Goal: Task Accomplishment & Management: Manage account settings

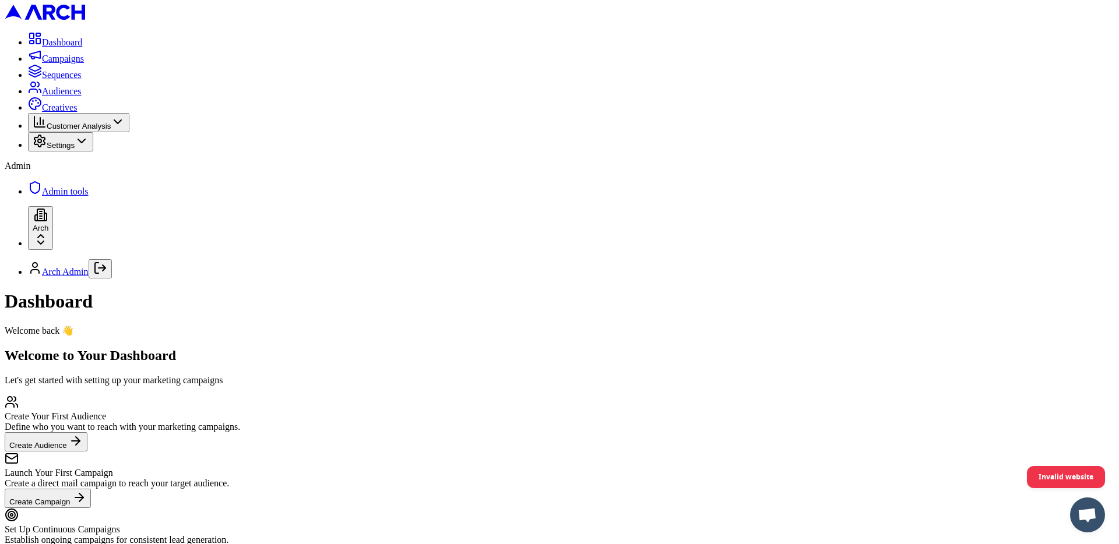
click at [82, 96] on link "Audiences" at bounding box center [55, 91] width 54 height 10
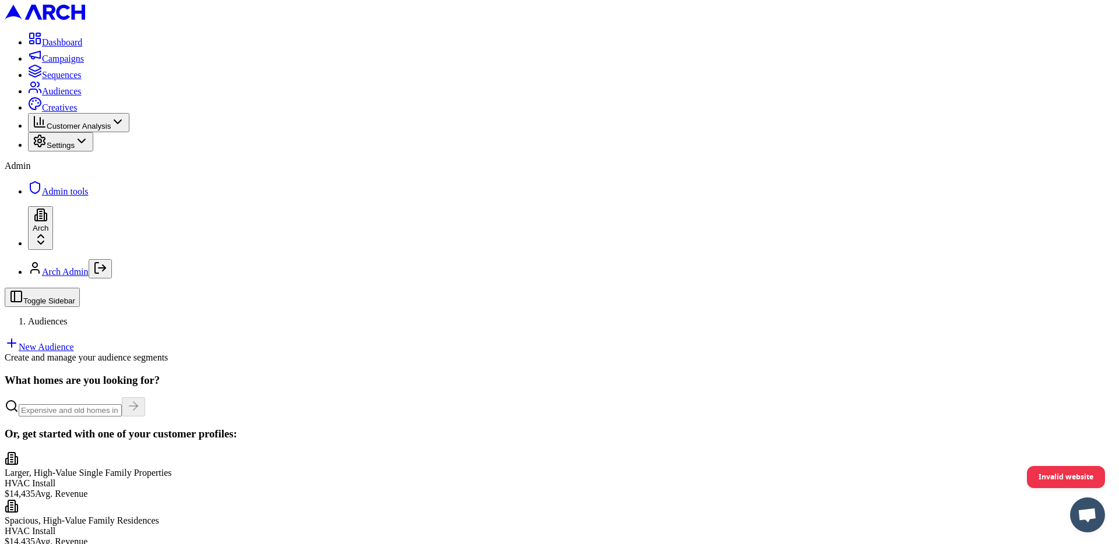
click at [74, 342] on link "New Audience" at bounding box center [39, 347] width 69 height 10
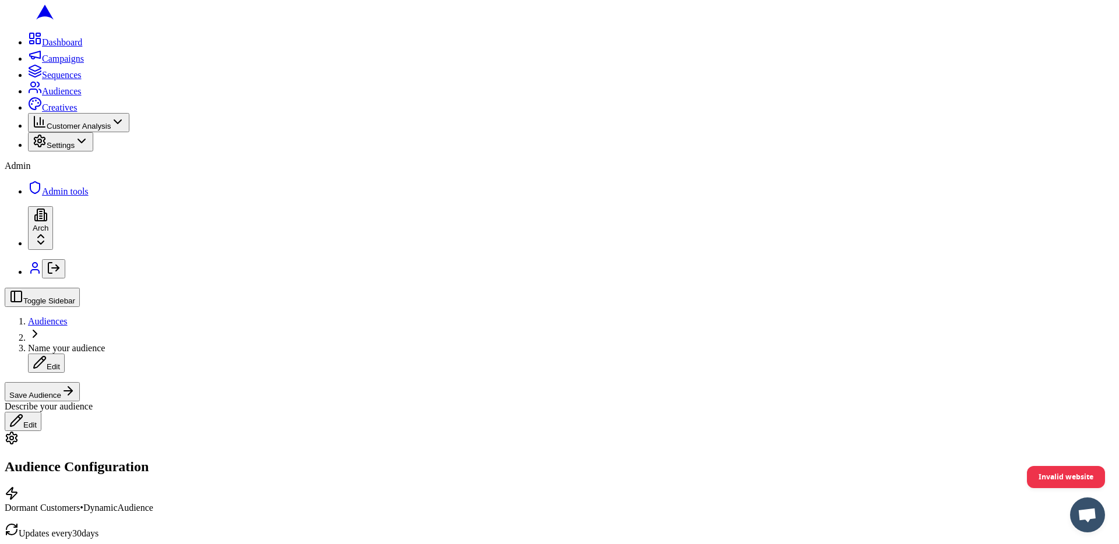
scroll to position [319, 0]
drag, startPoint x: 169, startPoint y: 329, endPoint x: 248, endPoint y: 326, distance: 79.3
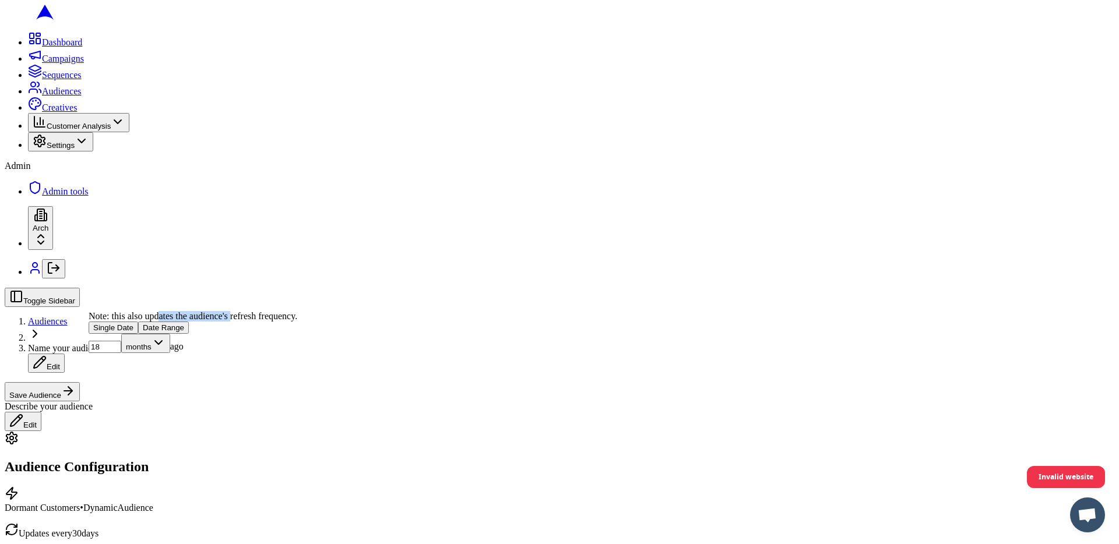
click at [248, 322] on div "Note: this also updates the audience's refresh frequency." at bounding box center [193, 316] width 209 height 10
click at [264, 322] on div "Note: this also updates the audience's refresh frequency." at bounding box center [193, 316] width 209 height 10
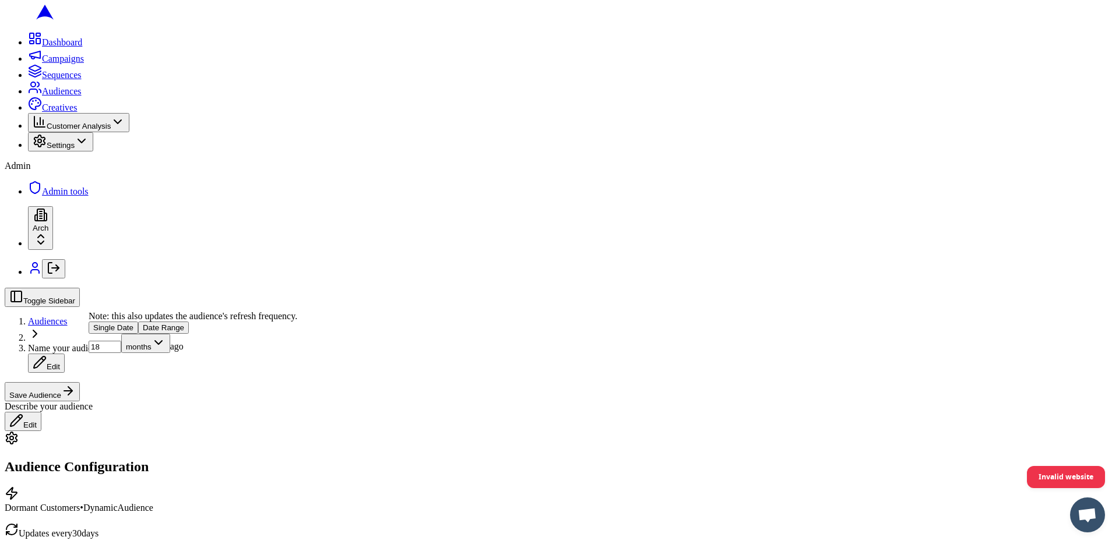
click at [189, 334] on button "Date Range" at bounding box center [163, 328] width 51 height 12
click at [138, 334] on button "Single Date" at bounding box center [114, 328] width 50 height 12
click at [189, 334] on button "Date Range" at bounding box center [163, 328] width 51 height 12
click at [131, 372] on input "23" at bounding box center [114, 366] width 33 height 12
click at [131, 372] on input "24" at bounding box center [114, 366] width 33 height 12
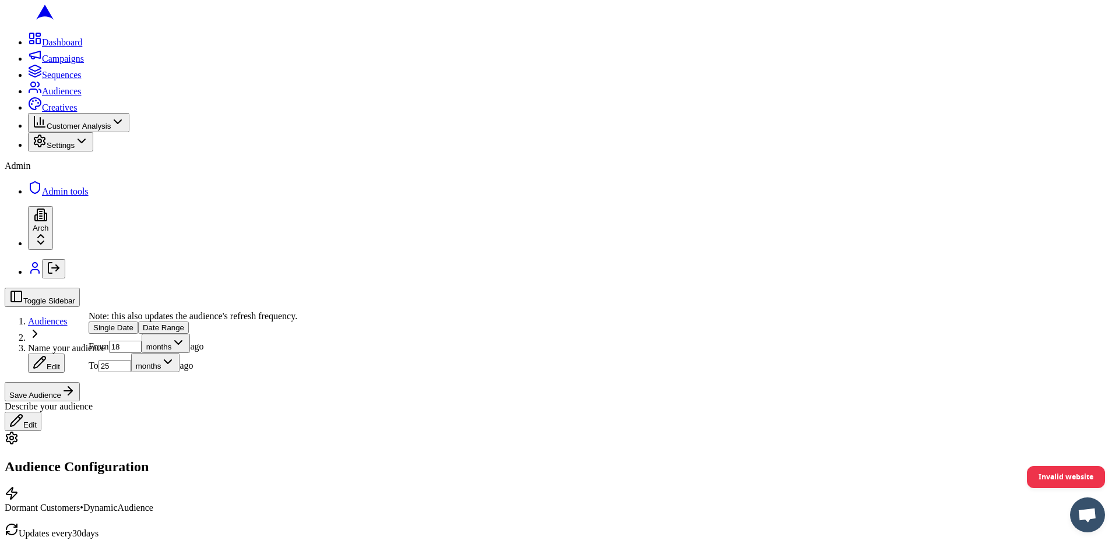
click at [131, 372] on input "25" at bounding box center [114, 366] width 33 height 12
click at [131, 372] on input "26" at bounding box center [114, 366] width 33 height 12
click at [131, 372] on input "27" at bounding box center [114, 366] width 33 height 12
type input "28"
click at [131, 372] on input "28" at bounding box center [114, 366] width 33 height 12
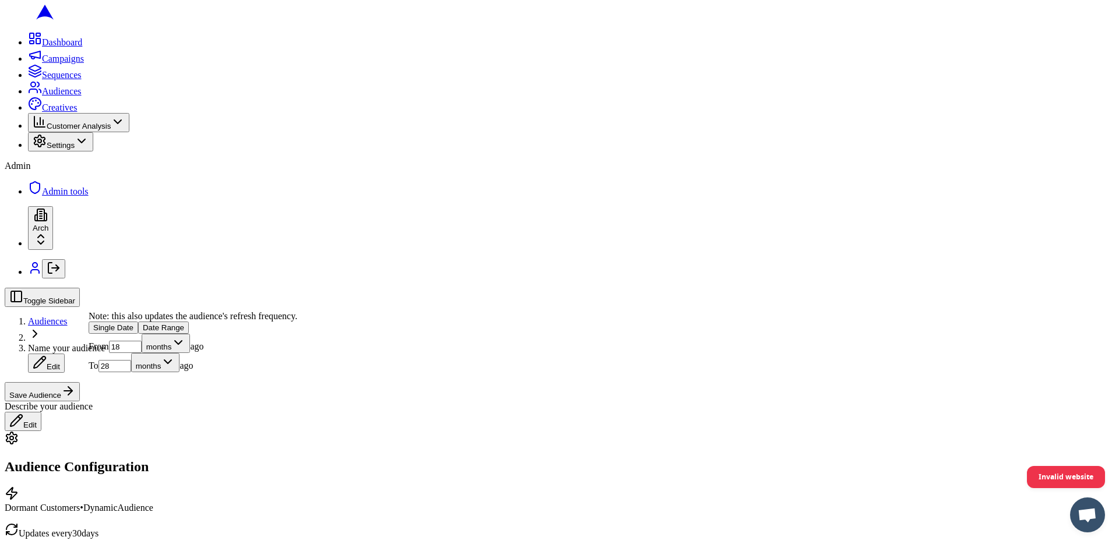
click at [65, 354] on button "Edit" at bounding box center [46, 363] width 37 height 19
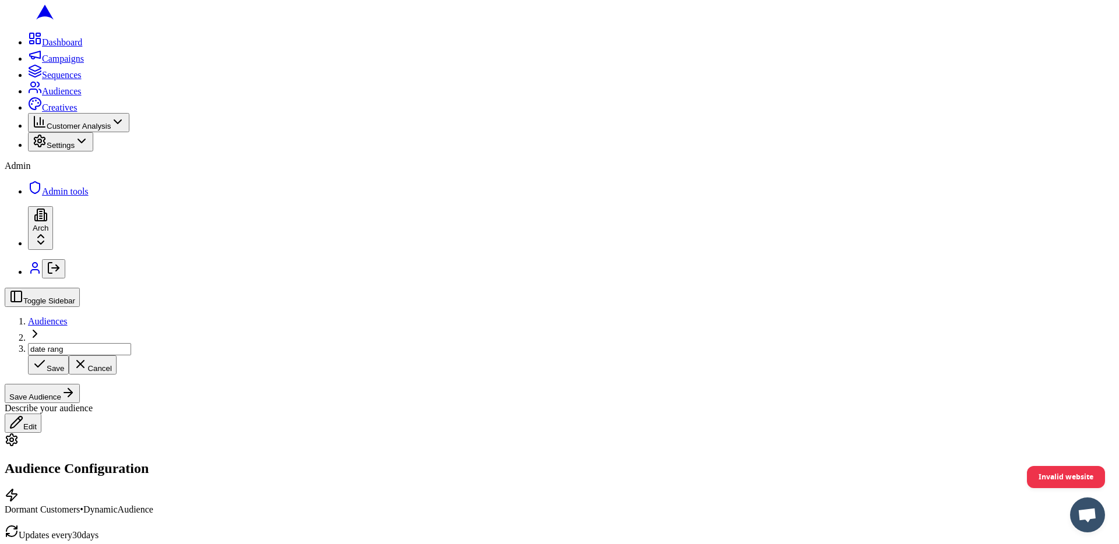
type input "date range"
click at [264, 288] on div "Toggle Sidebar Audiences date range Save Cancel Save Audience" at bounding box center [559, 345] width 1109 height 115
click at [80, 382] on button "Save Audience" at bounding box center [42, 391] width 75 height 19
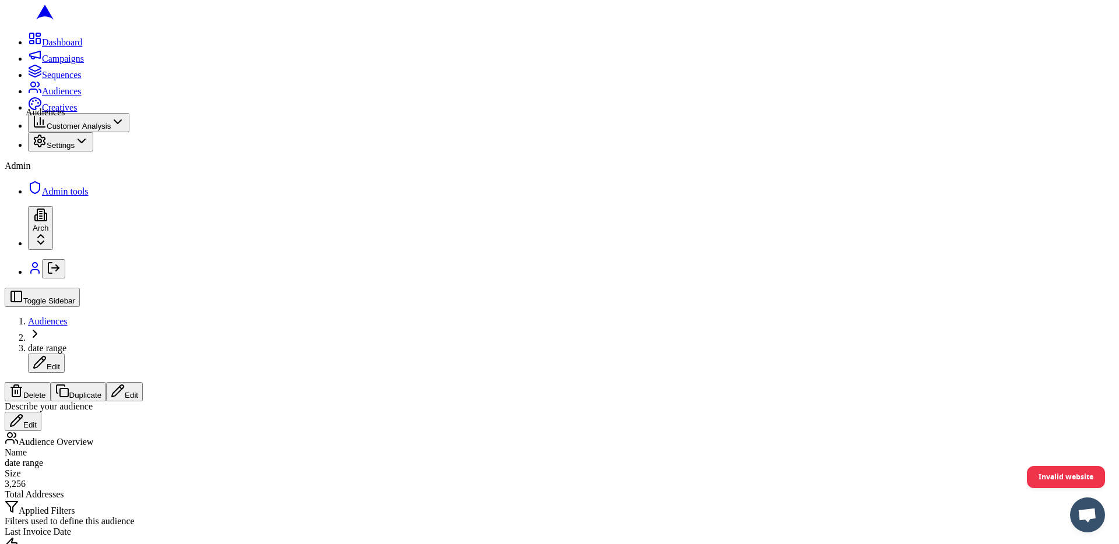
click at [28, 94] on icon at bounding box center [35, 87] width 14 height 14
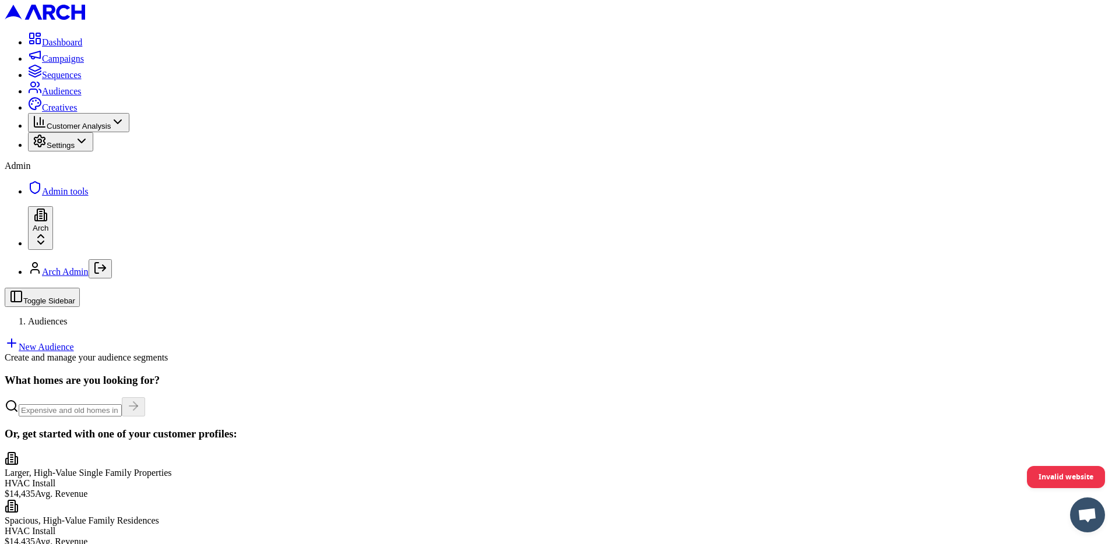
click at [74, 342] on link "New Audience" at bounding box center [39, 347] width 69 height 10
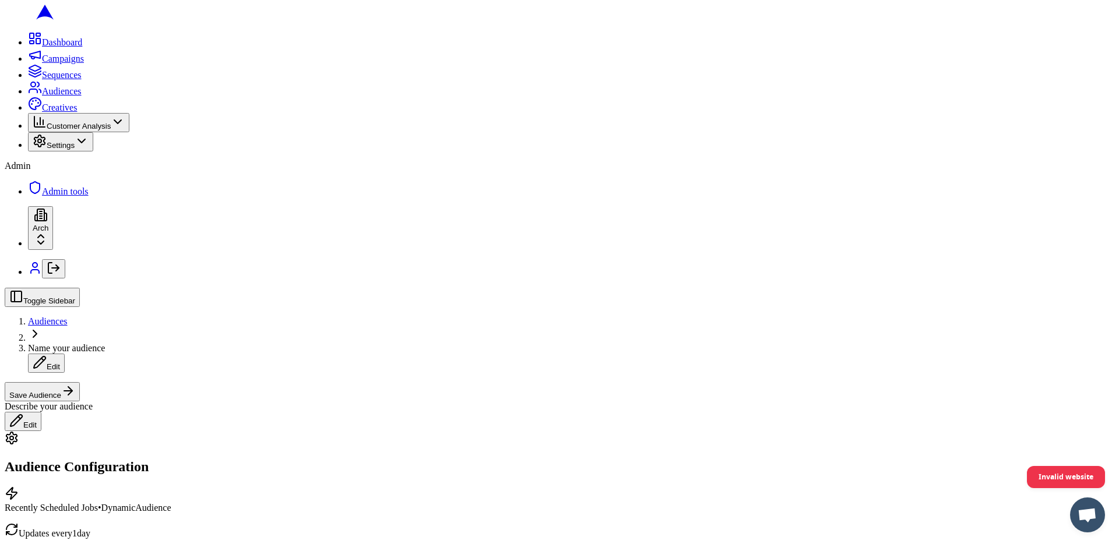
scroll to position [347, 0]
click at [189, 347] on button "Date Range" at bounding box center [163, 341] width 51 height 12
click at [138, 366] on input "10" at bounding box center [125, 360] width 33 height 12
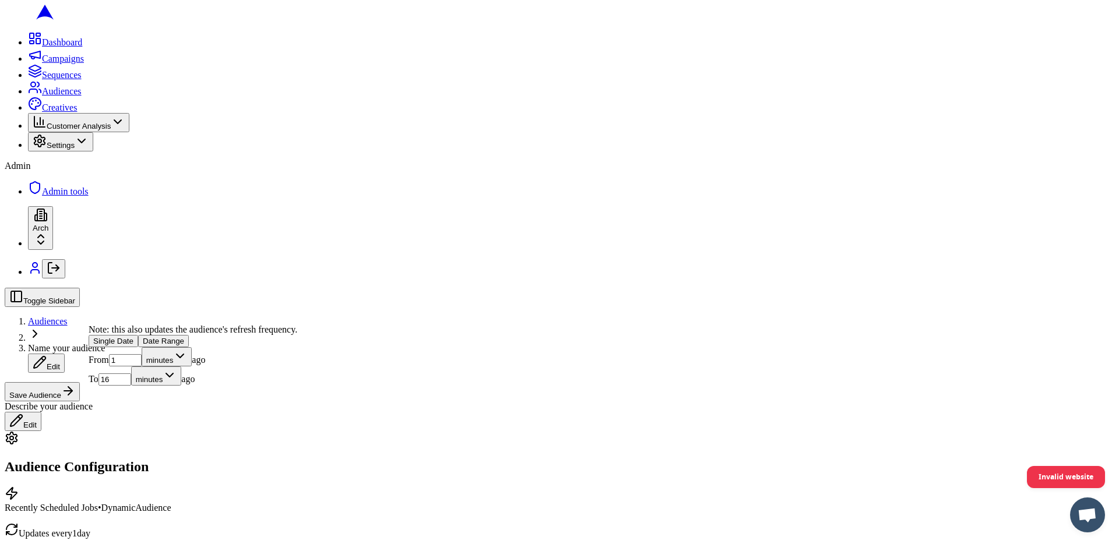
type input "1"
click at [142, 366] on input "1" at bounding box center [125, 360] width 33 height 12
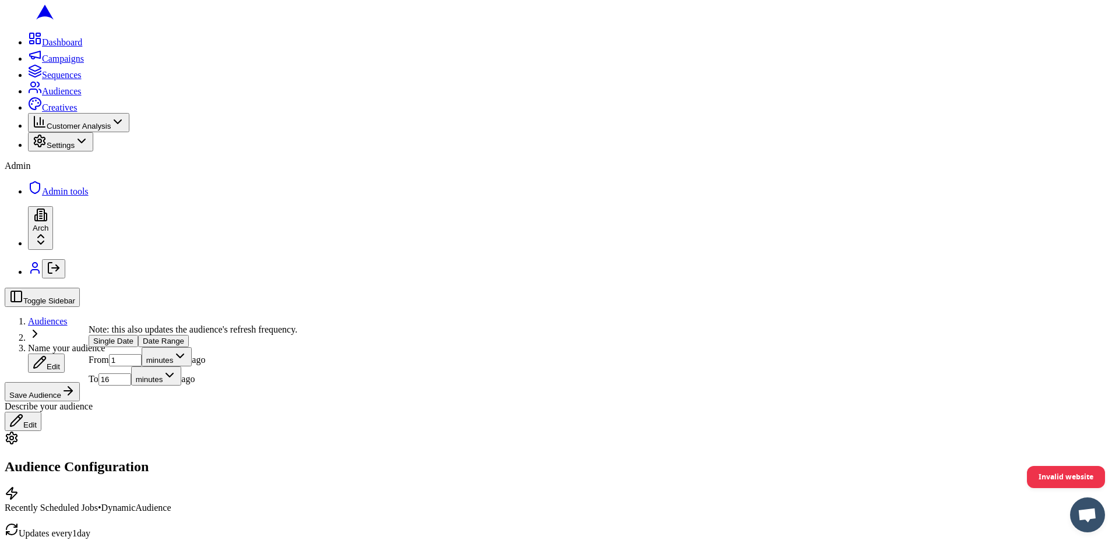
click at [138, 347] on button "Single Date" at bounding box center [114, 341] width 50 height 12
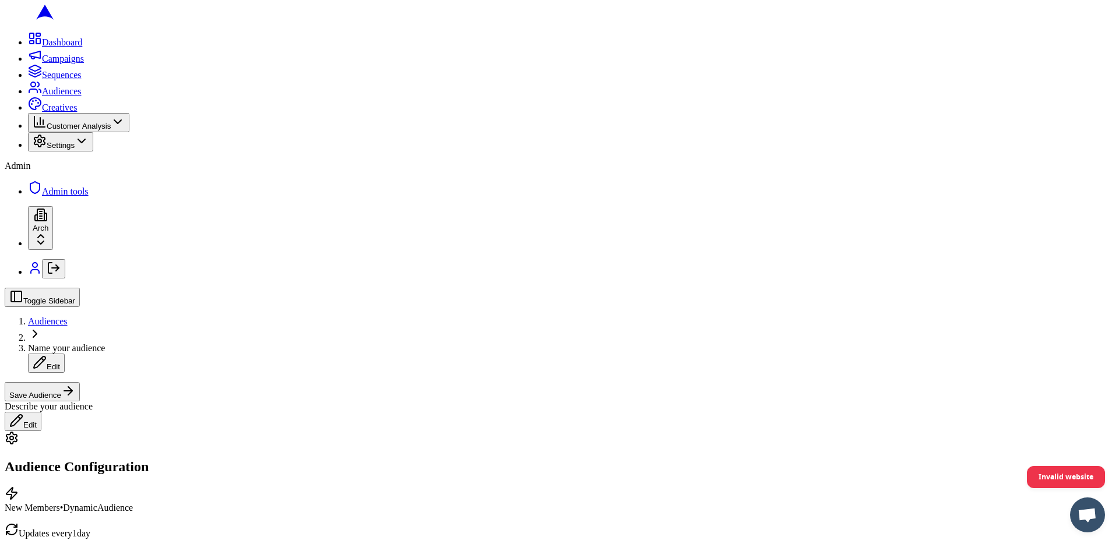
scroll to position [495, 0]
drag, startPoint x: 216, startPoint y: 385, endPoint x: 235, endPoint y: 385, distance: 18.6
click at [234, 355] on div "7 days ago" at bounding box center [188, 345] width 209 height 19
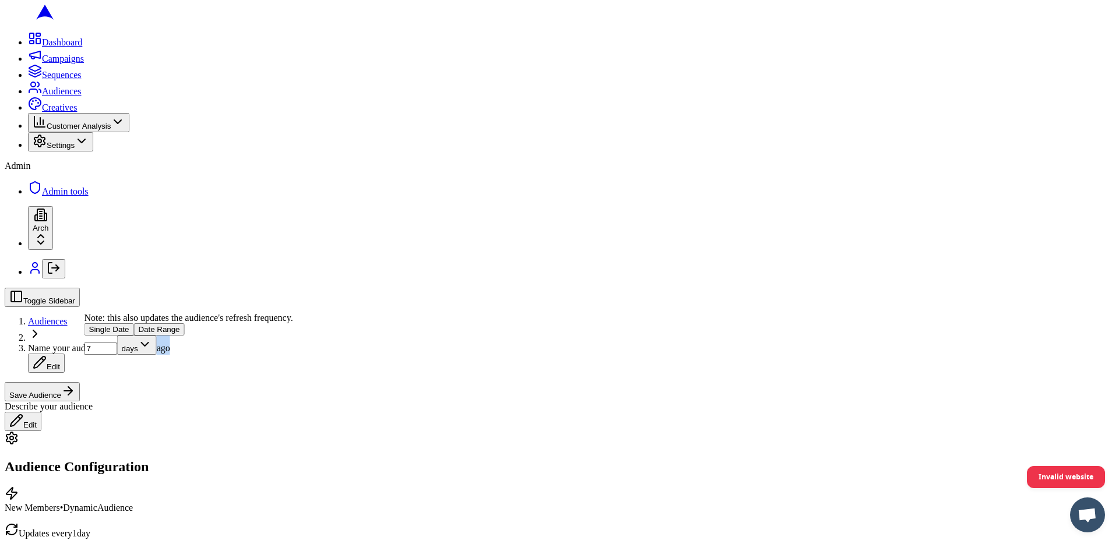
click at [230, 355] on div "7 days ago" at bounding box center [188, 345] width 209 height 19
click at [231, 323] on div "Note: this also updates the audience's refresh frequency." at bounding box center [188, 318] width 209 height 10
click at [248, 323] on div "Note: this also updates the audience's refresh frequency." at bounding box center [188, 318] width 209 height 10
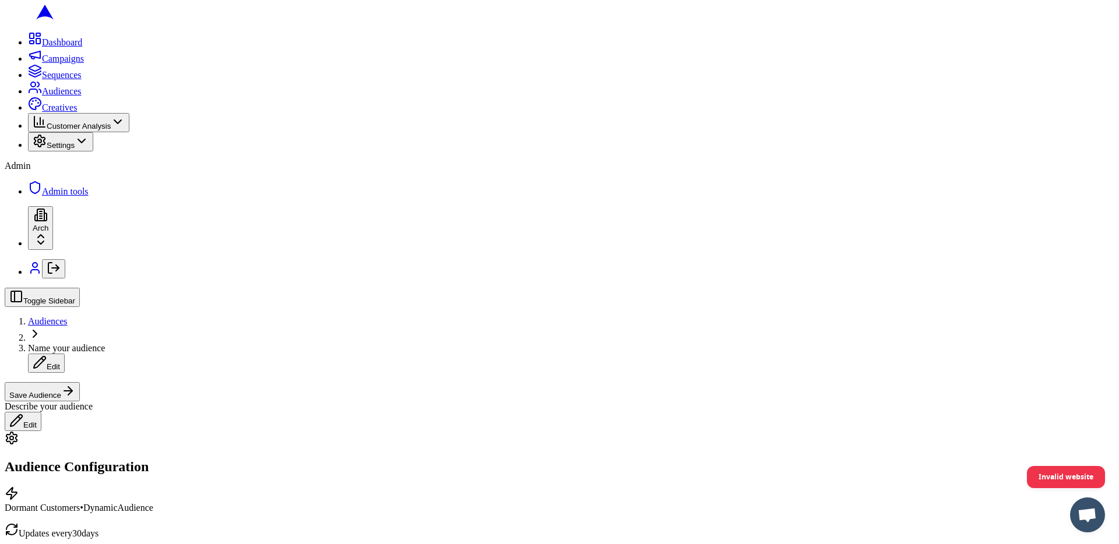
scroll to position [247, 0]
click at [189, 406] on button "Date Range" at bounding box center [163, 400] width 51 height 12
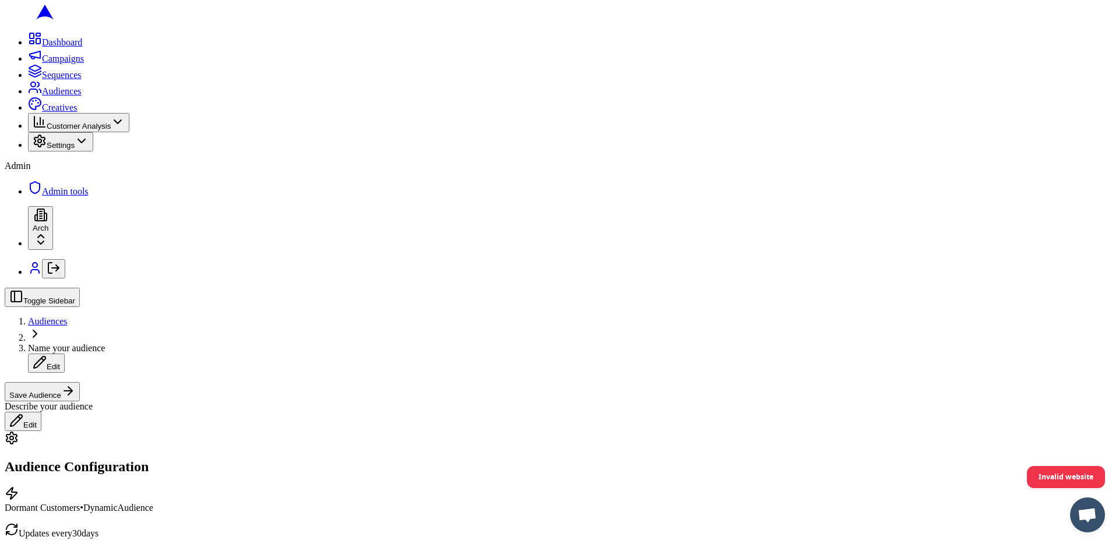
scroll to position [0, 0]
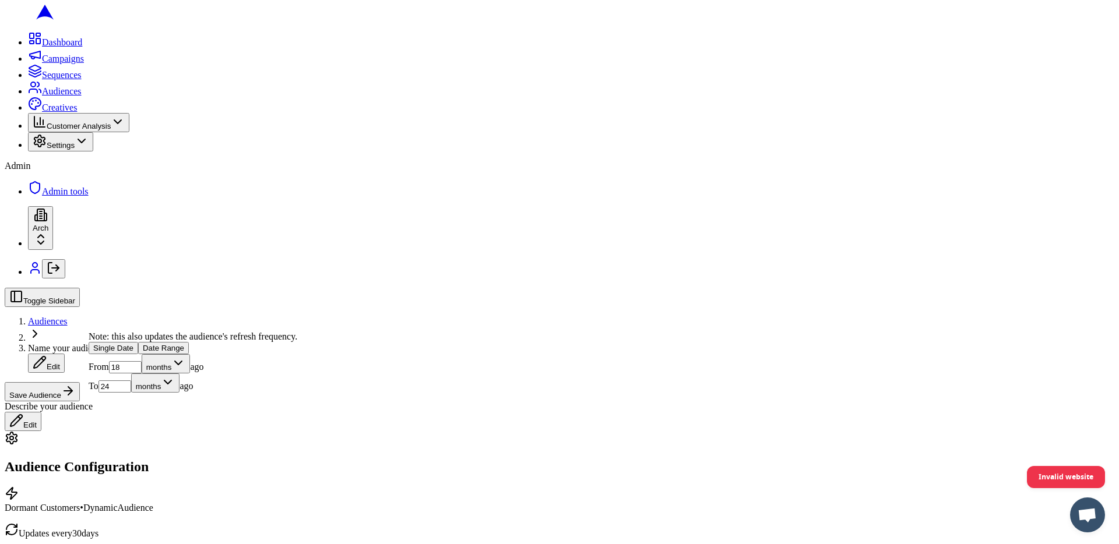
click at [142, 373] on input "18" at bounding box center [125, 367] width 33 height 12
type input "12"
click at [131, 393] on input "24" at bounding box center [114, 386] width 33 height 12
type input "18"
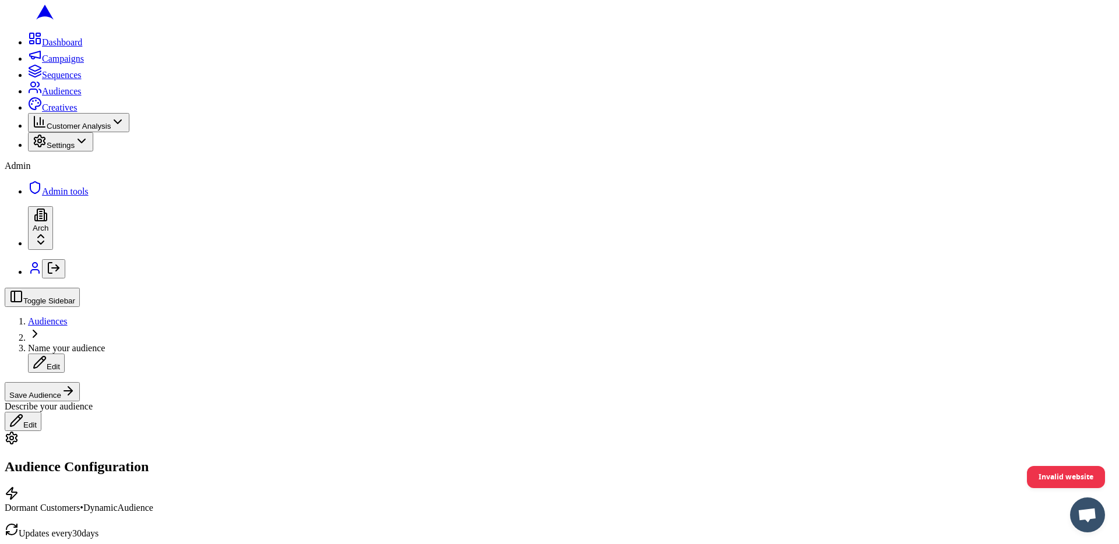
scroll to position [239, 0]
click at [80, 382] on button "Save Audience" at bounding box center [42, 391] width 75 height 19
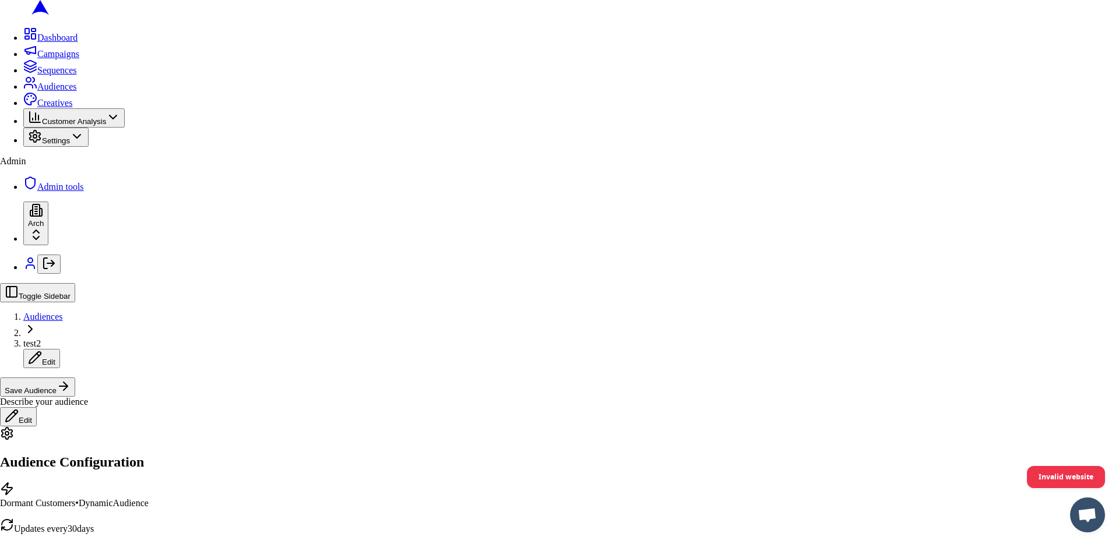
type input "test2"
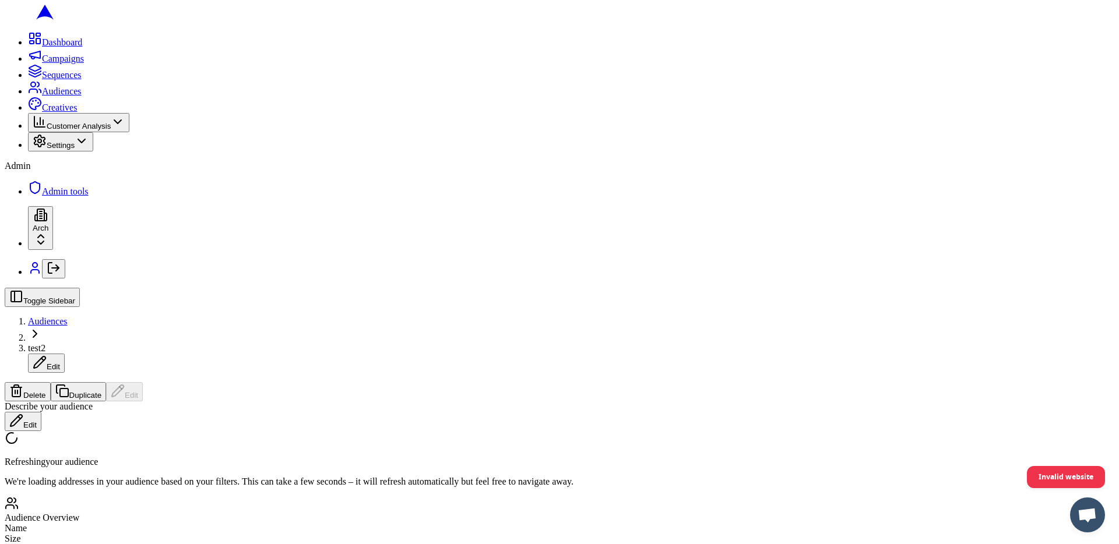
click at [73, 96] on span "Audiences" at bounding box center [62, 91] width 40 height 10
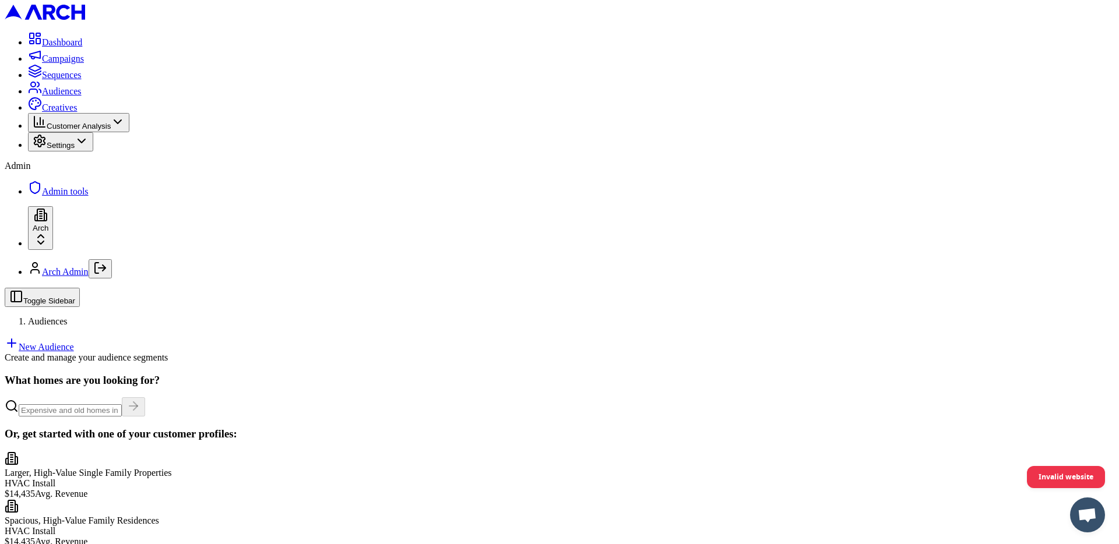
scroll to position [64, 0]
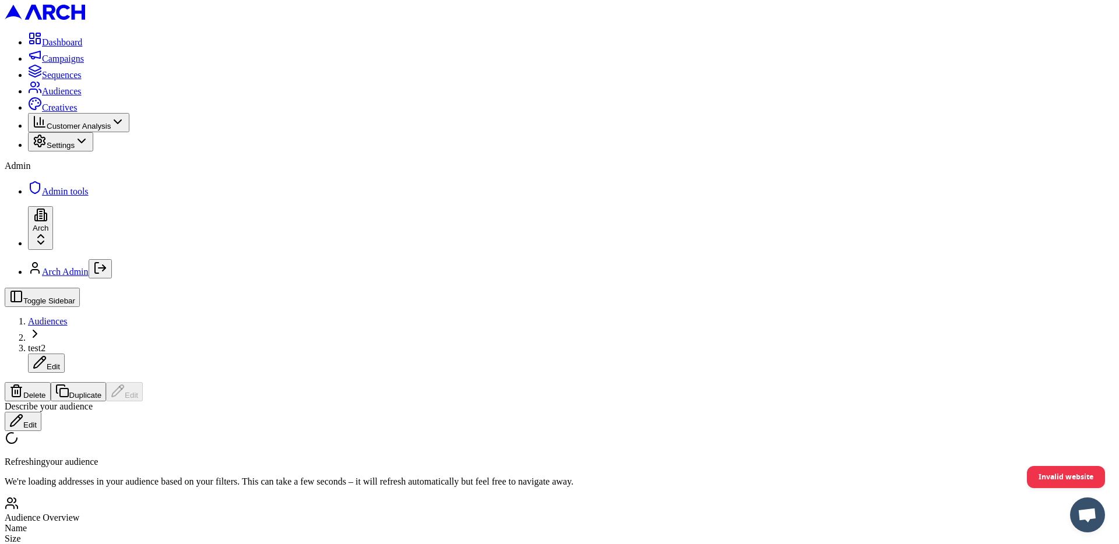
click at [51, 382] on button "Delete" at bounding box center [28, 391] width 46 height 19
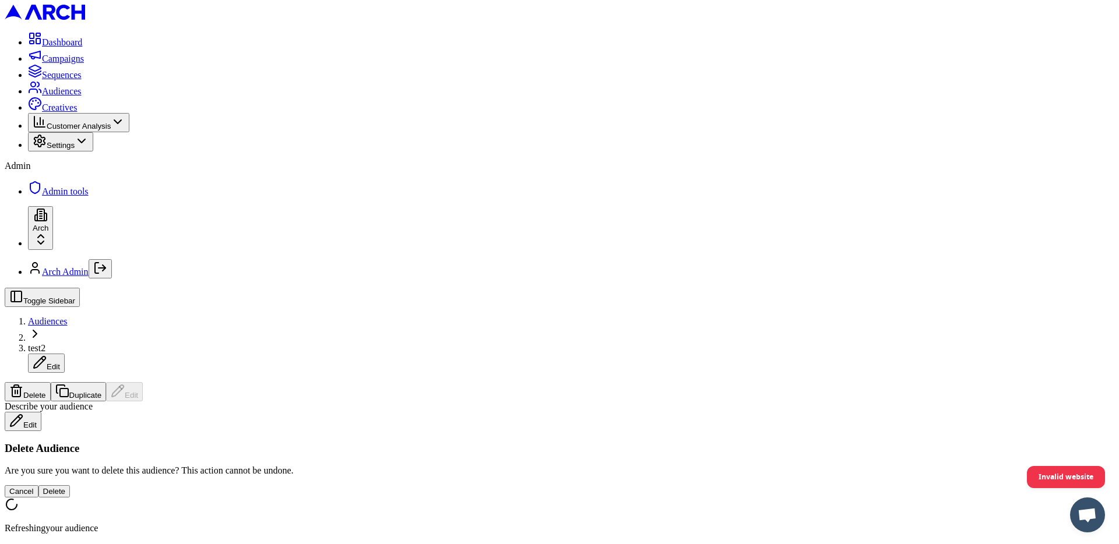
click at [70, 485] on button "Delete" at bounding box center [54, 491] width 32 height 12
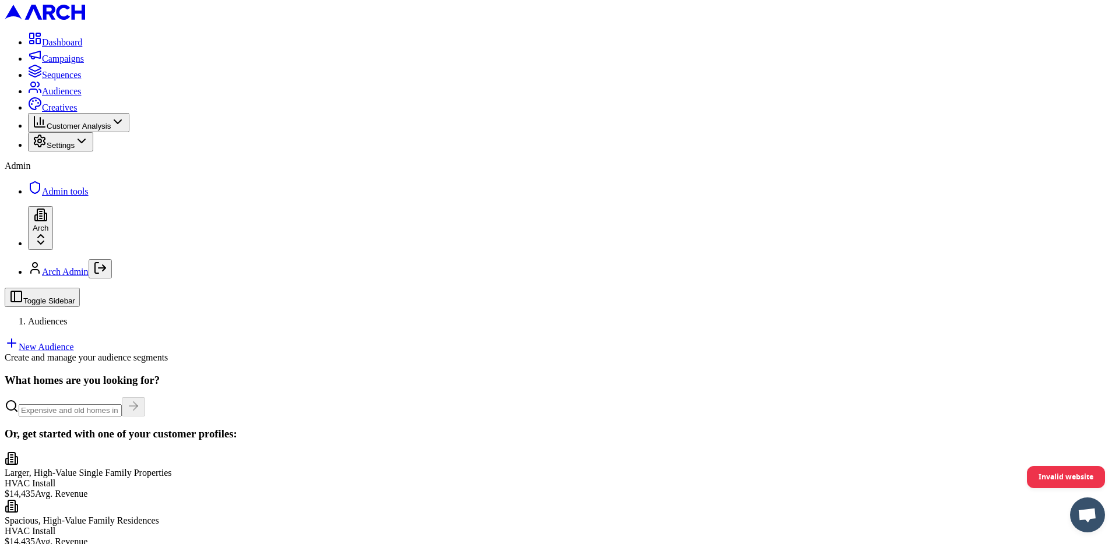
click at [890, 374] on h3 "What homes are you looking for?" at bounding box center [559, 380] width 1109 height 13
click at [74, 342] on link "New Audience" at bounding box center [39, 347] width 69 height 10
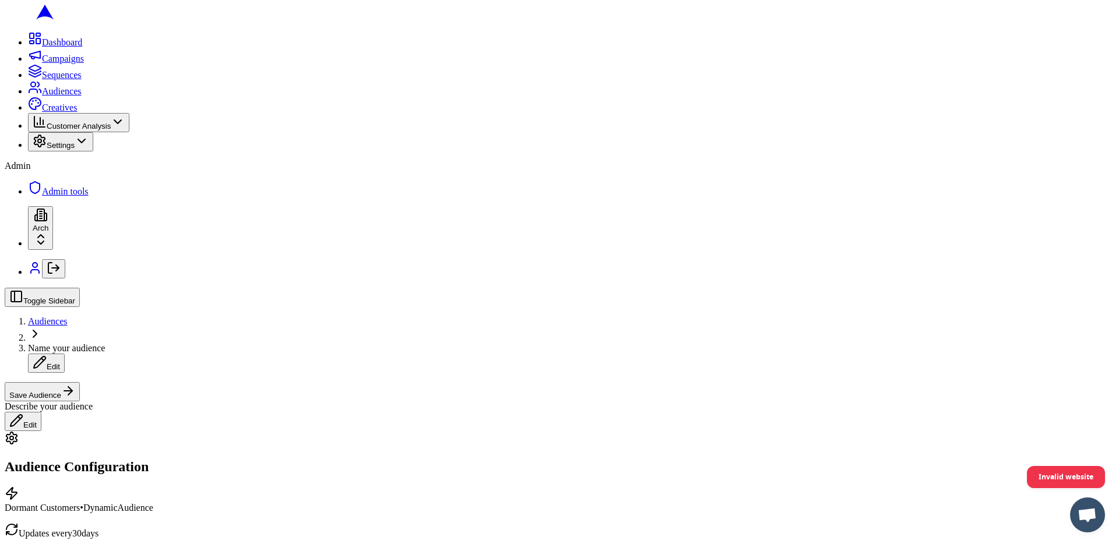
scroll to position [408, 0]
click at [189, 245] on button "Date Range" at bounding box center [163, 238] width 51 height 12
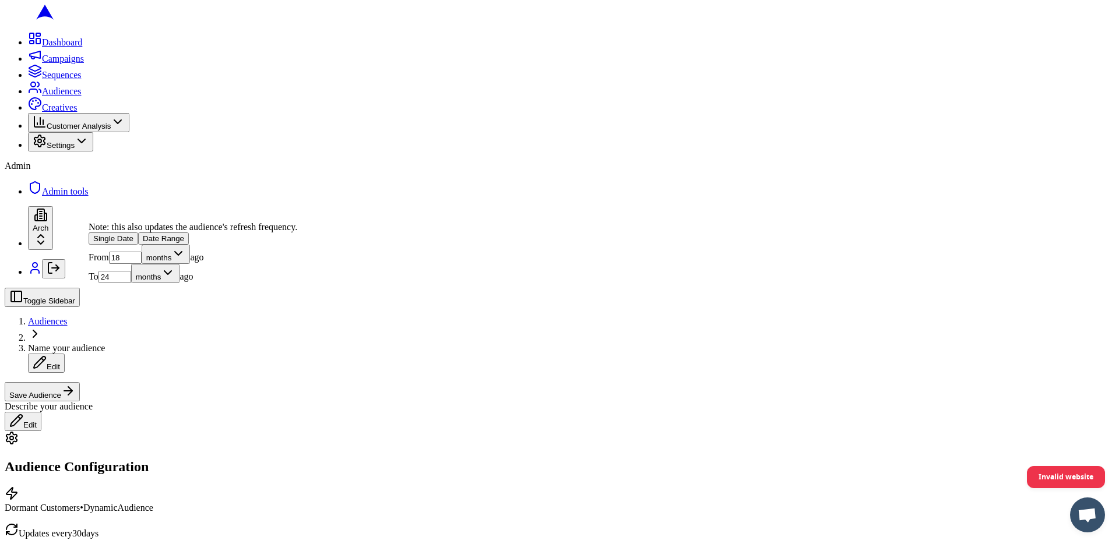
click at [142, 264] on input "18" at bounding box center [125, 258] width 33 height 12
type input "12"
click at [131, 283] on input "24" at bounding box center [114, 277] width 33 height 12
type input "18"
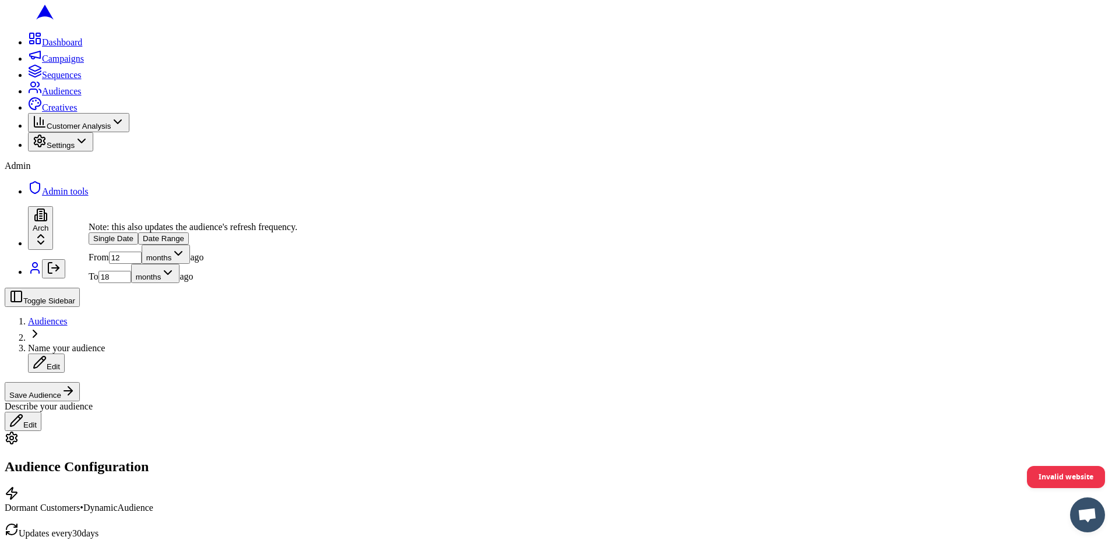
click at [80, 382] on button "Save Audience" at bounding box center [42, 391] width 75 height 19
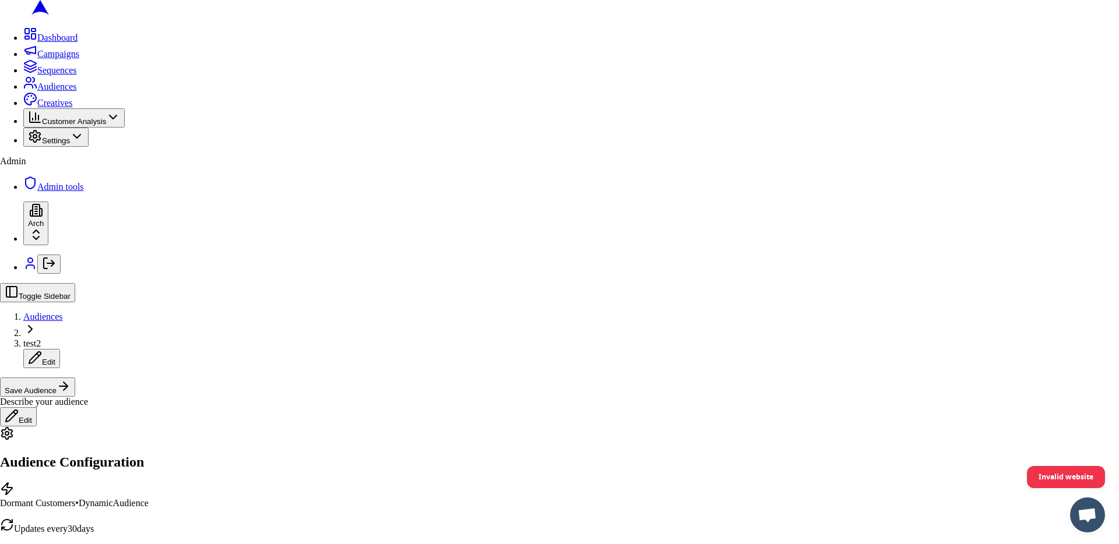
type input "test2"
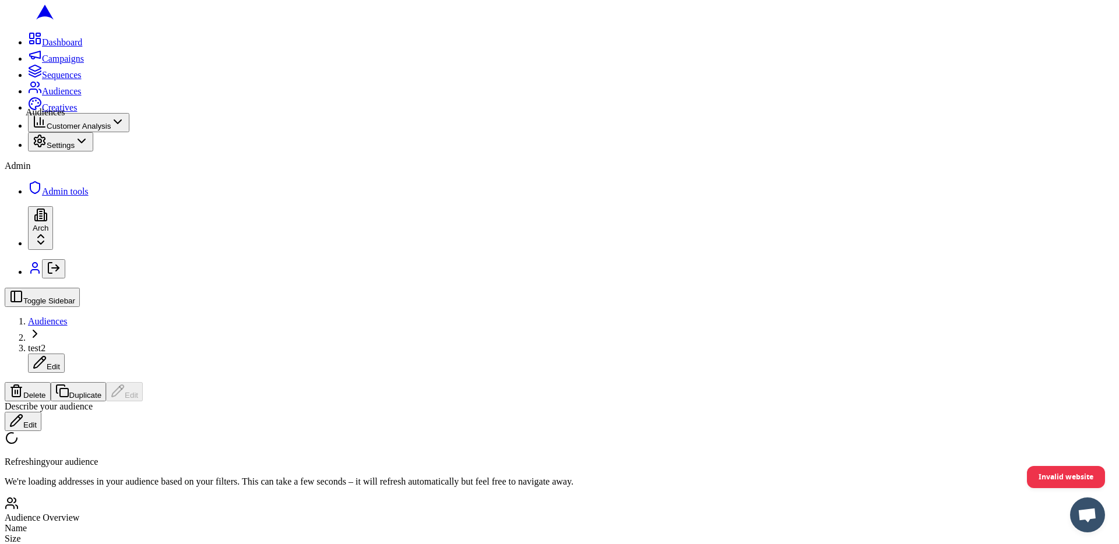
click at [37, 87] on icon at bounding box center [38, 84] width 2 height 5
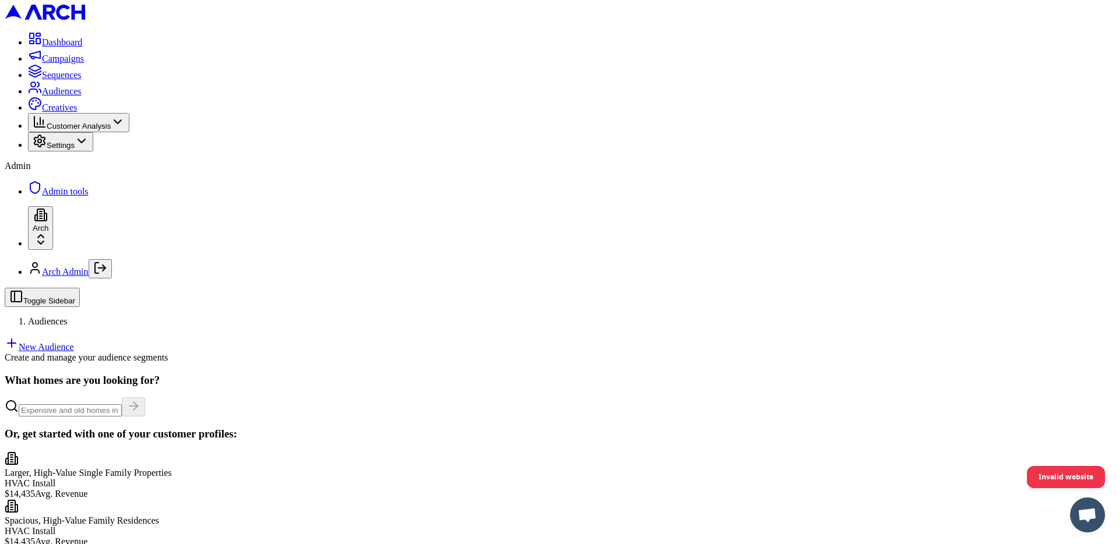
scroll to position [8, 0]
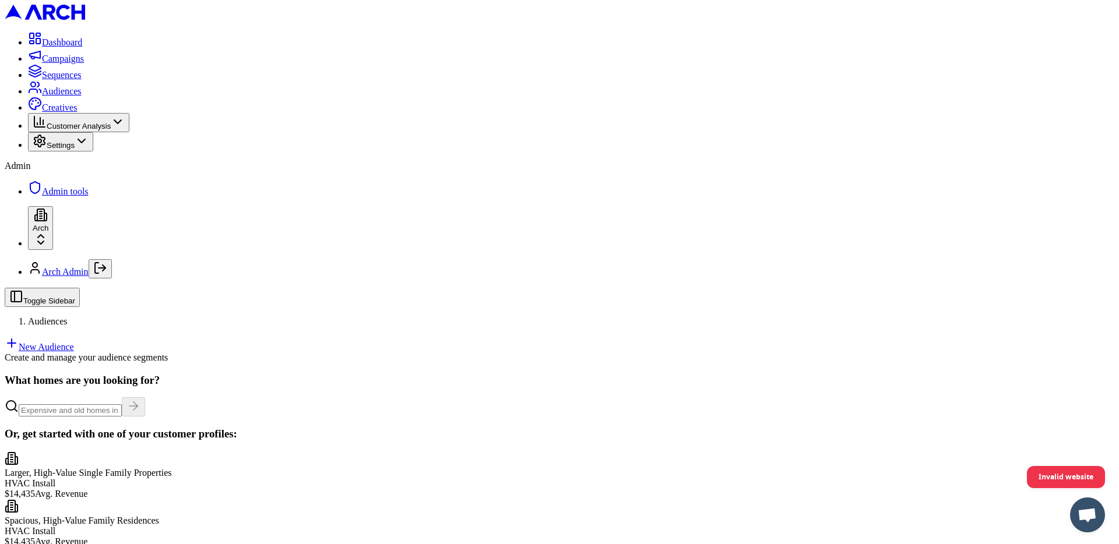
scroll to position [0, 0]
click at [74, 342] on link "New Audience" at bounding box center [39, 347] width 69 height 10
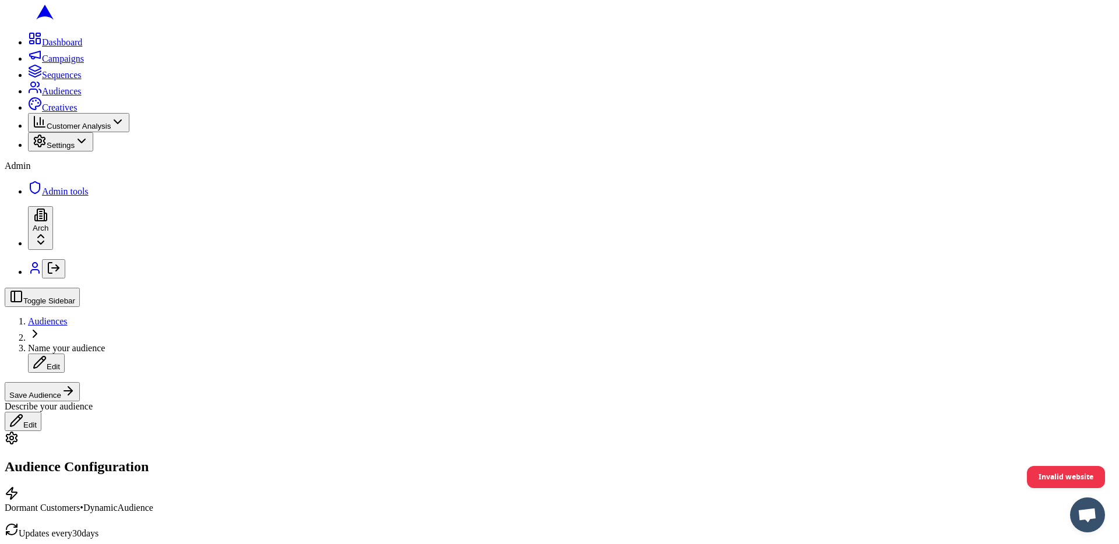
scroll to position [307, 0]
click at [113, 365] on input "18" at bounding box center [105, 359] width 33 height 12
type input "12"
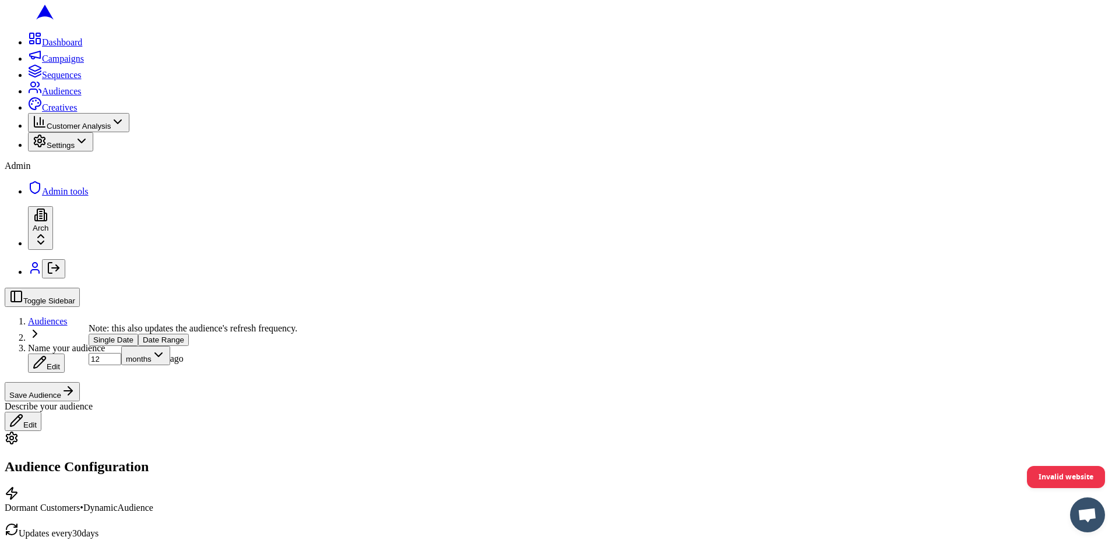
click at [80, 382] on button "Save Audience" at bounding box center [42, 391] width 75 height 19
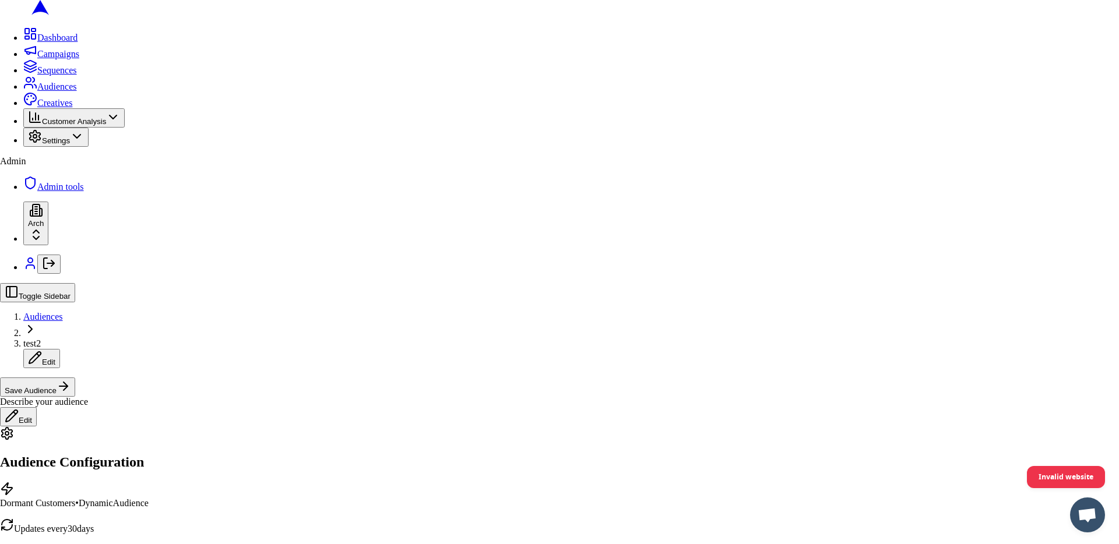
type input "test2"
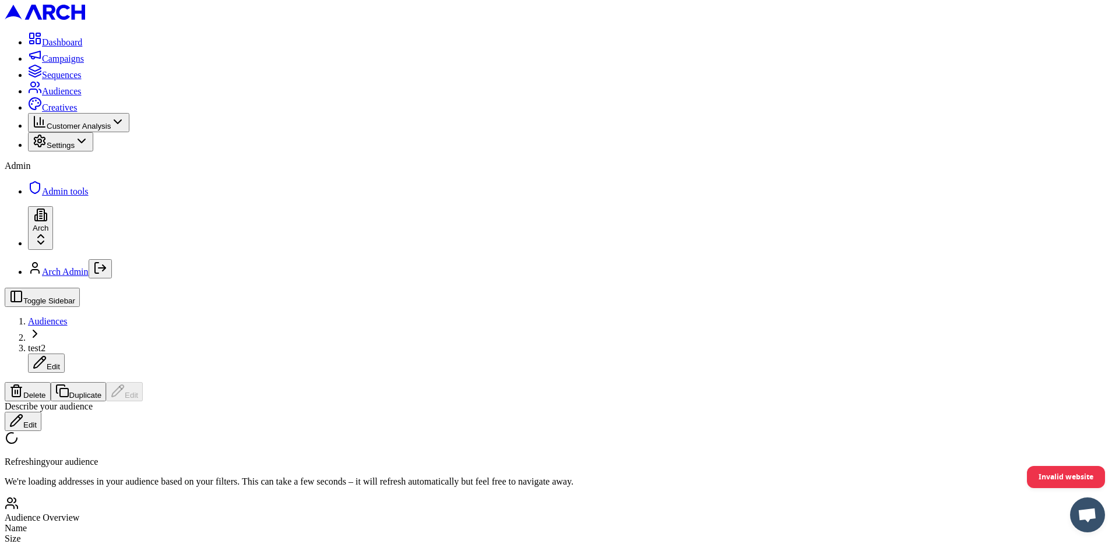
click at [51, 382] on button "Delete" at bounding box center [28, 391] width 46 height 19
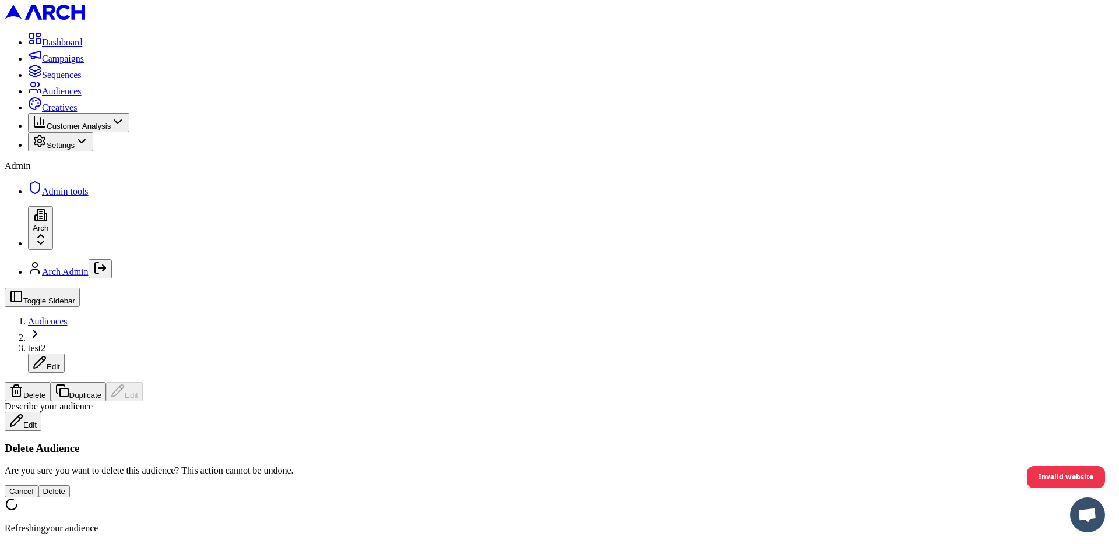
click at [70, 485] on button "Delete" at bounding box center [54, 491] width 32 height 12
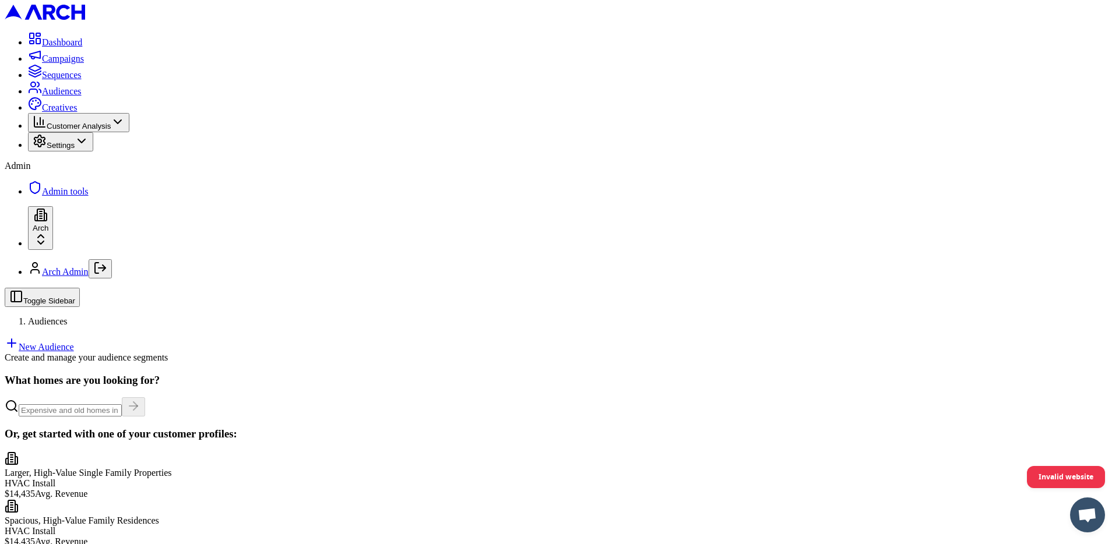
click at [936, 374] on h3 "What homes are you looking for?" at bounding box center [559, 380] width 1109 height 13
click at [863, 374] on h3 "What homes are you looking for?" at bounding box center [559, 380] width 1109 height 13
click at [74, 342] on link "New Audience" at bounding box center [39, 347] width 69 height 10
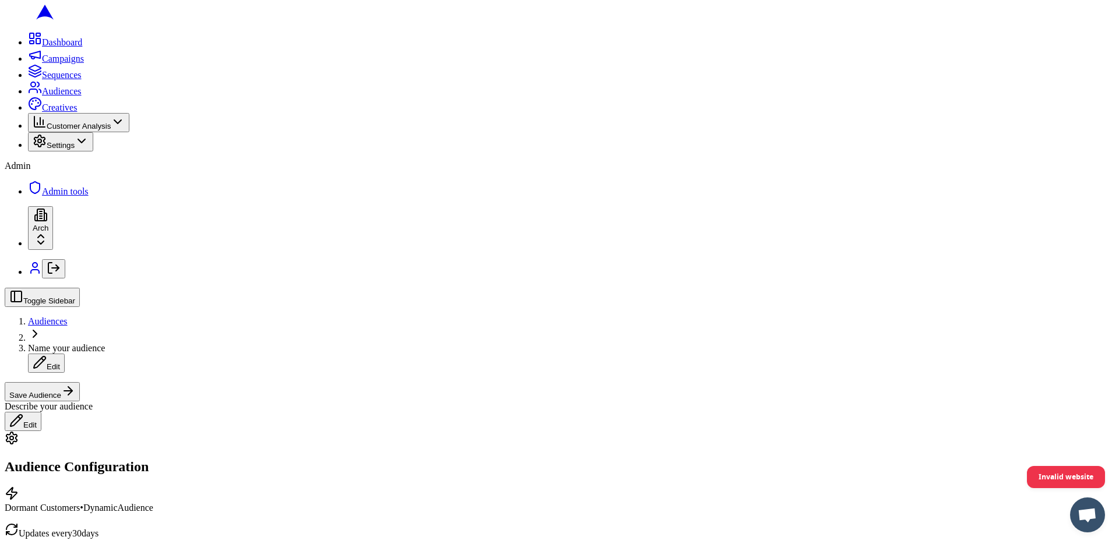
scroll to position [333, 0]
click at [189, 320] on button "Date Range" at bounding box center [163, 314] width 51 height 12
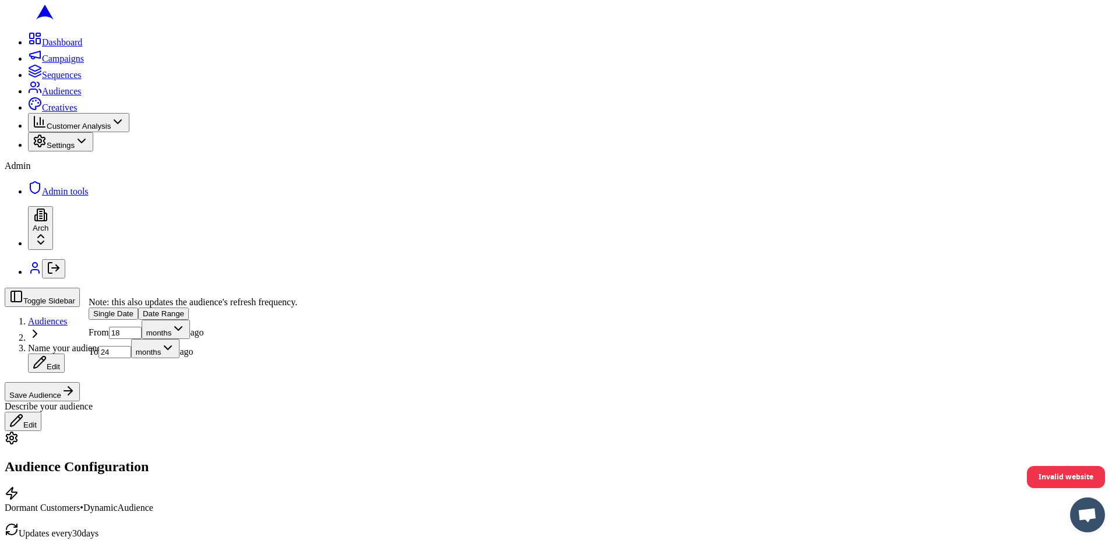
click at [142, 339] on input "18" at bounding box center [125, 333] width 33 height 12
type input "12"
click at [131, 358] on input "24" at bounding box center [114, 352] width 33 height 12
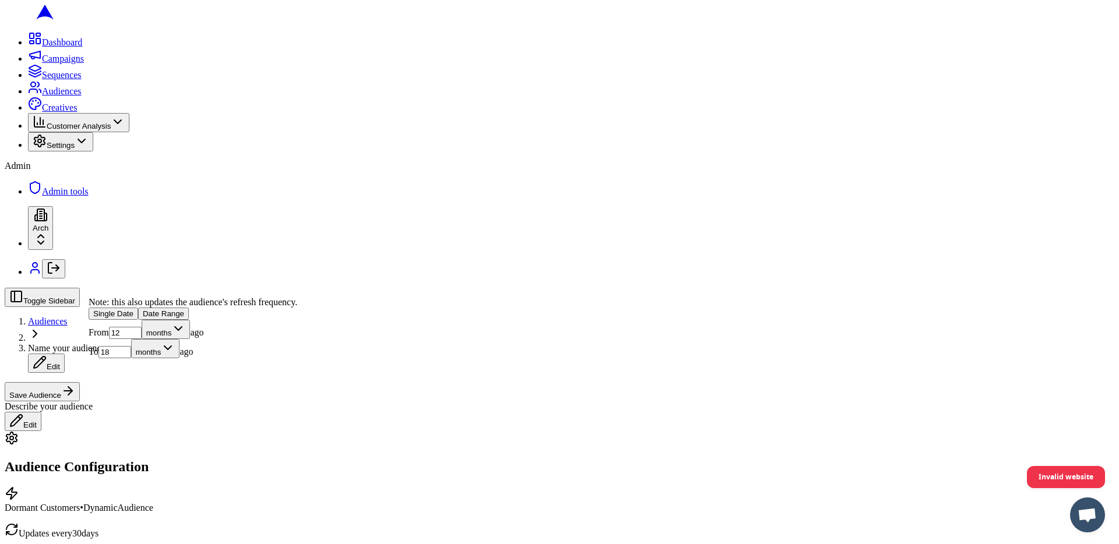
type input "18"
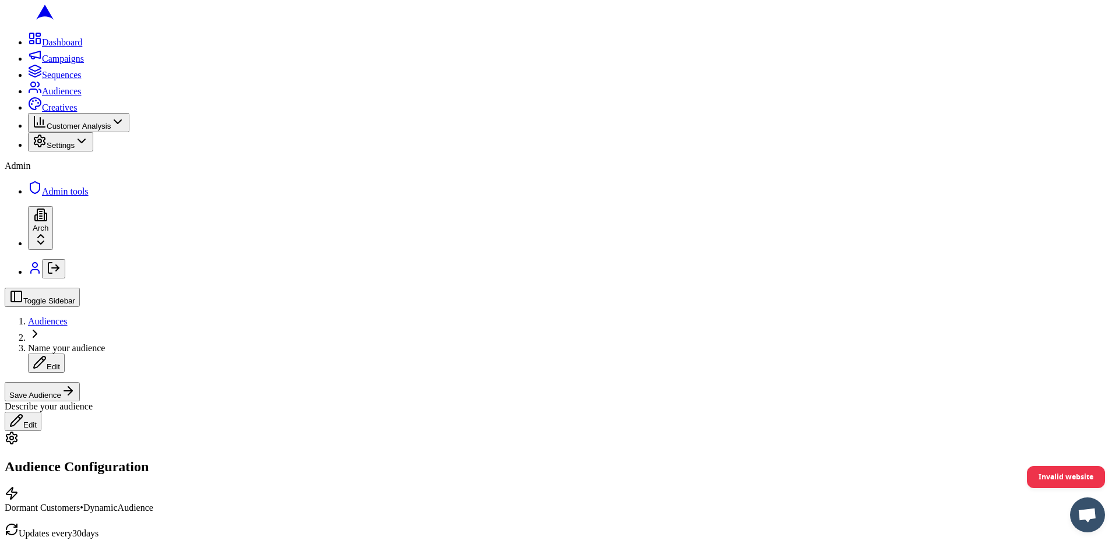
click at [80, 382] on button "Save Audience" at bounding box center [42, 391] width 75 height 19
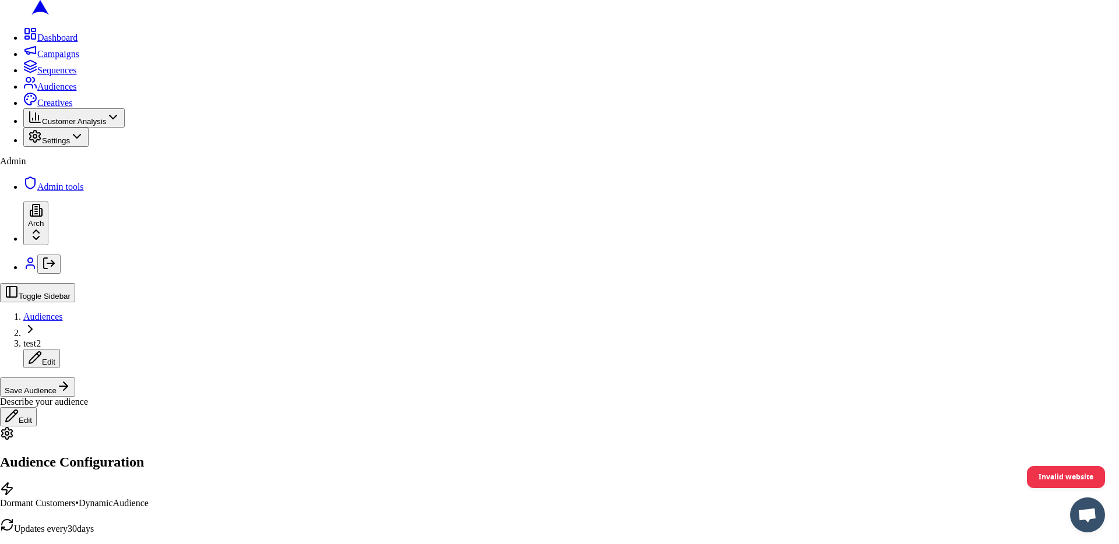
type input "test2"
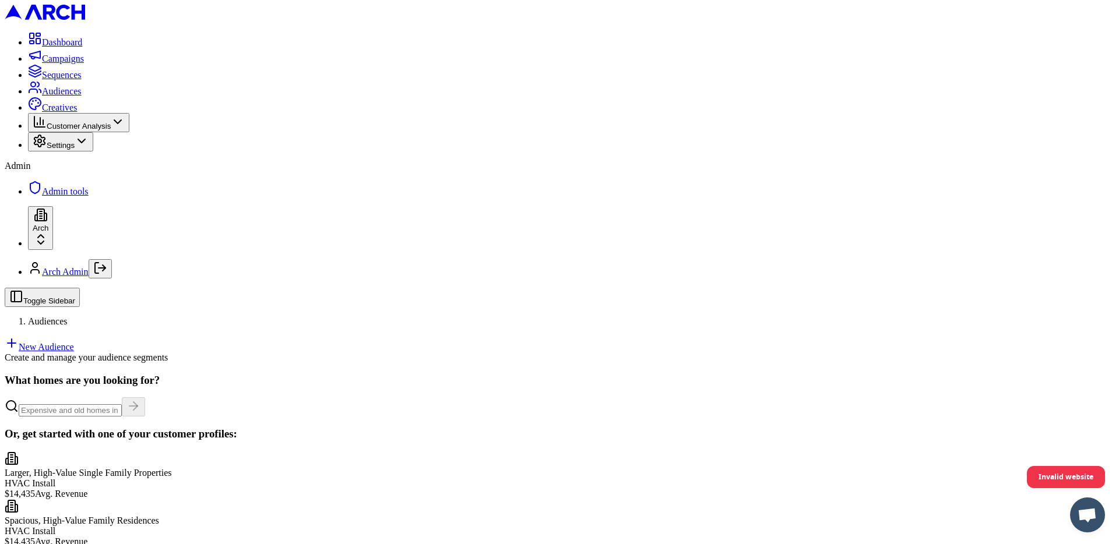
click at [1002, 428] on h3 "Or, get started with one of your customer profiles:" at bounding box center [559, 434] width 1109 height 13
click at [74, 342] on link "New Audience" at bounding box center [39, 347] width 69 height 10
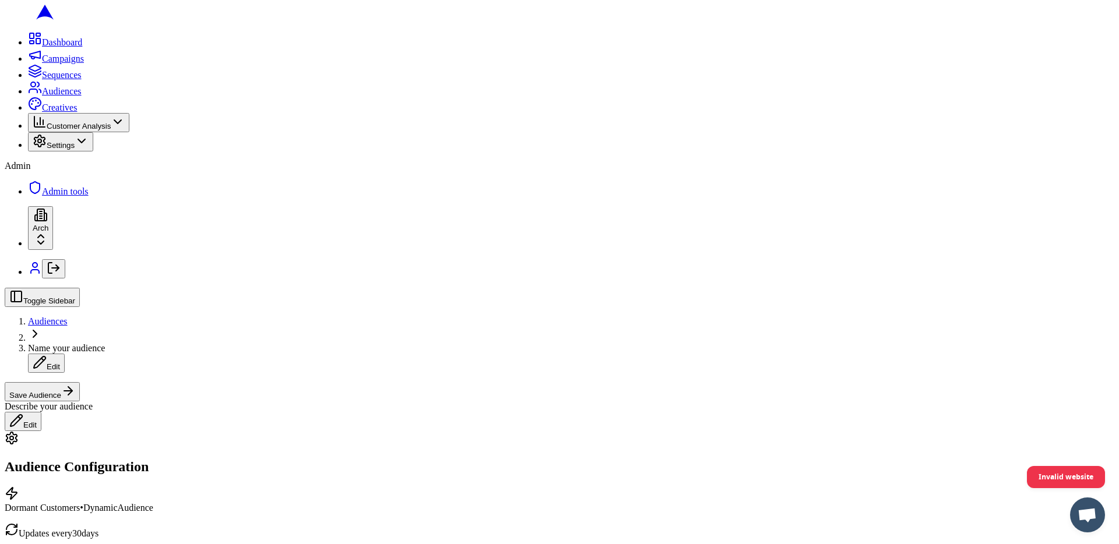
scroll to position [344, 0]
click at [80, 382] on button "Save Audience" at bounding box center [42, 391] width 75 height 19
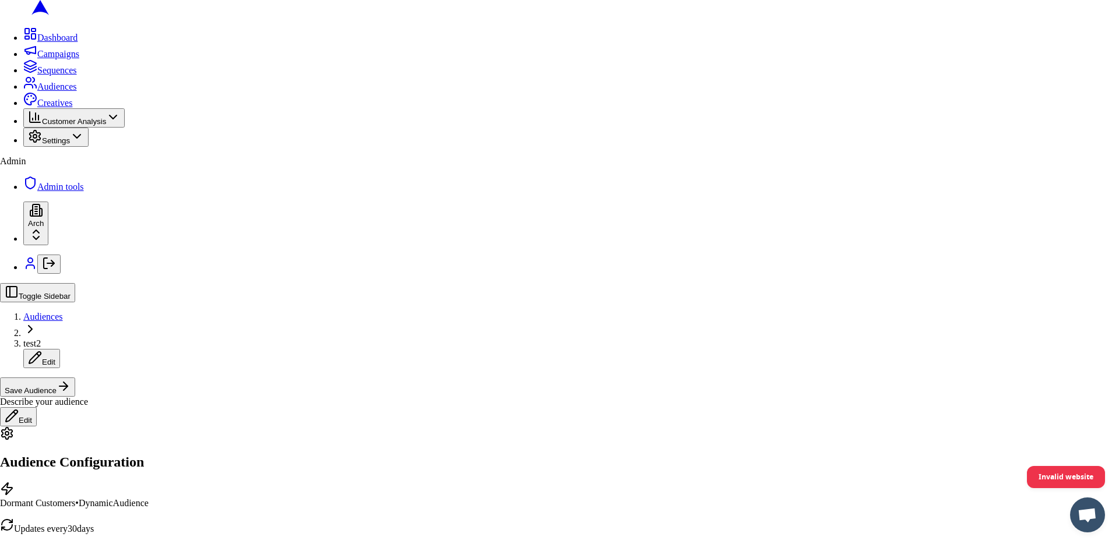
type input "test2"
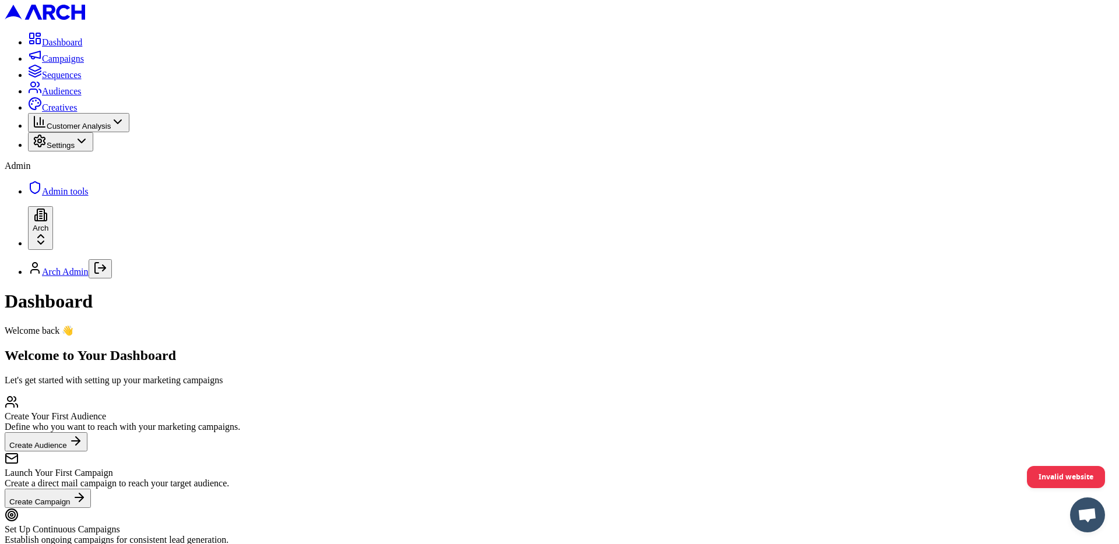
click at [82, 96] on span "Audiences" at bounding box center [62, 91] width 40 height 10
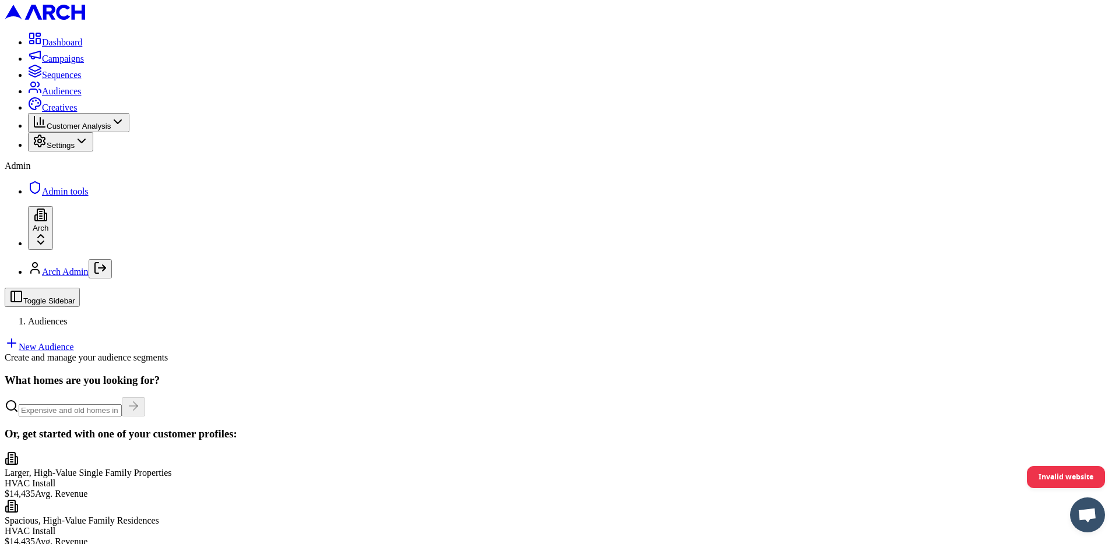
click at [74, 342] on link "New Audience" at bounding box center [39, 347] width 69 height 10
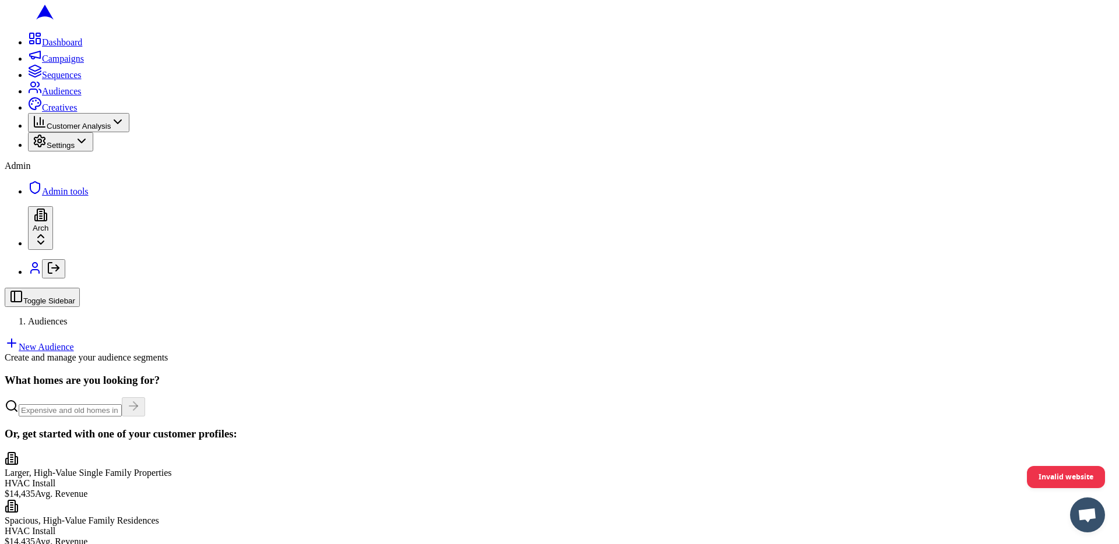
click at [74, 342] on link "New Audience" at bounding box center [39, 347] width 69 height 10
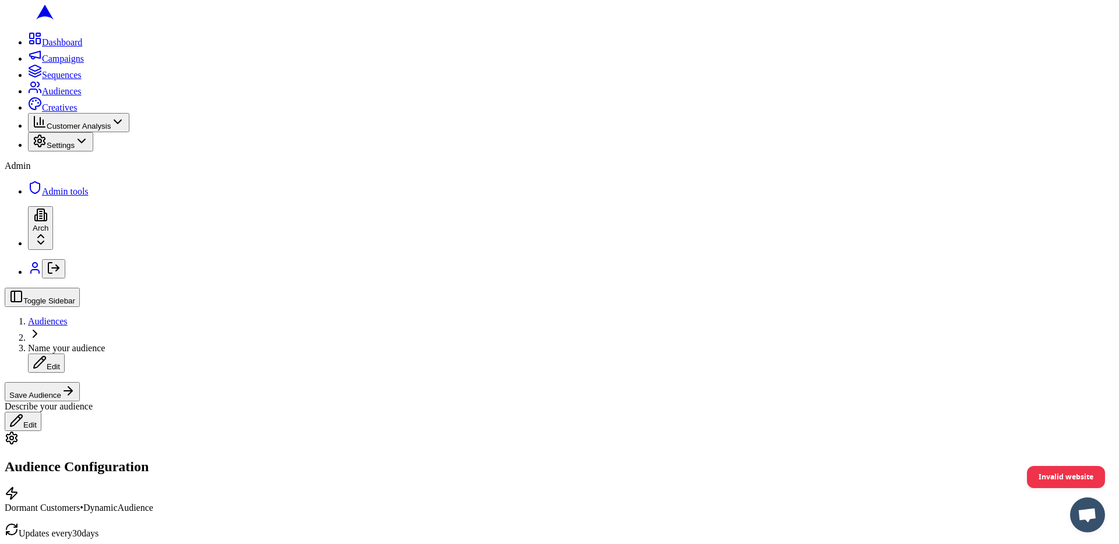
click at [80, 382] on button "Save Audience" at bounding box center [42, 391] width 75 height 19
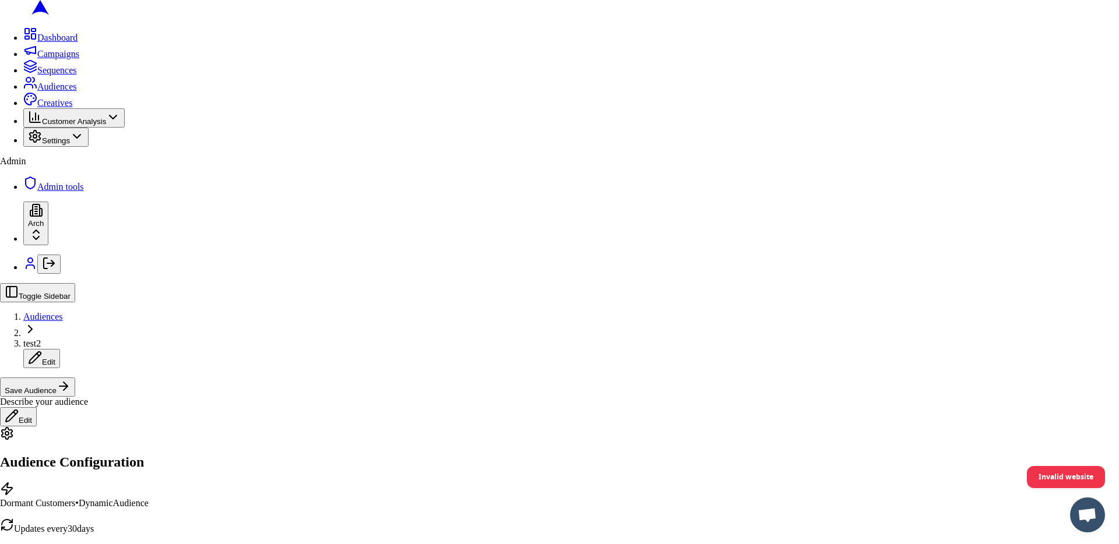
type input "test2"
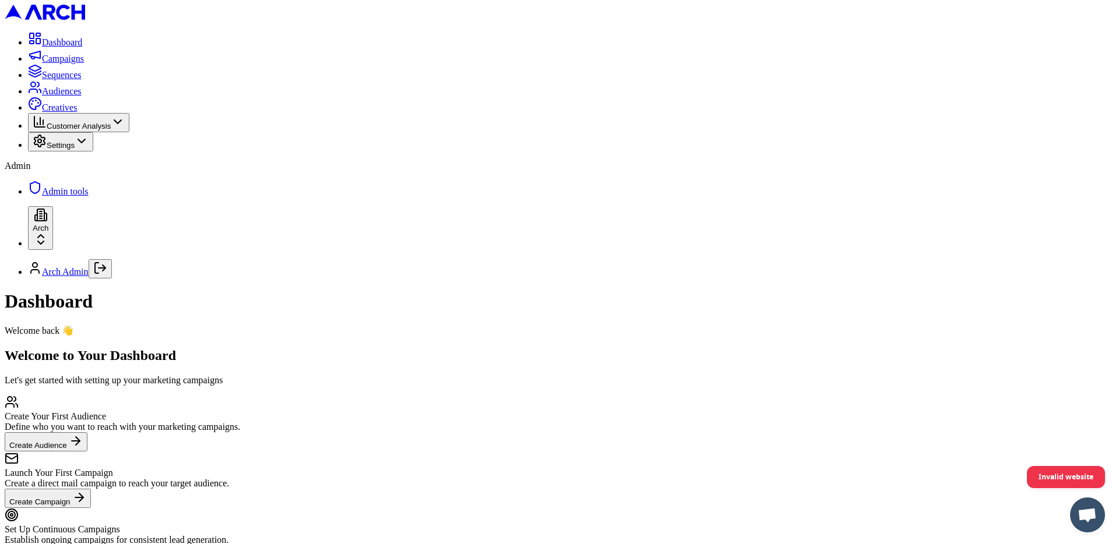
click at [82, 96] on span "Audiences" at bounding box center [62, 91] width 40 height 10
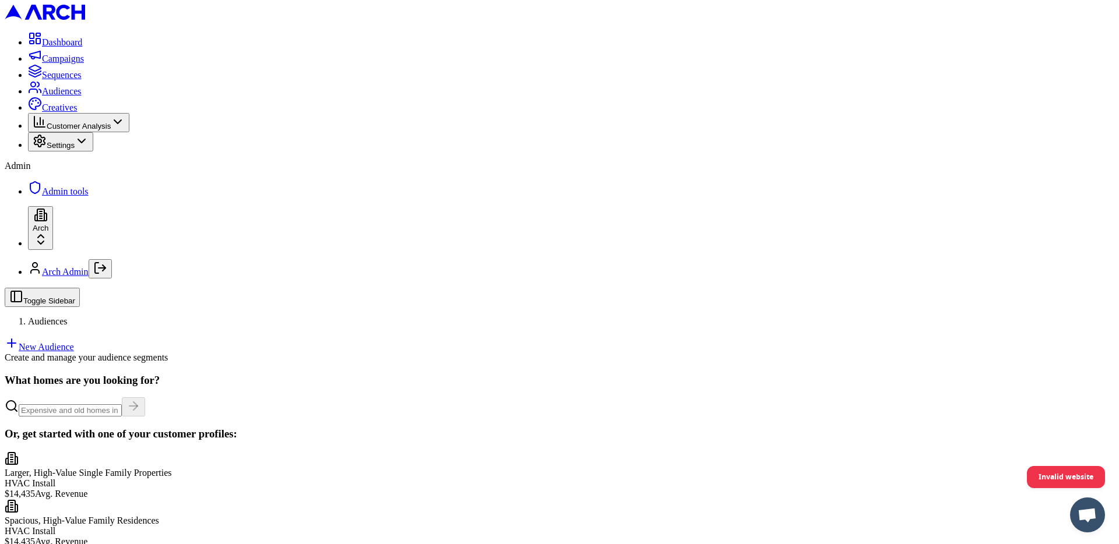
click at [1038, 288] on div "Toggle Sidebar Audiences New Audience Create and manage your audience segments" at bounding box center [559, 325] width 1109 height 75
click at [74, 342] on link "New Audience" at bounding box center [39, 347] width 69 height 10
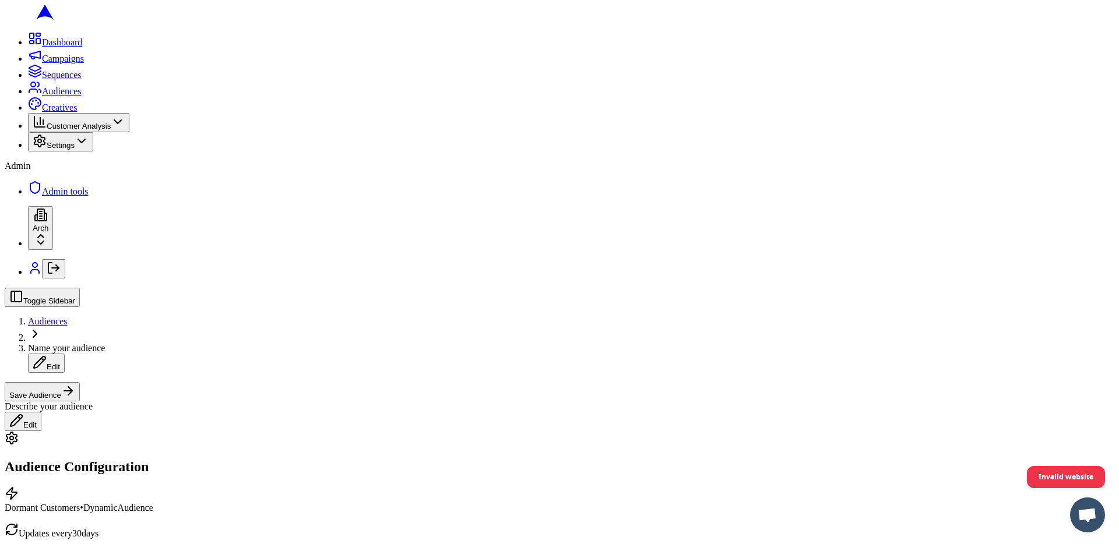
scroll to position [271, 0]
click at [80, 382] on button "Save Audience" at bounding box center [42, 391] width 75 height 19
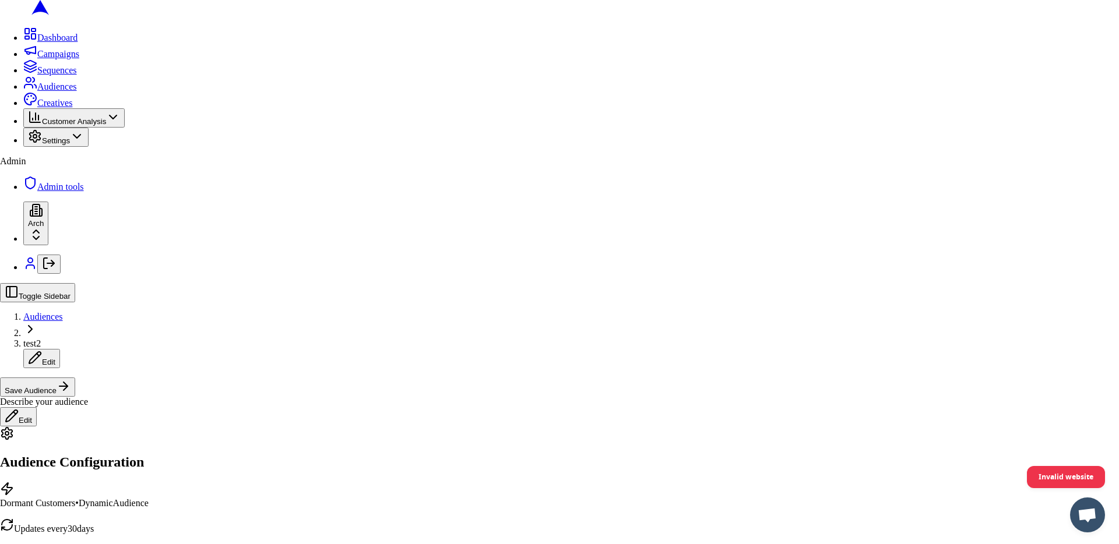
type input "test2"
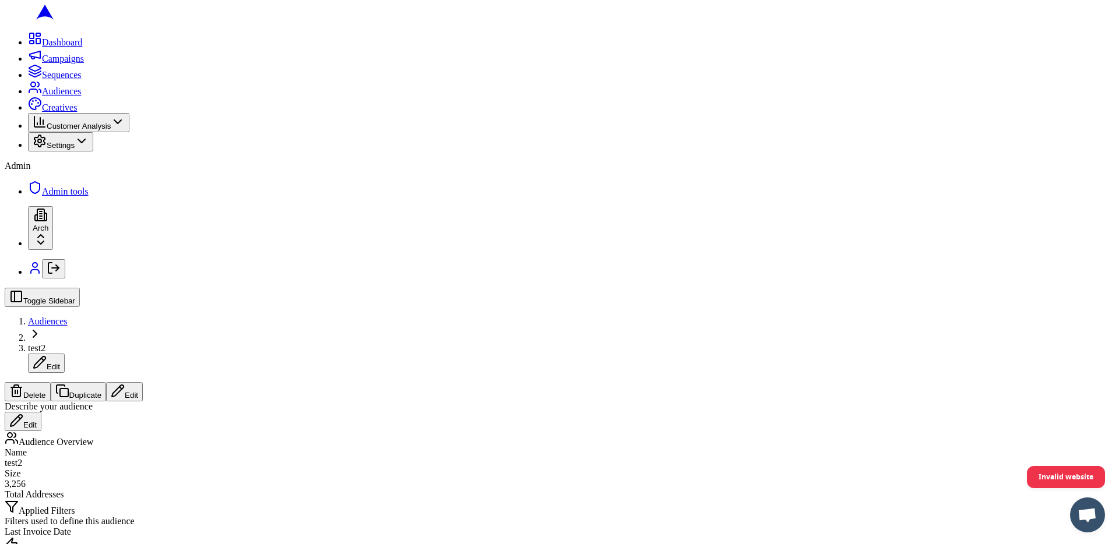
click at [143, 382] on button "Edit" at bounding box center [124, 391] width 37 height 19
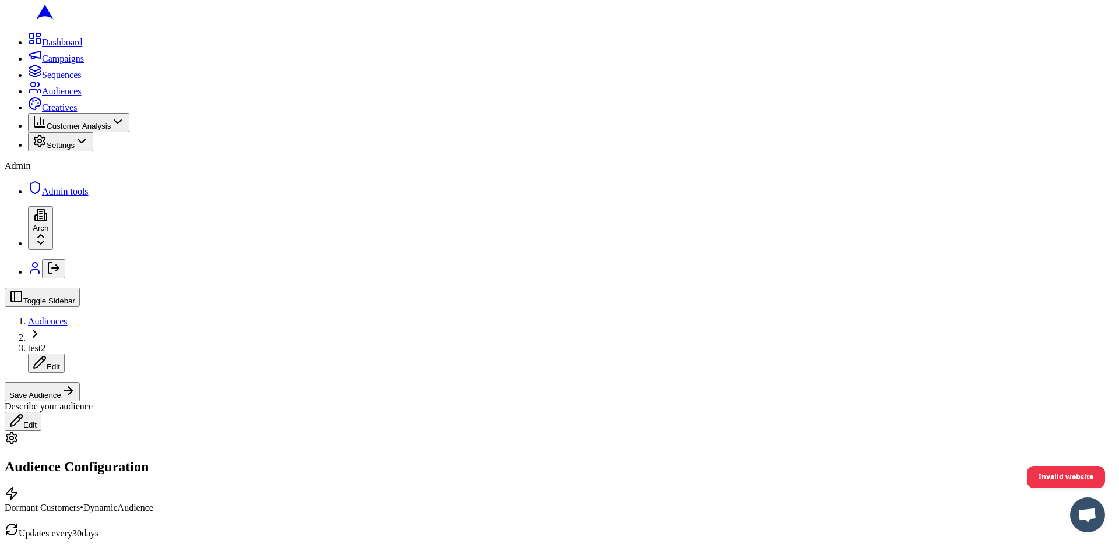
scroll to position [432, 0]
click at [189, 221] on button "Date Range" at bounding box center [163, 215] width 51 height 12
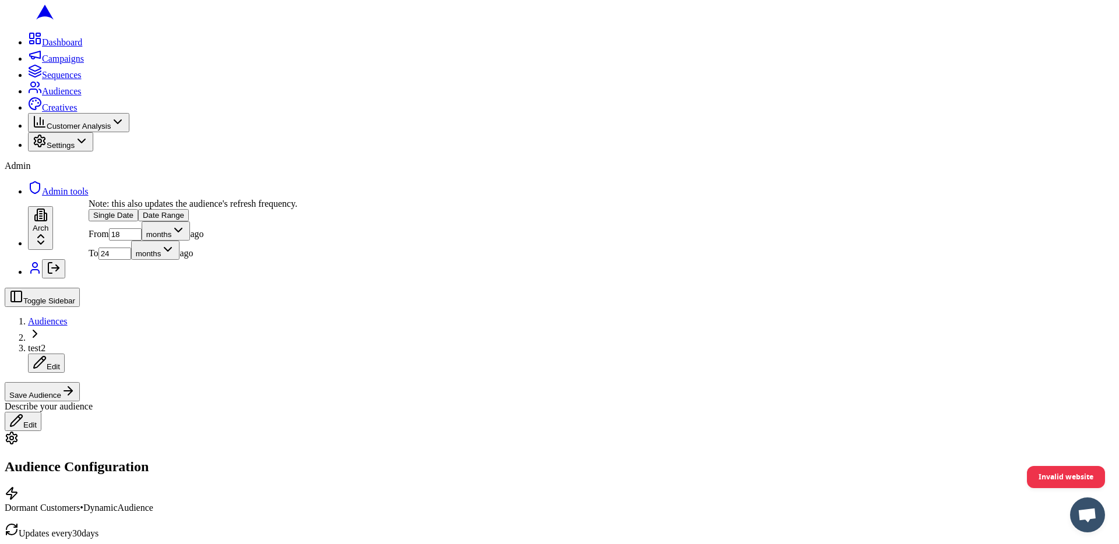
click at [142, 241] on input "18" at bounding box center [125, 234] width 33 height 12
type input "12"
click at [131, 260] on input "24" at bounding box center [114, 254] width 33 height 12
type input "18"
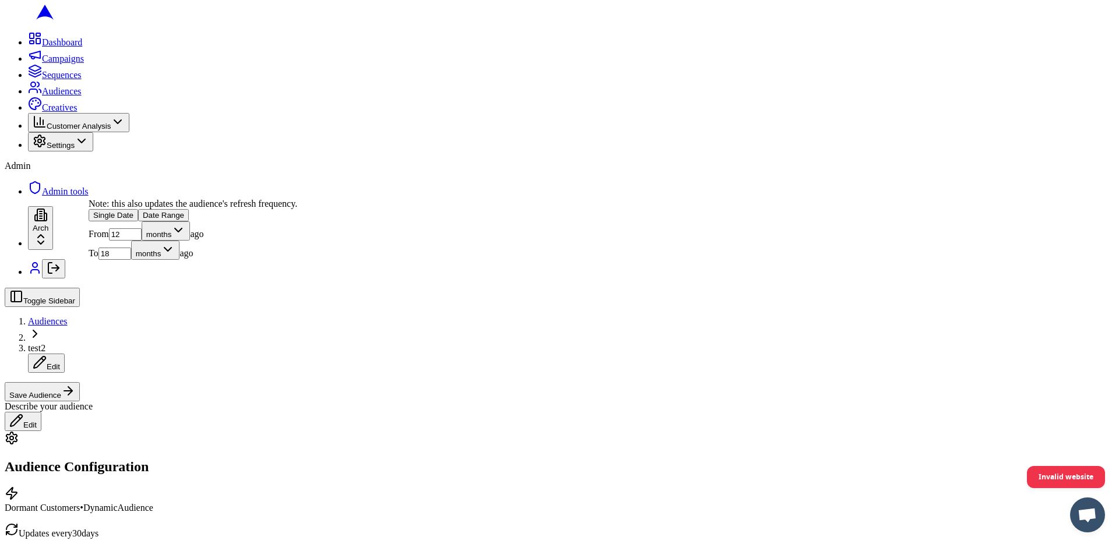
click at [918, 401] on div "Describe your audience Edit" at bounding box center [559, 416] width 1109 height 30
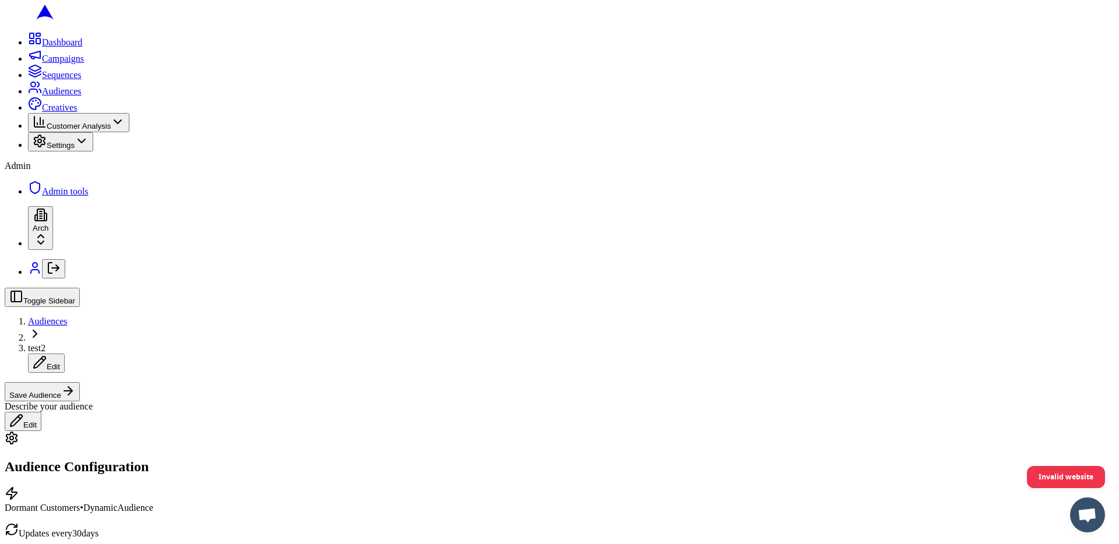
click at [80, 382] on button "Save Audience" at bounding box center [42, 391] width 75 height 19
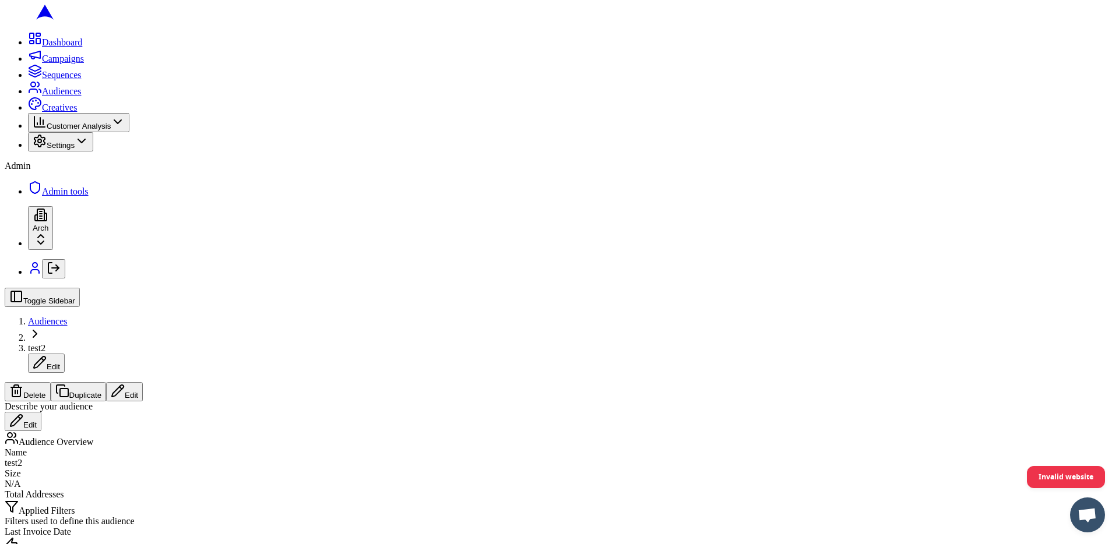
click at [51, 382] on button "Delete" at bounding box center [28, 391] width 46 height 19
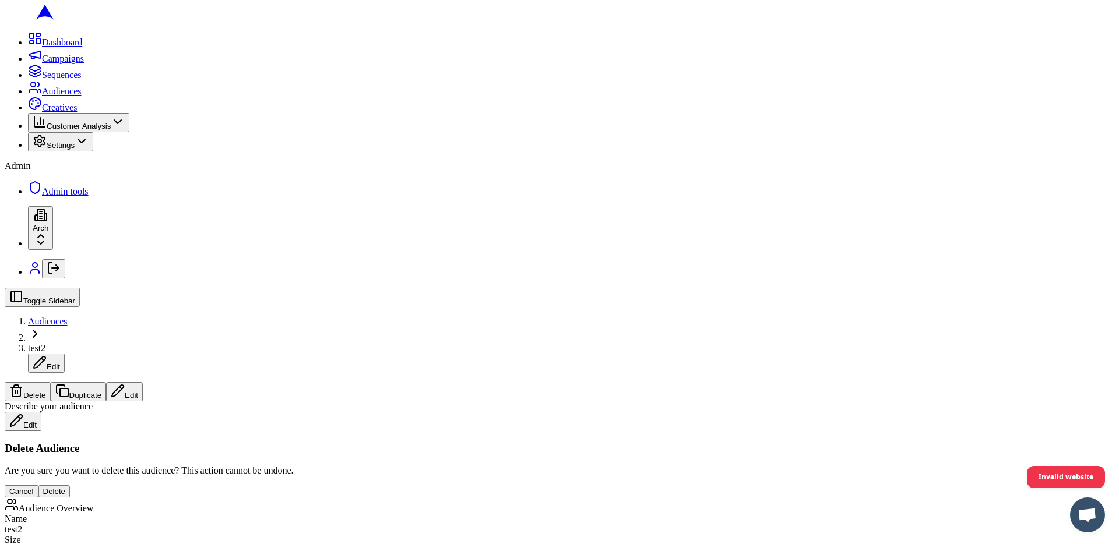
click at [70, 485] on button "Delete" at bounding box center [54, 491] width 32 height 12
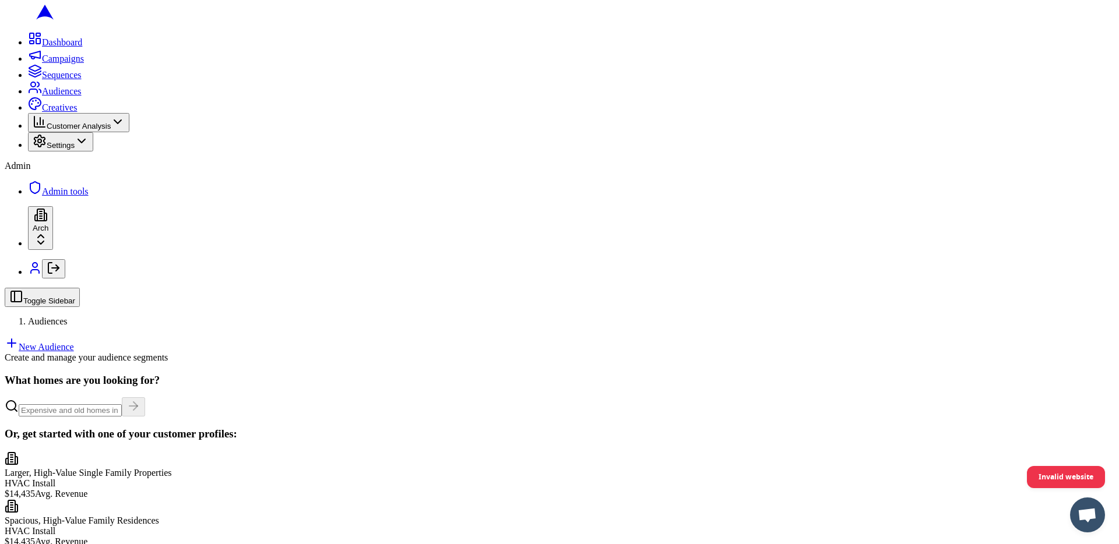
click at [1023, 288] on div "Toggle Sidebar Audiences New Audience Create and manage your audience segments" at bounding box center [559, 325] width 1109 height 75
click at [74, 342] on link "New Audience" at bounding box center [39, 347] width 69 height 10
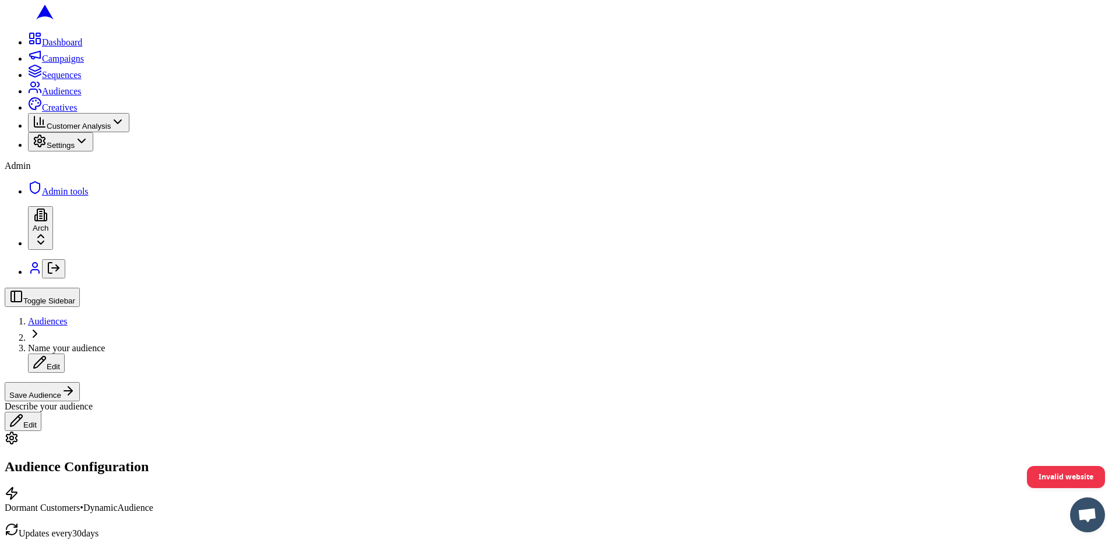
scroll to position [285, 0]
click at [80, 382] on button "Save Audience" at bounding box center [42, 391] width 75 height 19
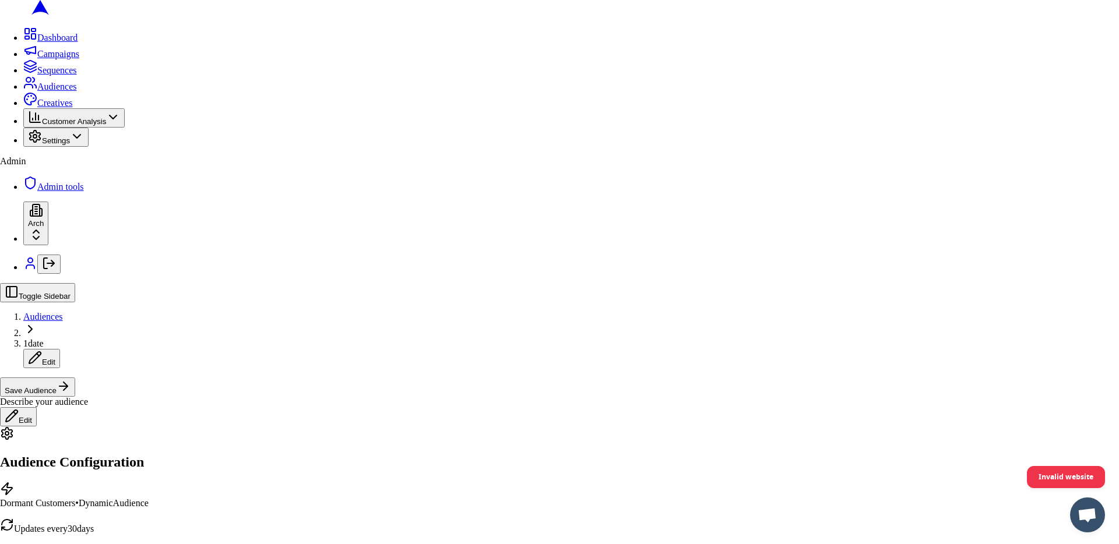
type input "1date"
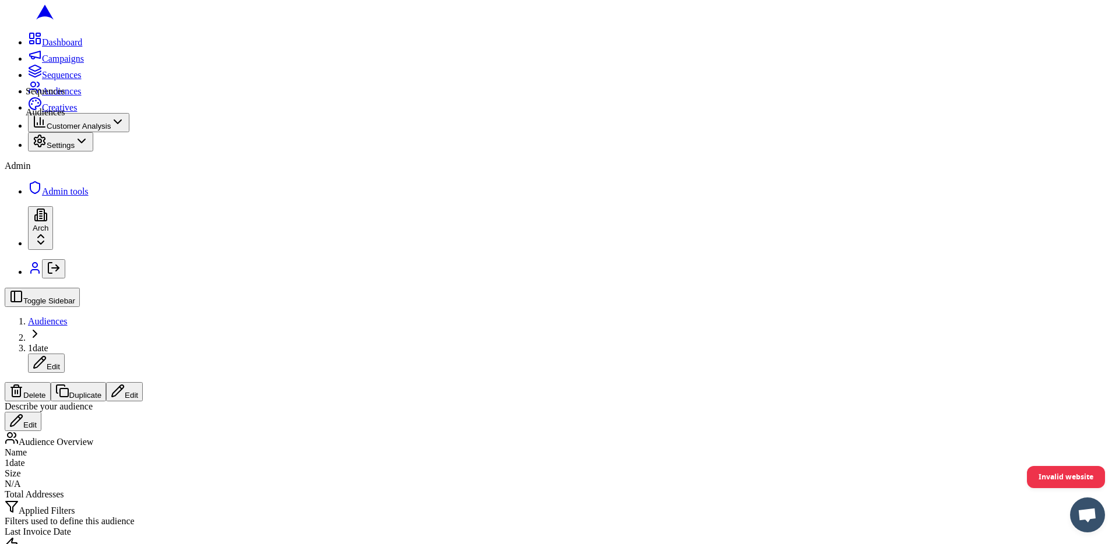
click at [28, 96] on link "Audiences" at bounding box center [55, 91] width 54 height 10
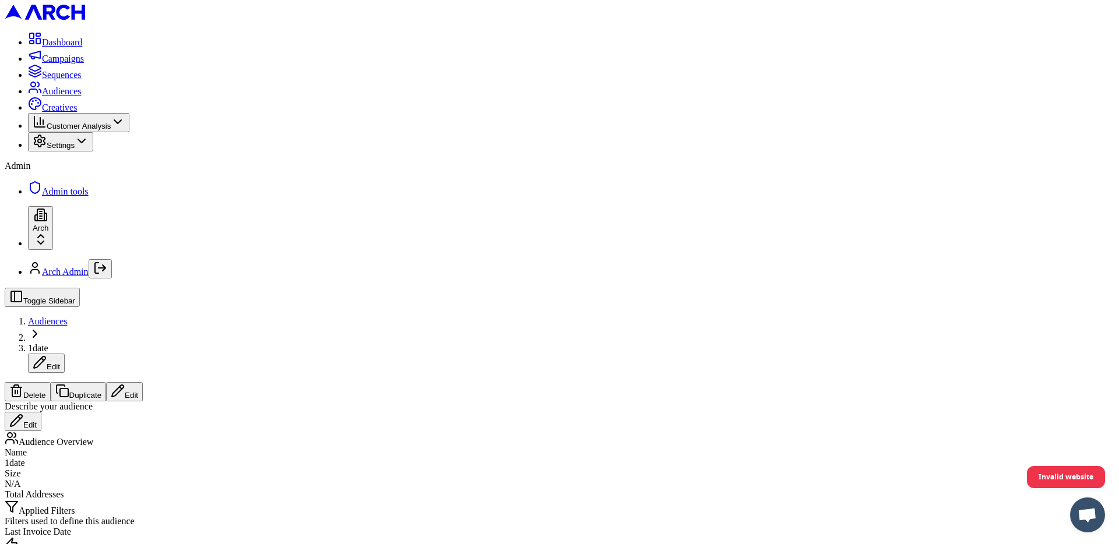
click at [143, 382] on button "Edit" at bounding box center [124, 391] width 37 height 19
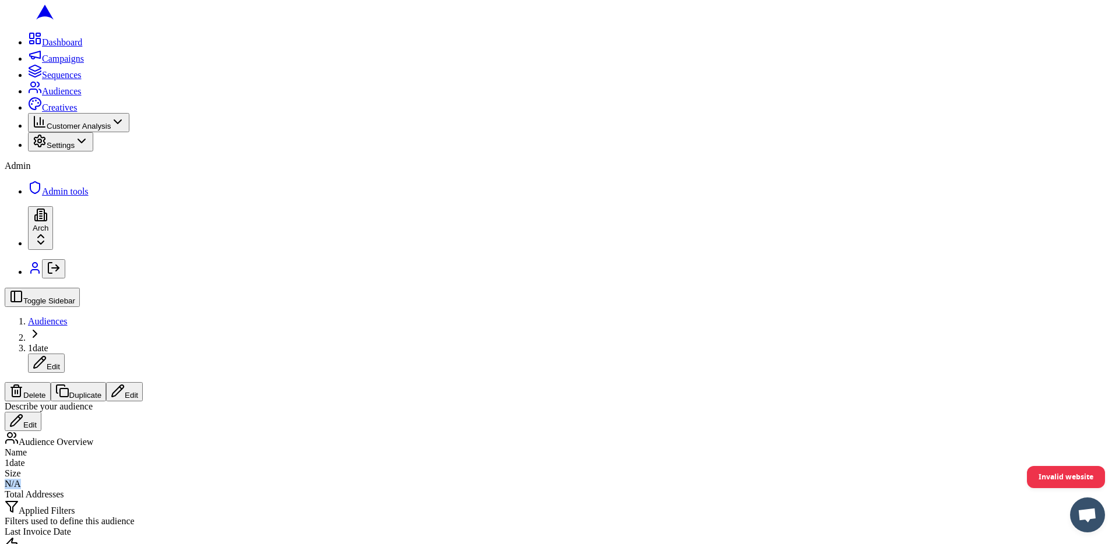
drag, startPoint x: 404, startPoint y: 144, endPoint x: 428, endPoint y: 146, distance: 24.0
click at [428, 479] on div "N/A" at bounding box center [559, 484] width 1109 height 10
click at [417, 479] on div "N/A" at bounding box center [559, 484] width 1109 height 10
click at [143, 382] on button "Edit" at bounding box center [124, 391] width 37 height 19
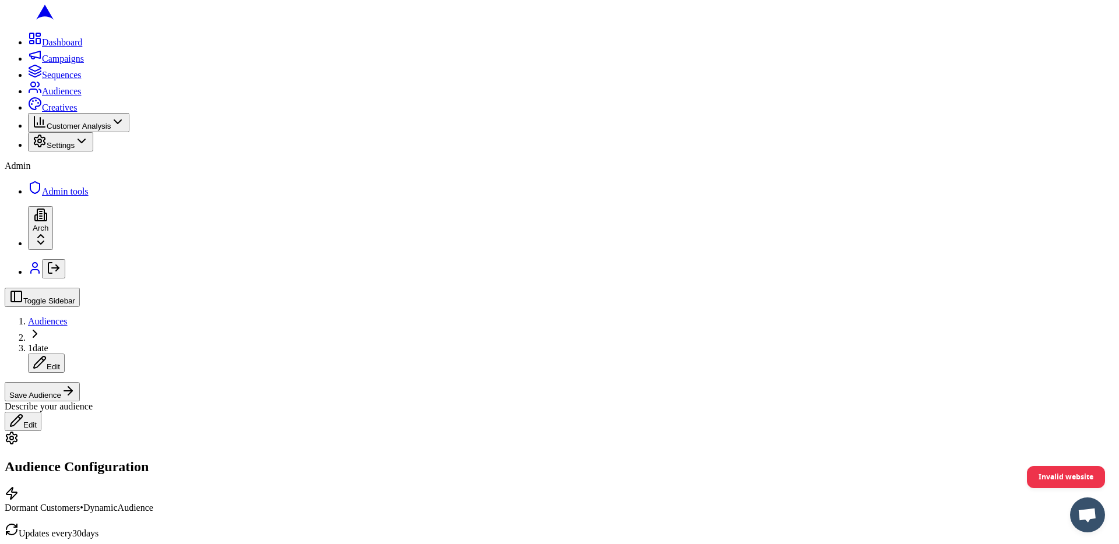
scroll to position [335, 0]
click at [189, 318] on button "Date Range" at bounding box center [163, 312] width 51 height 12
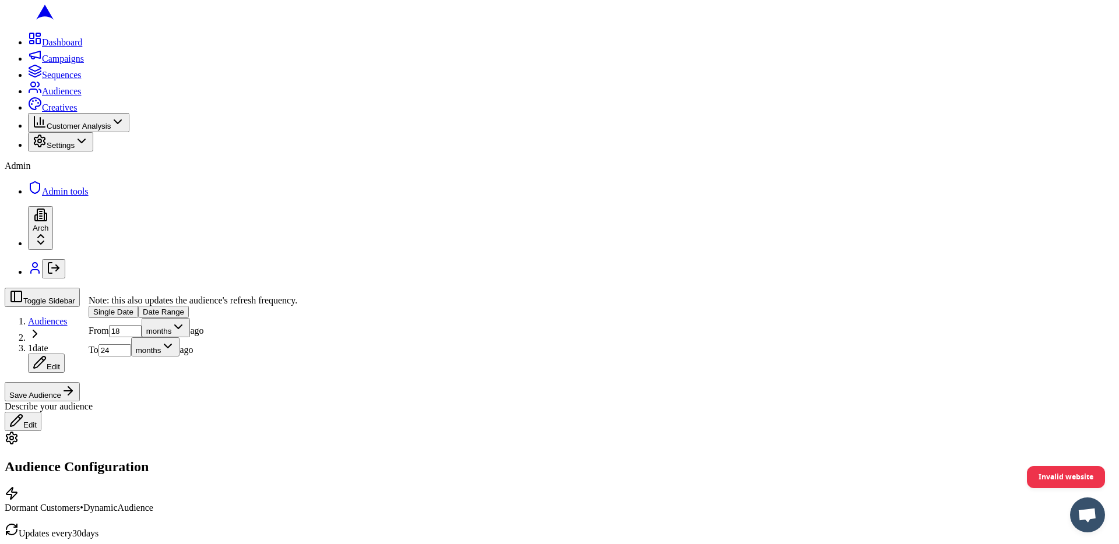
click at [80, 382] on button "Save Audience" at bounding box center [42, 391] width 75 height 19
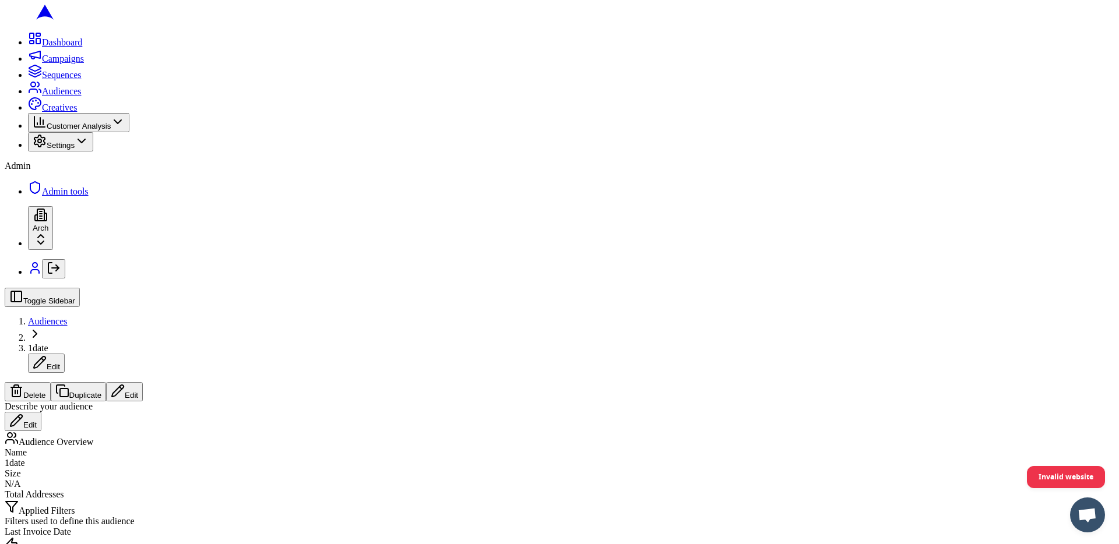
drag, startPoint x: 502, startPoint y: 280, endPoint x: 119, endPoint y: 271, distance: 382.9
copy div "{"operator":"<=","toUnit":"months","toValue":24,"type":"relative","unit":"month…"
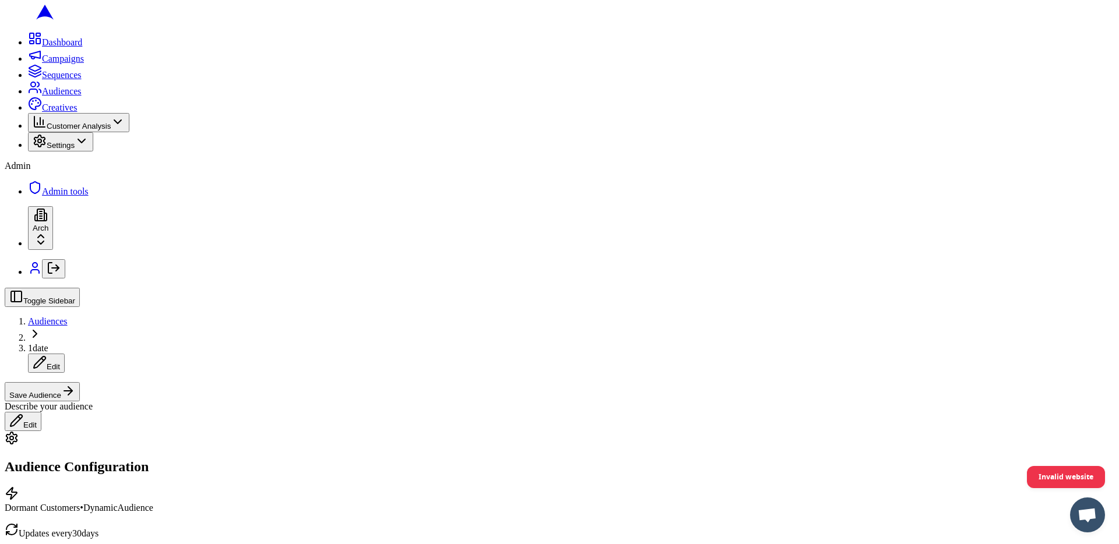
scroll to position [391, 0]
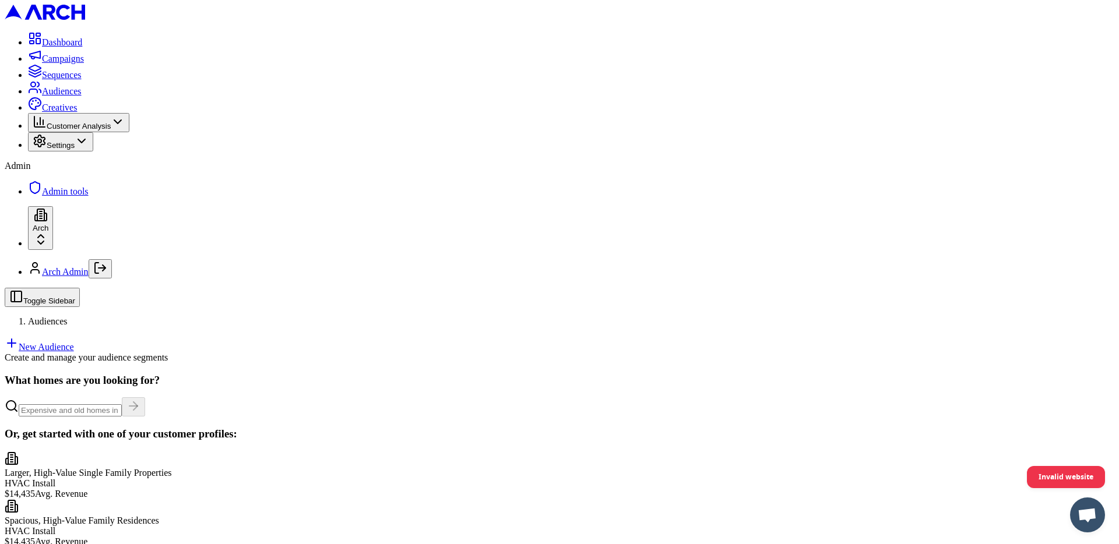
click at [74, 342] on link "New Audience" at bounding box center [39, 347] width 69 height 10
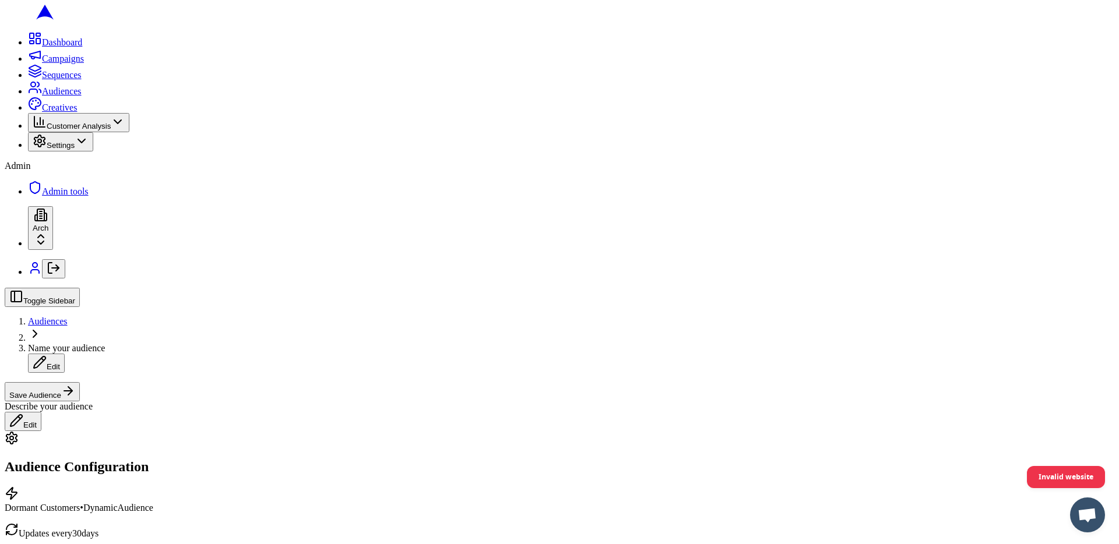
click at [80, 382] on button "Save Audience" at bounding box center [42, 391] width 75 height 19
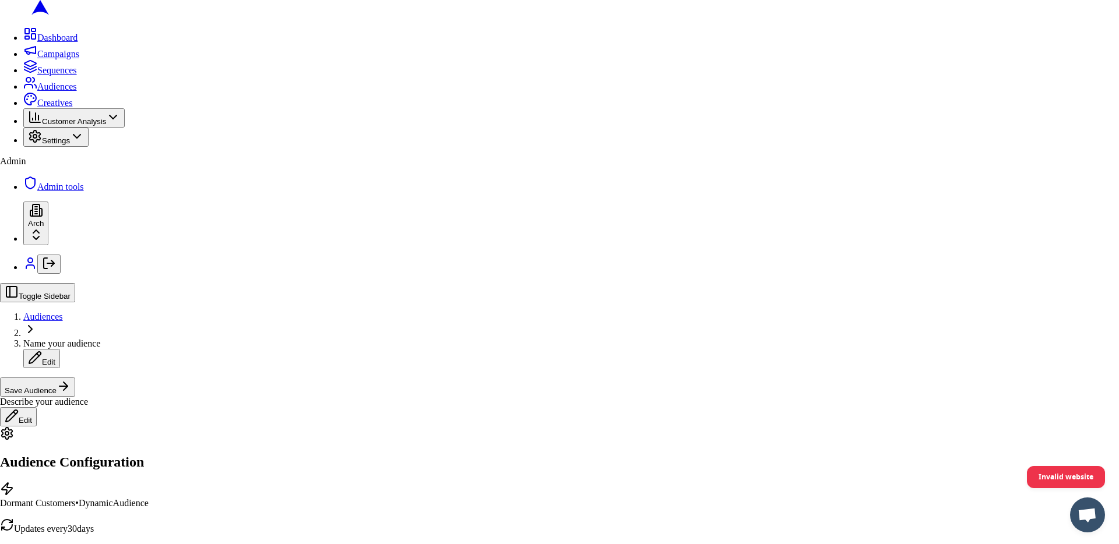
type input "t"
type input "pls"
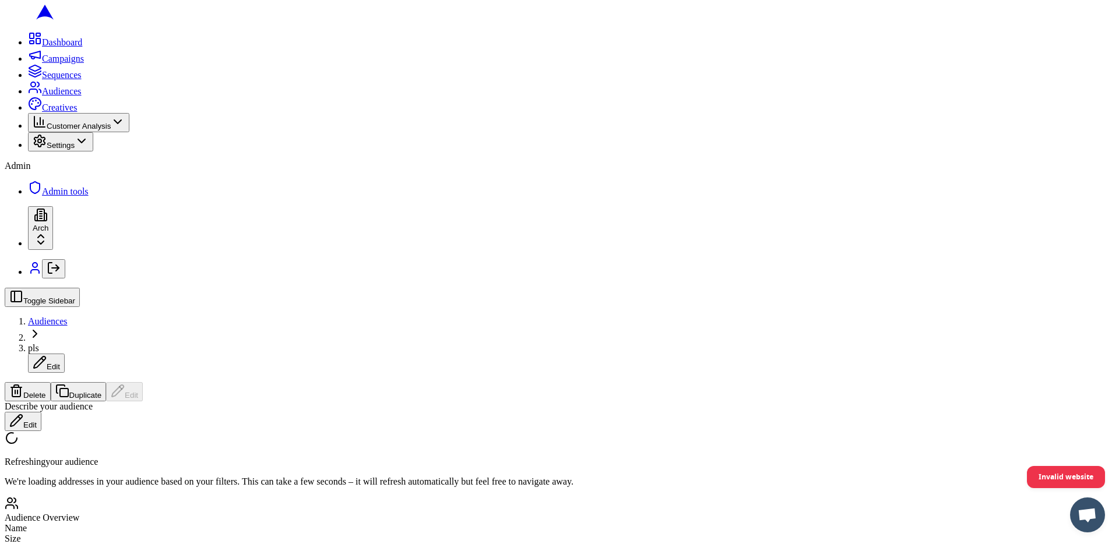
scroll to position [49, 0]
click at [65, 96] on span "Audiences" at bounding box center [62, 91] width 40 height 10
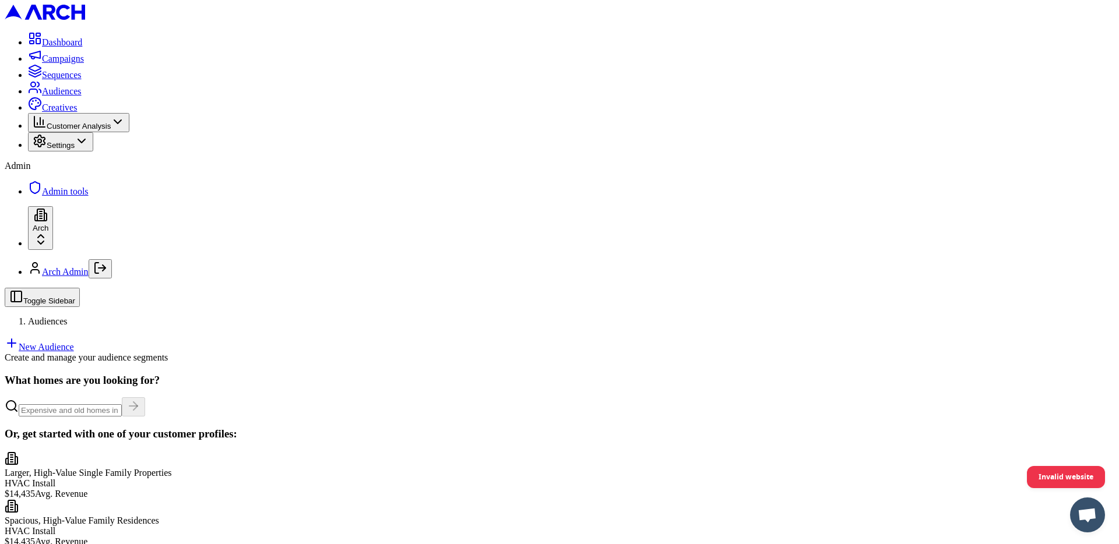
click at [74, 342] on link "New Audience" at bounding box center [39, 347] width 69 height 10
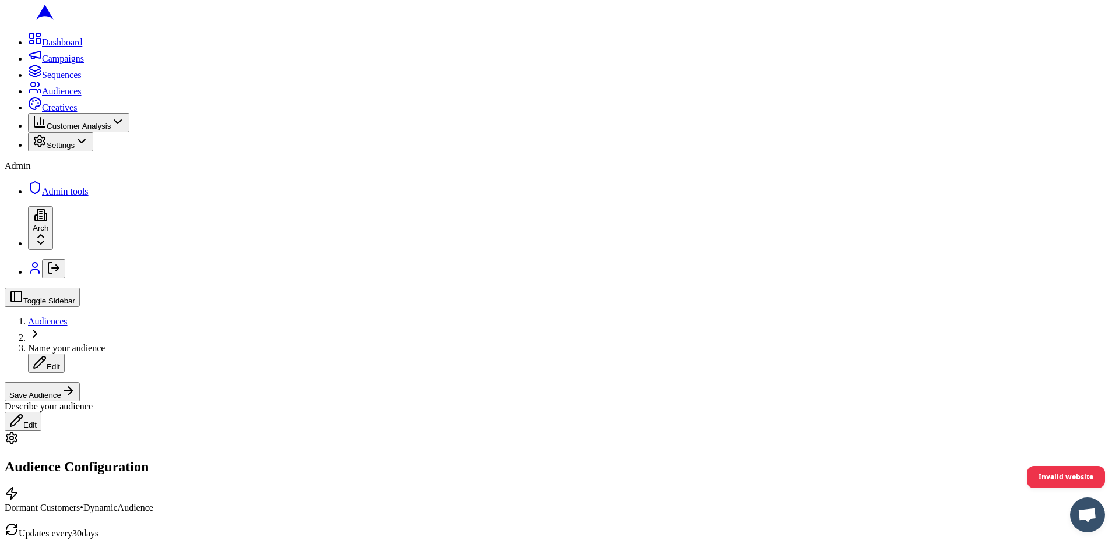
click at [80, 382] on button "Save Audience" at bounding box center [42, 391] width 75 height 19
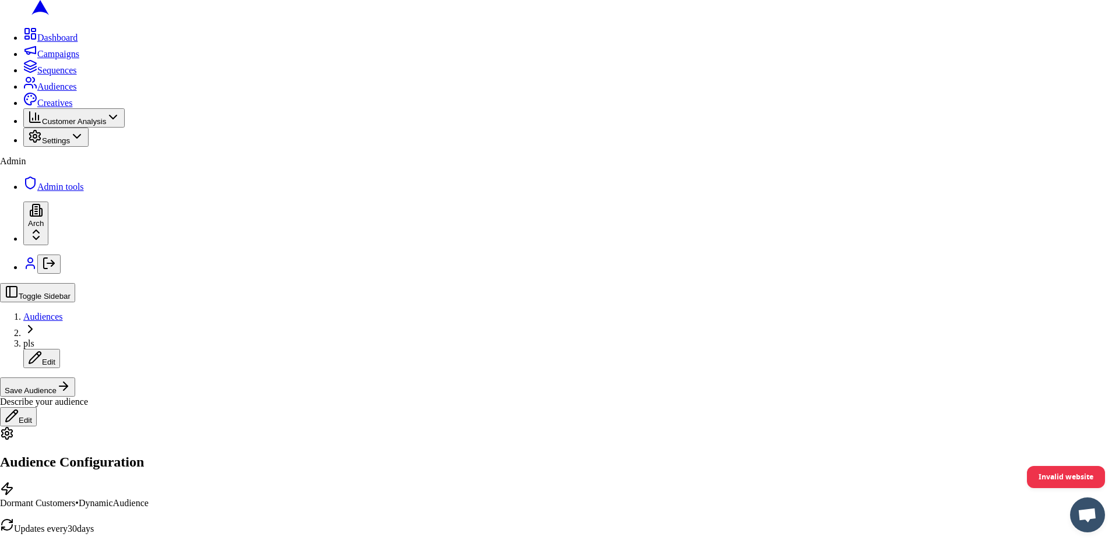
type input "pls"
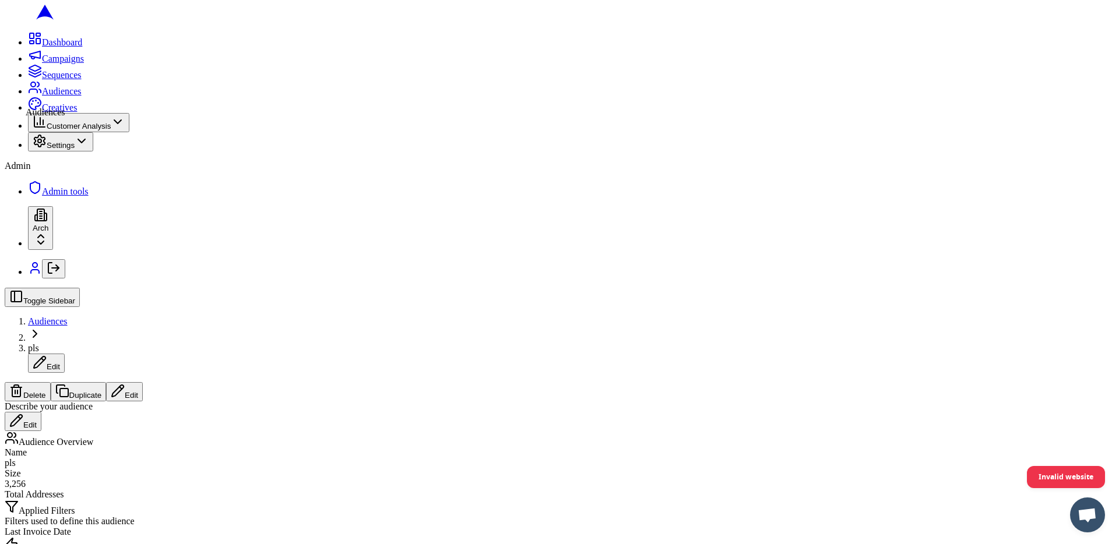
click at [28, 94] on icon at bounding box center [35, 87] width 14 height 14
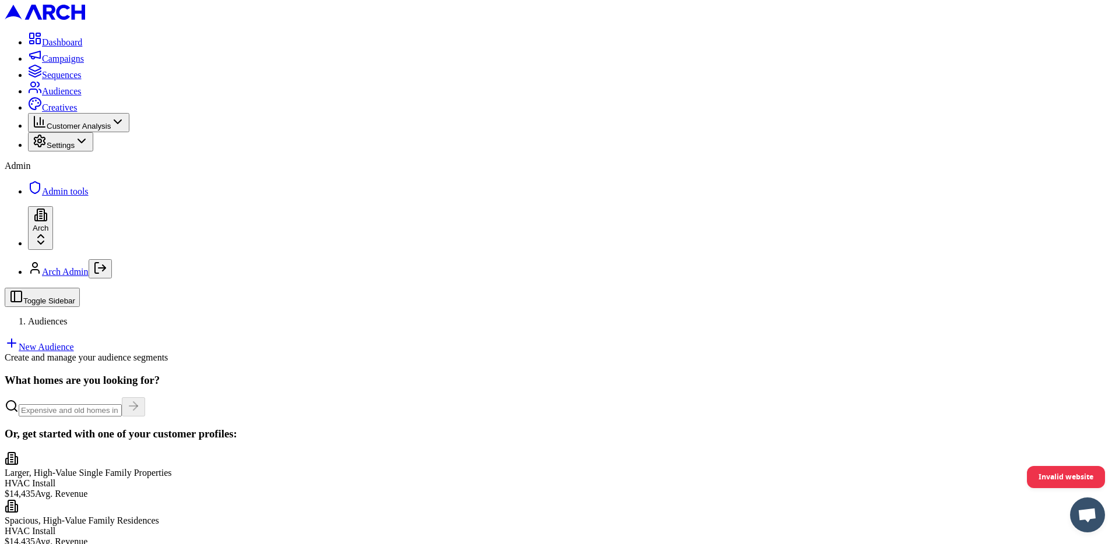
click at [74, 342] on link "New Audience" at bounding box center [39, 347] width 69 height 10
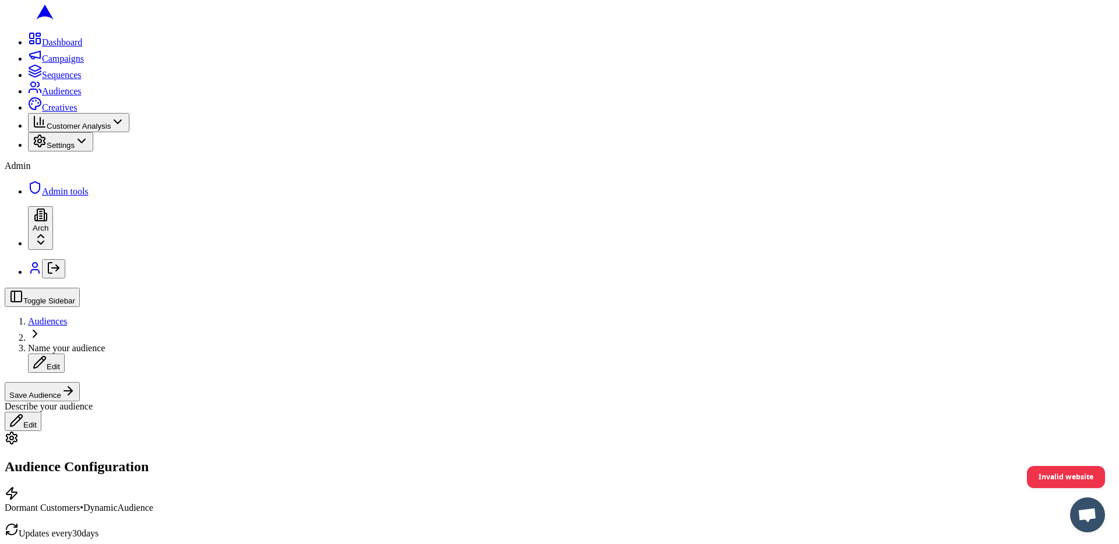
scroll to position [329, 0]
click at [189, 325] on button "Date Range" at bounding box center [163, 318] width 51 height 12
click at [80, 382] on button "Save Audience" at bounding box center [42, 391] width 75 height 19
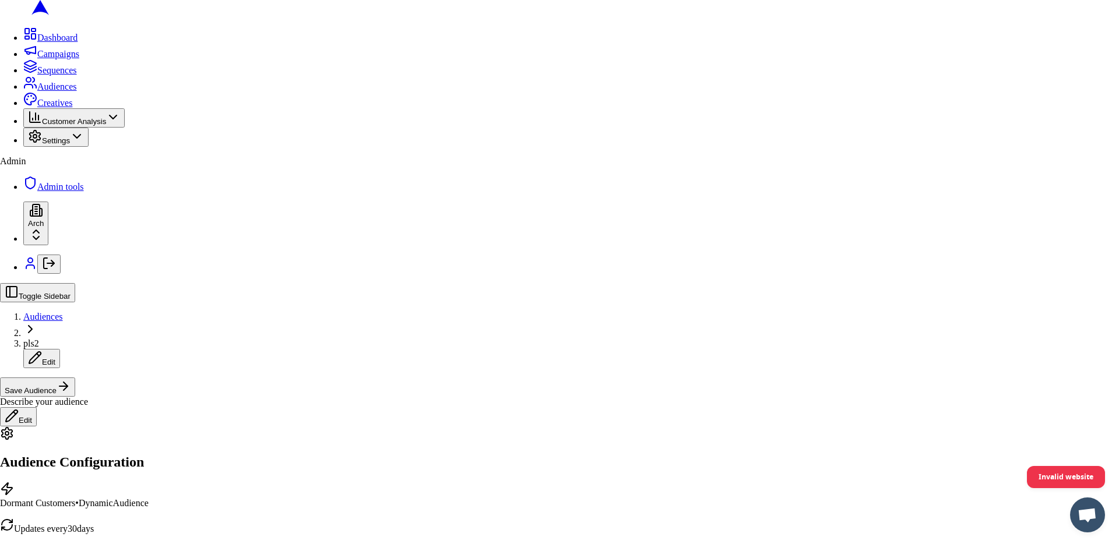
type input "pls2"
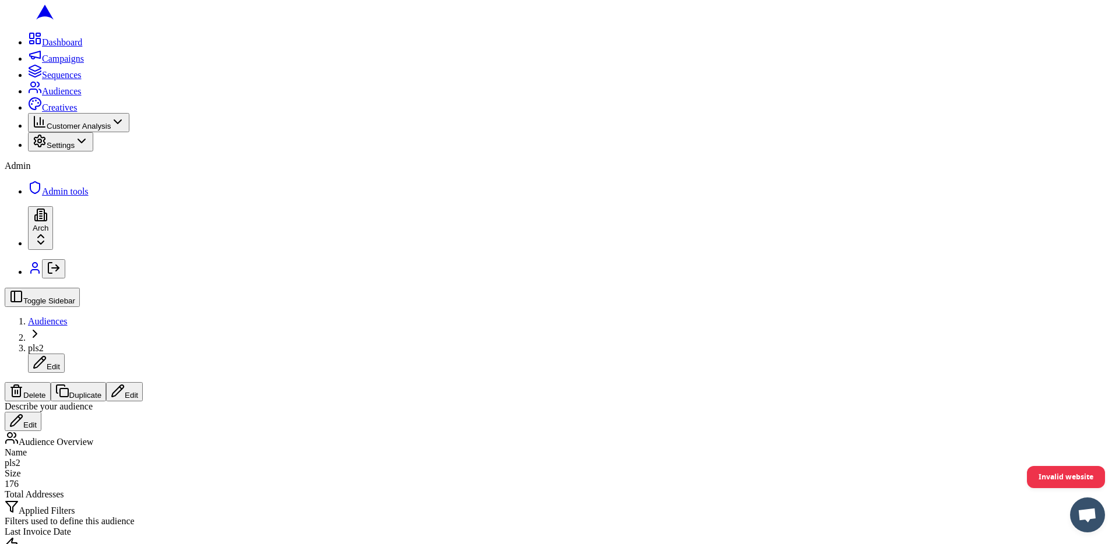
scroll to position [14, 0]
click at [29, 93] on icon at bounding box center [33, 90] width 8 height 3
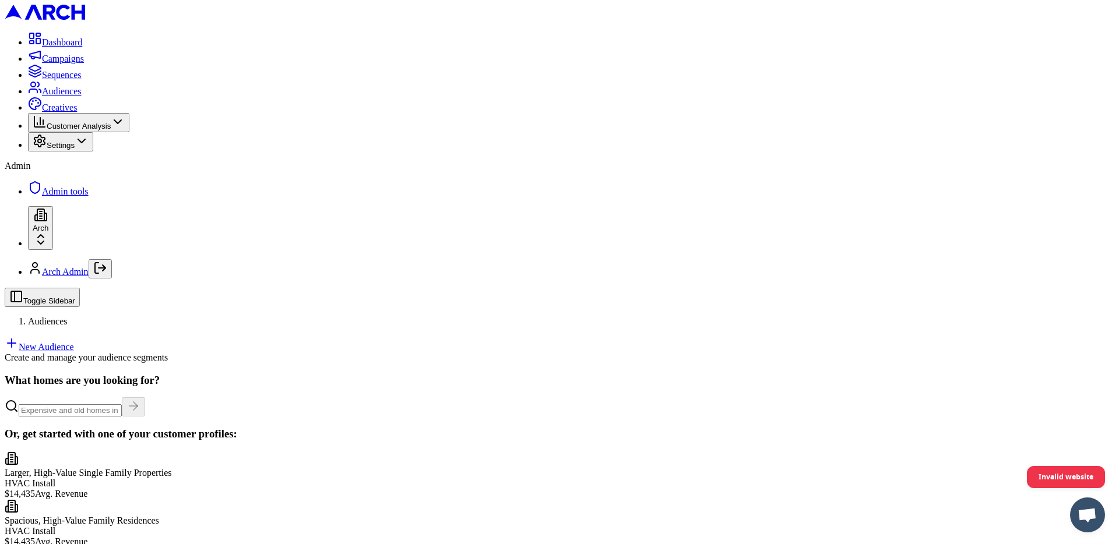
scroll to position [87, 0]
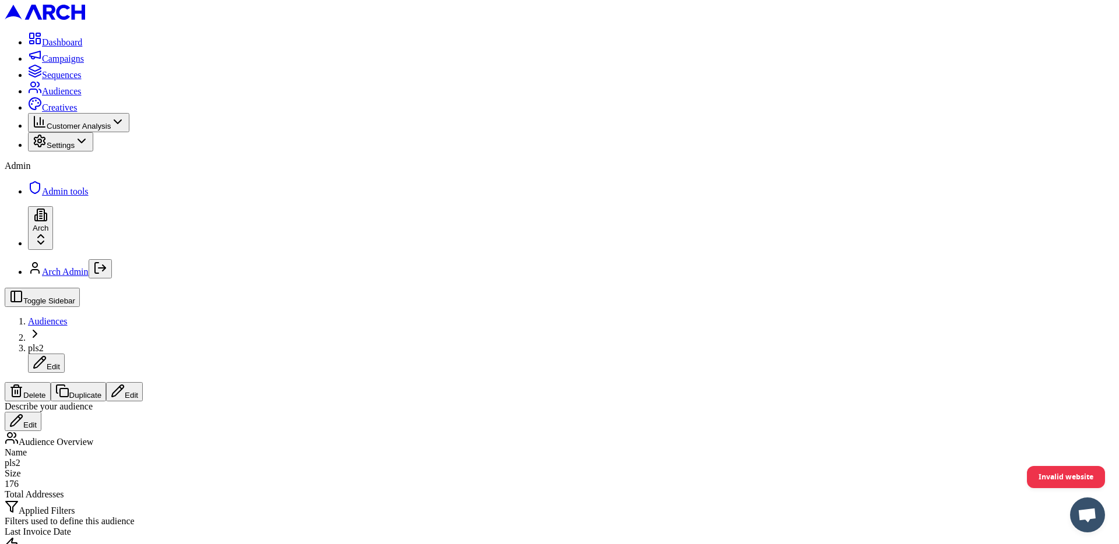
click at [143, 382] on button "Edit" at bounding box center [124, 391] width 37 height 19
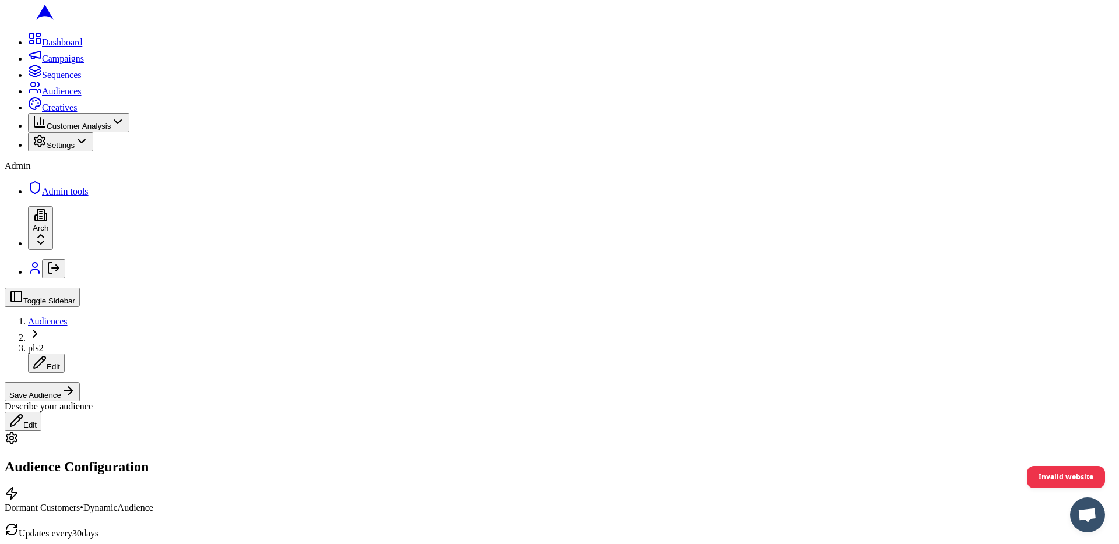
scroll to position [176, 0]
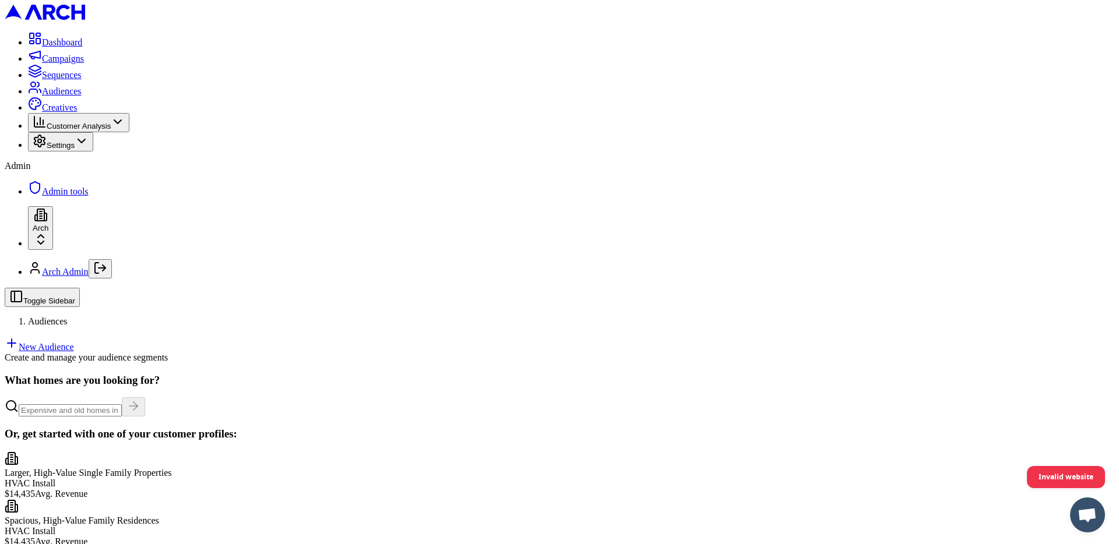
scroll to position [118, 0]
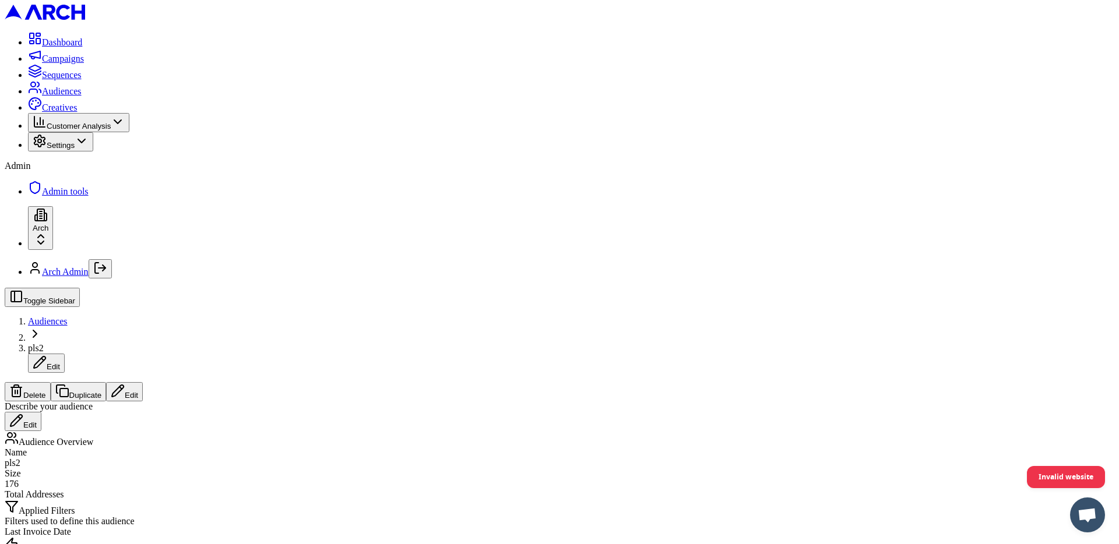
click at [143, 382] on button "Edit" at bounding box center [124, 391] width 37 height 19
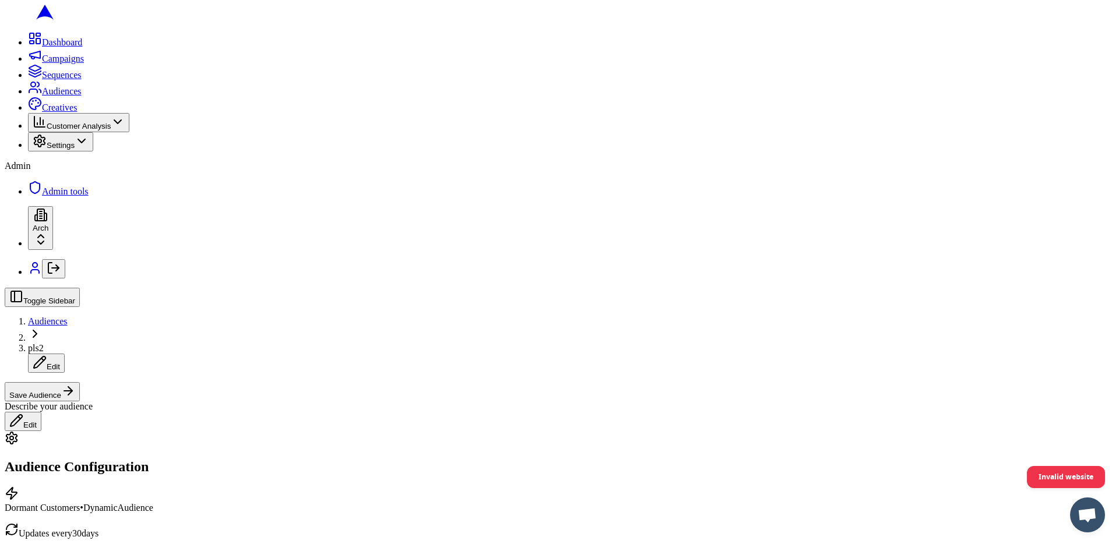
scroll to position [359, 0]
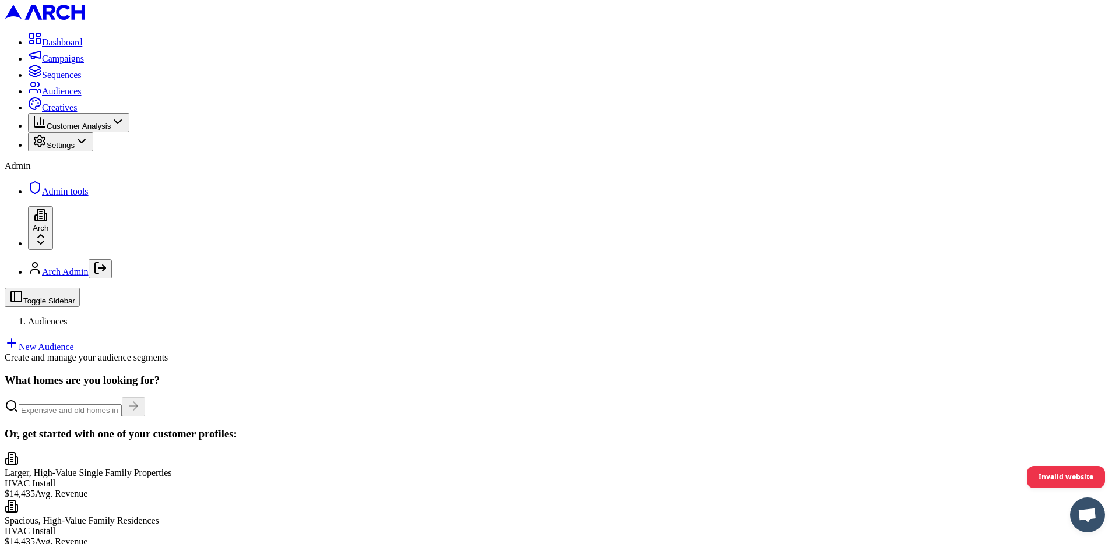
click at [74, 342] on link "New Audience" at bounding box center [39, 347] width 69 height 10
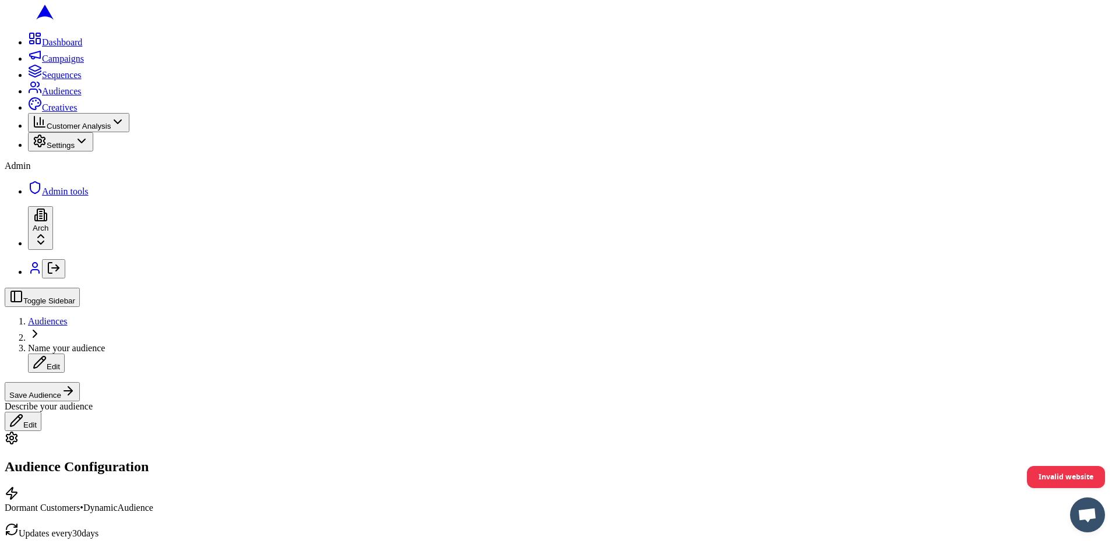
scroll to position [332, 0]
click at [189, 321] on button "Date Range" at bounding box center [163, 315] width 51 height 12
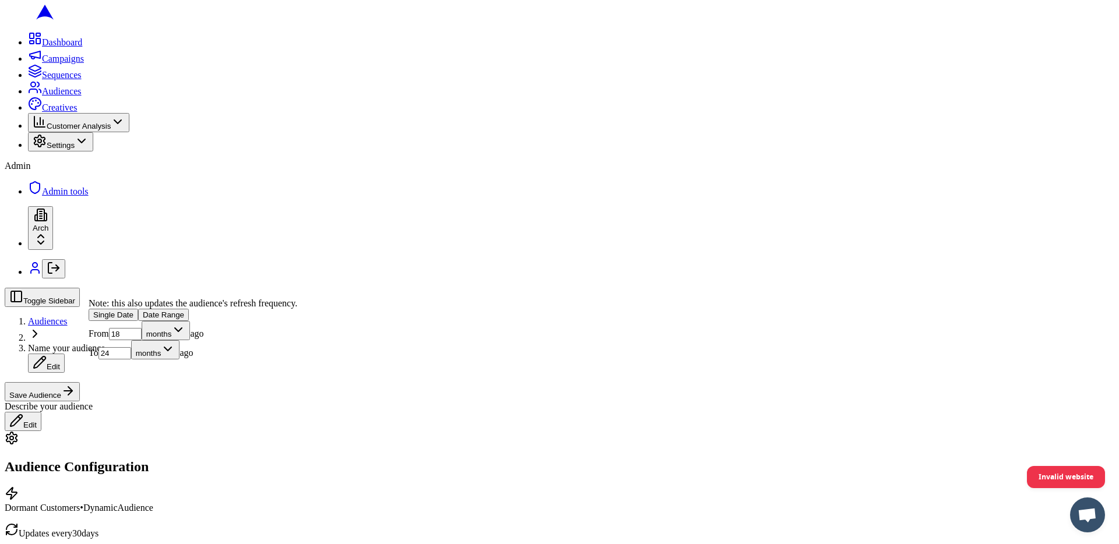
click at [80, 382] on button "Save Audience" at bounding box center [42, 391] width 75 height 19
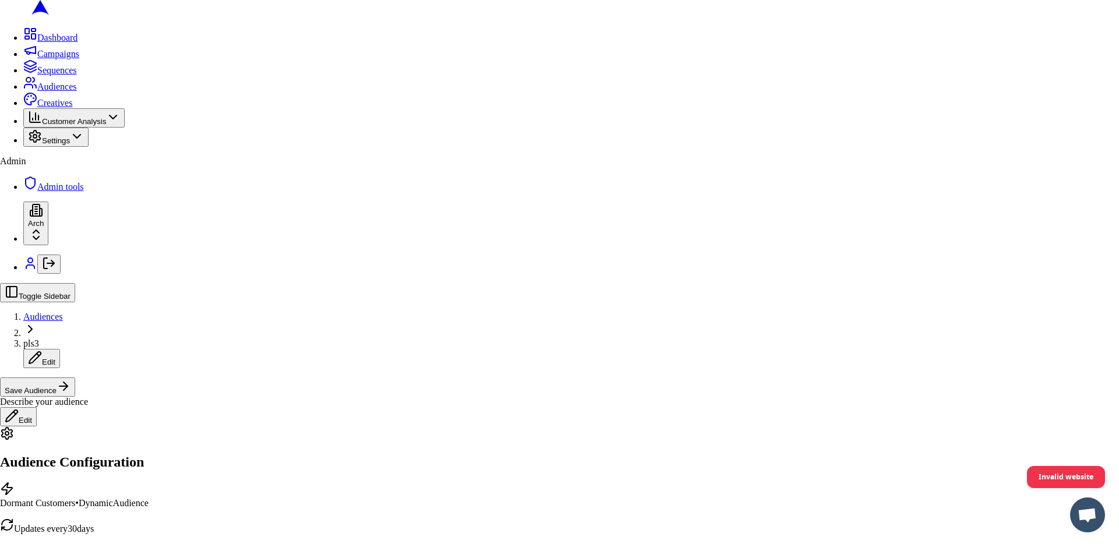
type input "pls3"
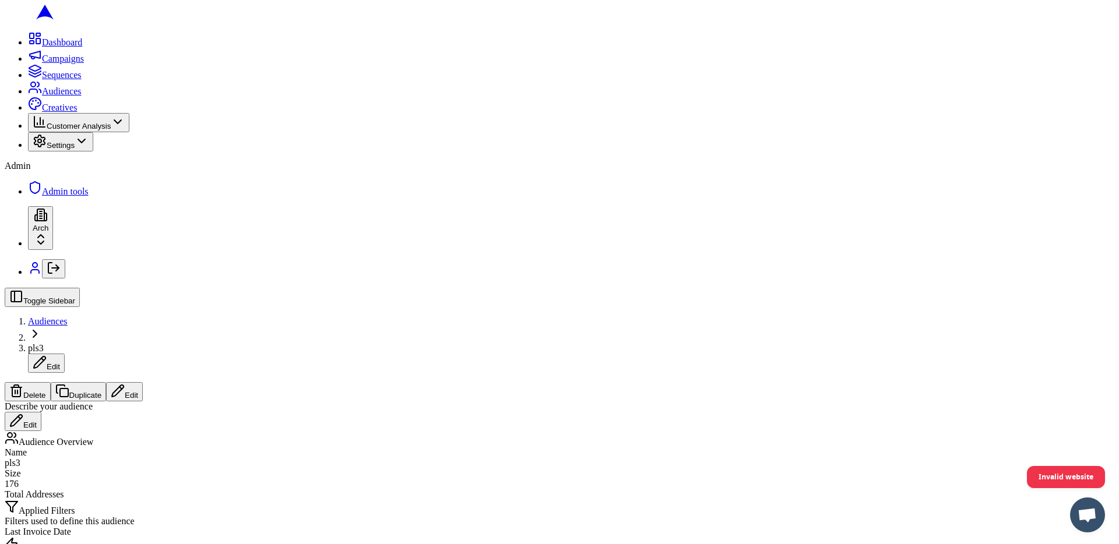
click at [143, 382] on button "Edit" at bounding box center [124, 391] width 37 height 19
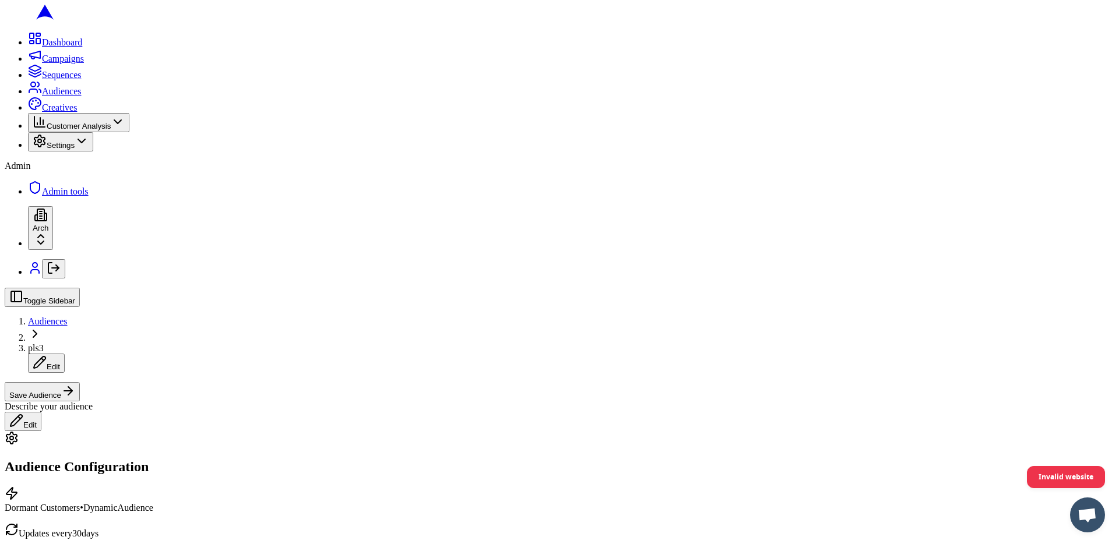
scroll to position [382, 0]
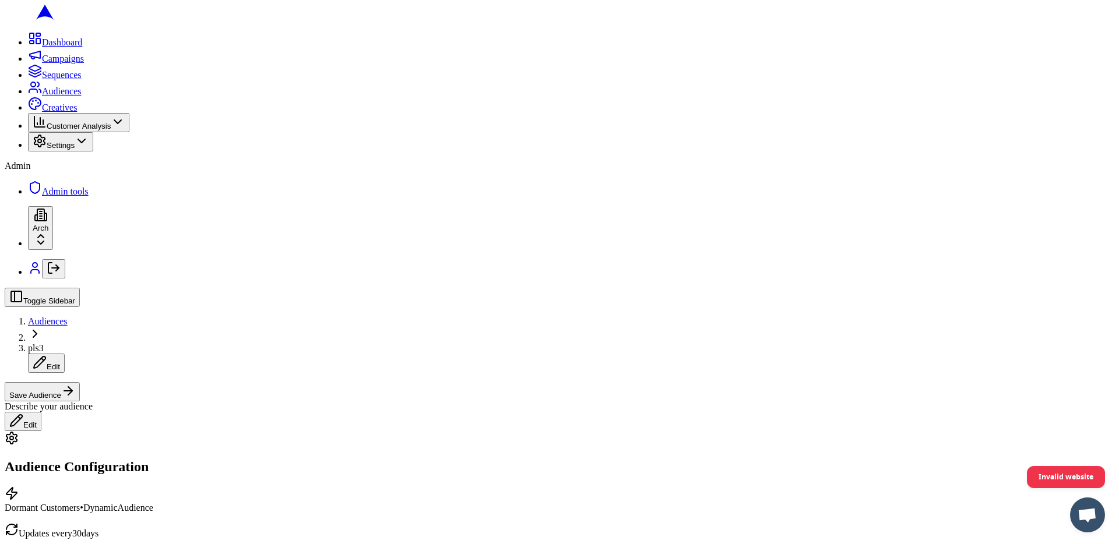
scroll to position [0, 0]
click at [80, 382] on button "Save Audience" at bounding box center [42, 391] width 75 height 19
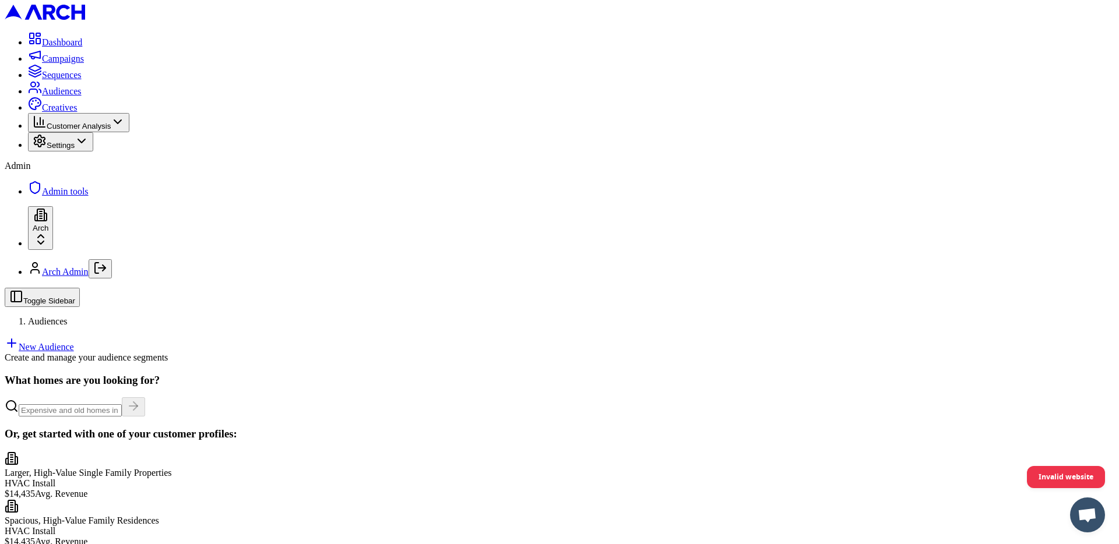
click at [74, 342] on link "New Audience" at bounding box center [39, 347] width 69 height 10
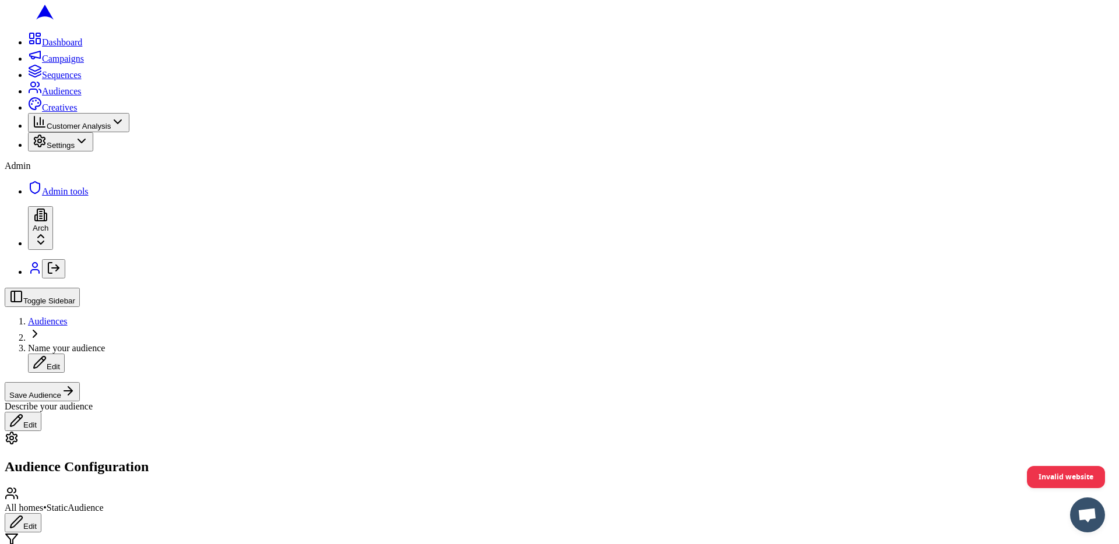
scroll to position [288, 0]
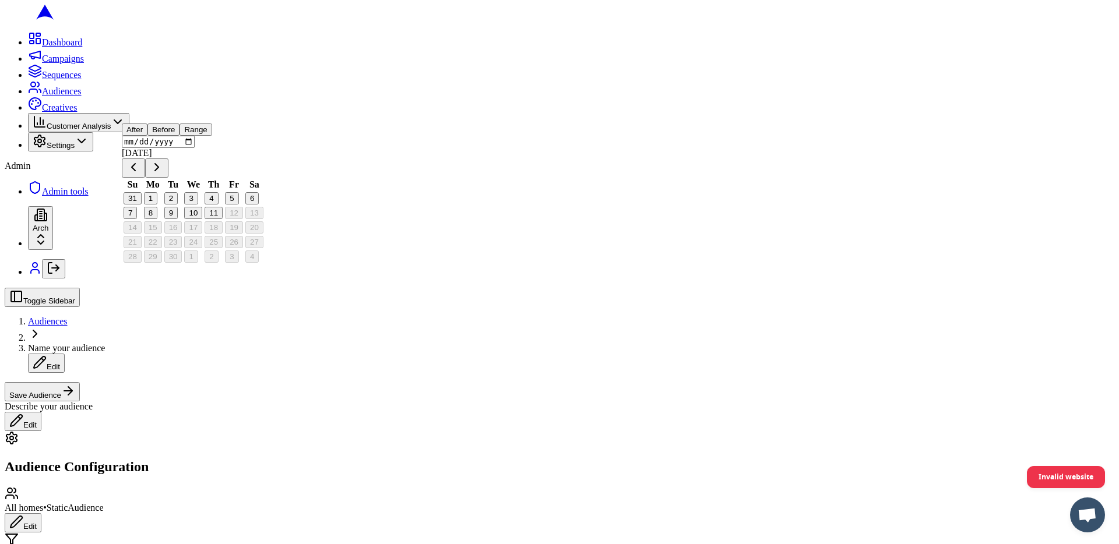
click at [211, 136] on button "Range" at bounding box center [195, 130] width 32 height 12
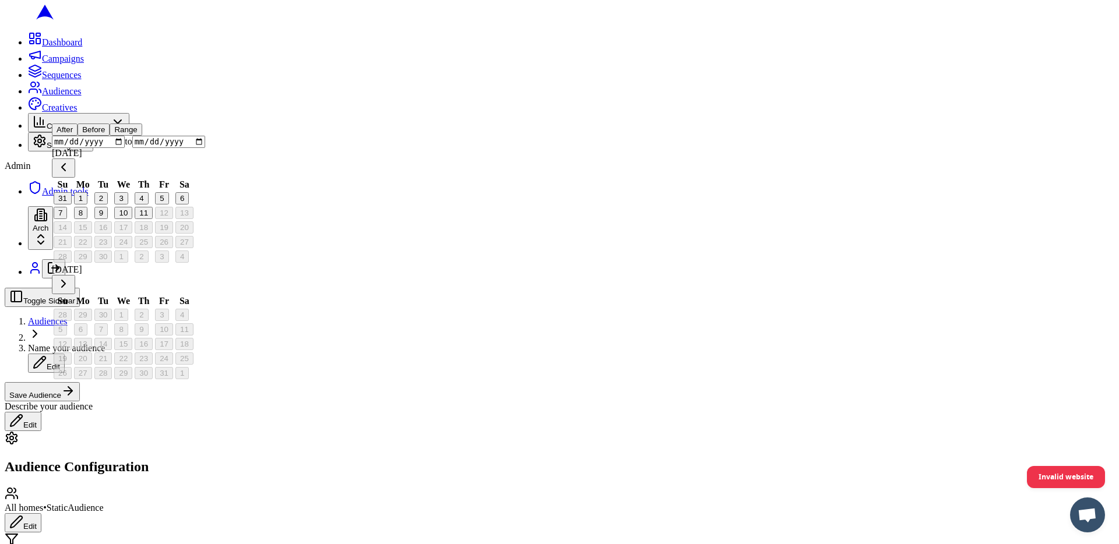
click at [75, 178] on button "Go to previous month" at bounding box center [63, 167] width 23 height 19
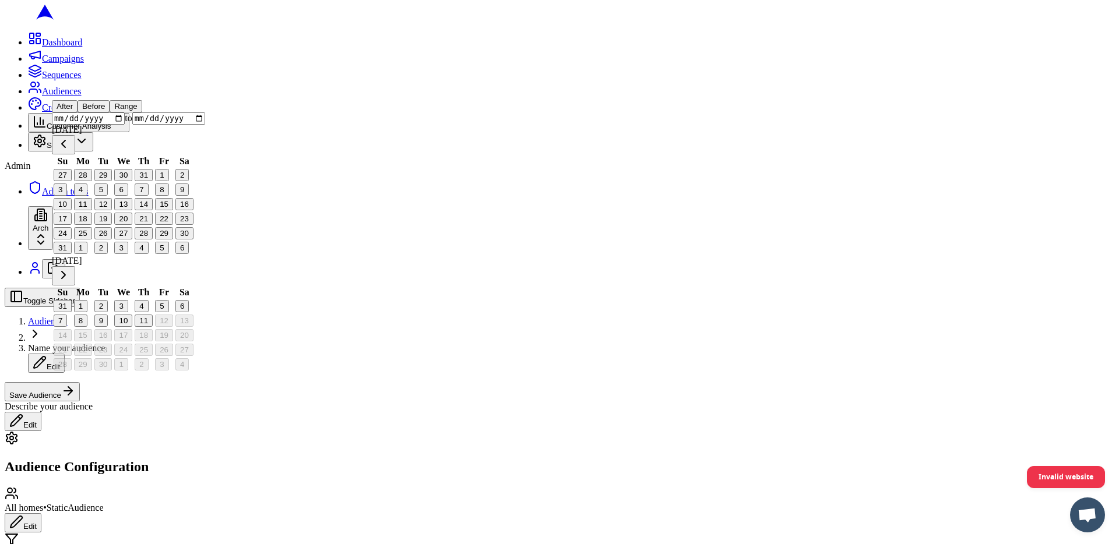
click at [72, 167] on th "Su" at bounding box center [62, 162] width 19 height 12
click at [75, 154] on button "Go to previous month" at bounding box center [63, 144] width 23 height 19
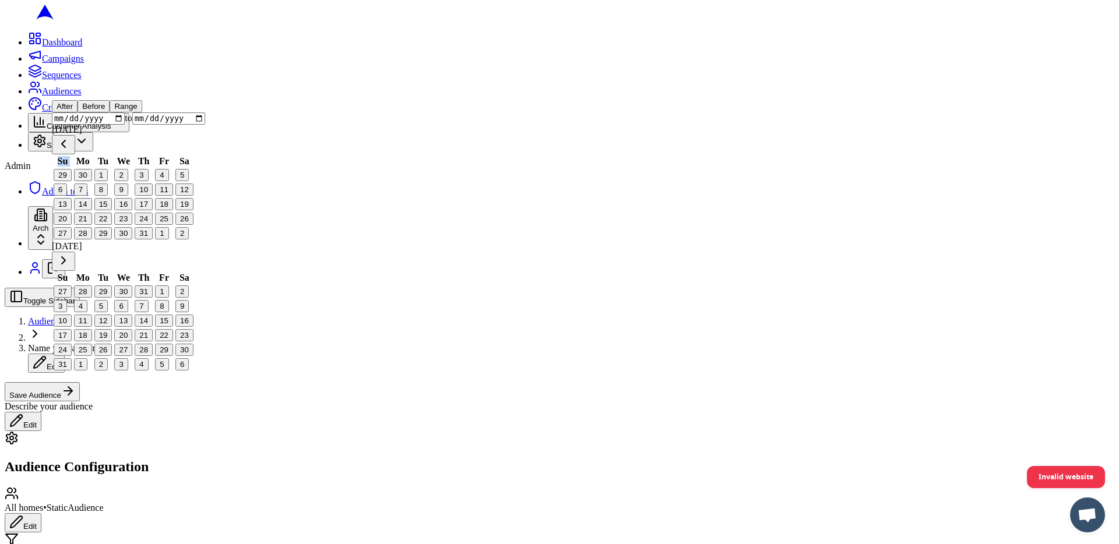
click at [75, 154] on button "Go to previous month" at bounding box center [63, 144] width 23 height 19
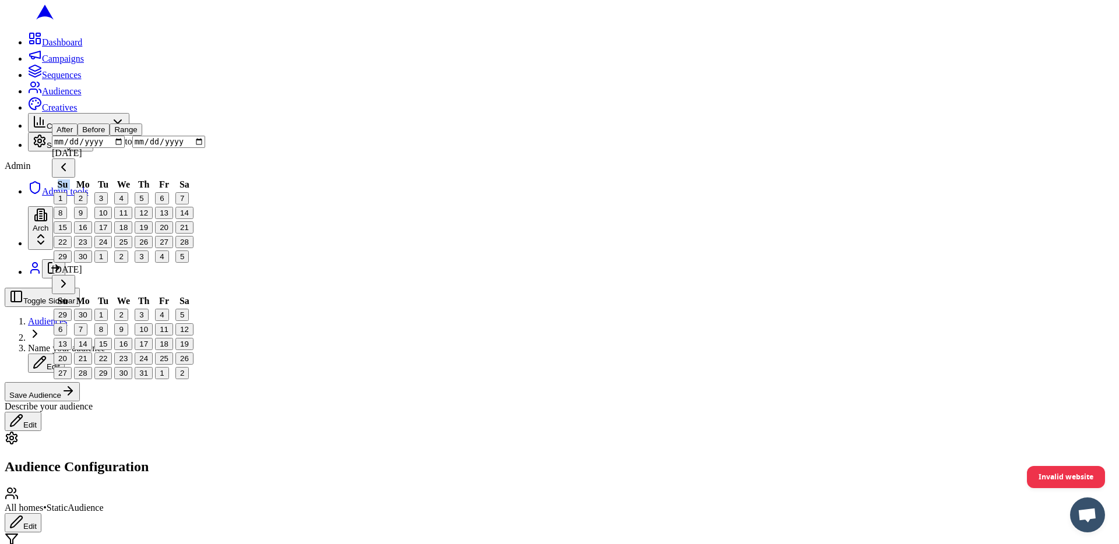
click at [78, 187] on div "After Before Range to [DATE] Su Mo Tu We Th Fr Sa 1 2 3 4 5 6 7 8 9 10 11 12 13…" at bounding box center [128, 253] width 153 height 258
click at [67, 204] on button "1" at bounding box center [60, 198] width 13 height 12
type input "[DATE]"
click at [75, 275] on button "Go to next month" at bounding box center [63, 284] width 23 height 19
click at [194, 295] on th "Sa" at bounding box center [184, 301] width 19 height 12
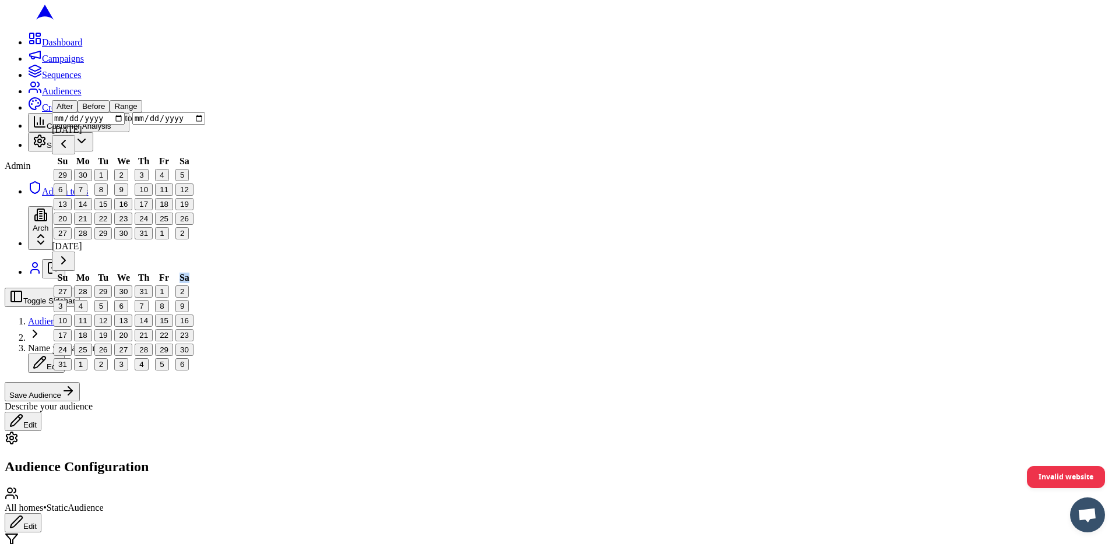
click at [194, 272] on th "Sa" at bounding box center [184, 278] width 19 height 12
click at [75, 252] on button "Go to next month" at bounding box center [63, 261] width 23 height 19
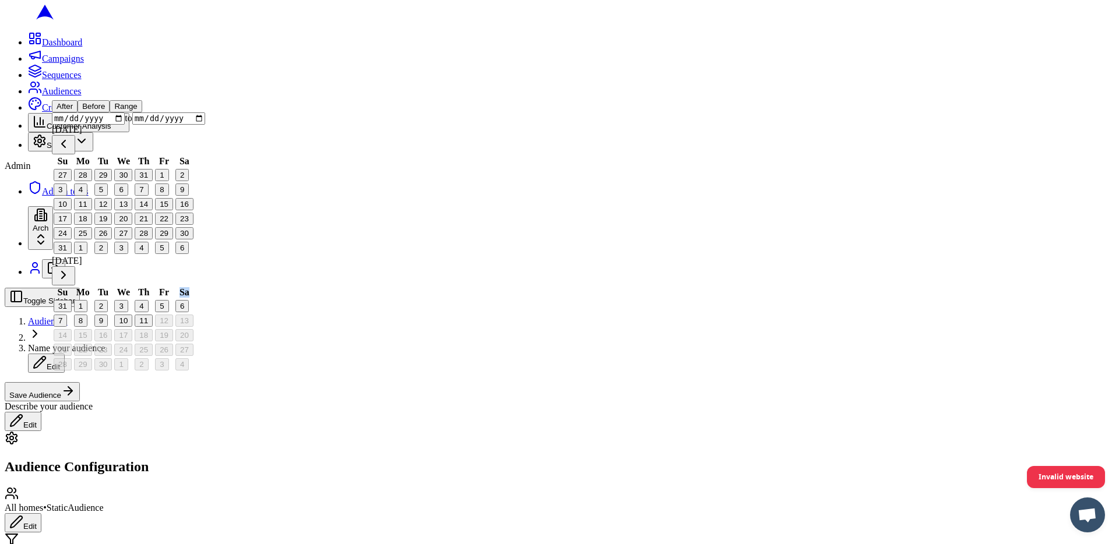
click at [75, 266] on button "Go to next month" at bounding box center [63, 275] width 23 height 19
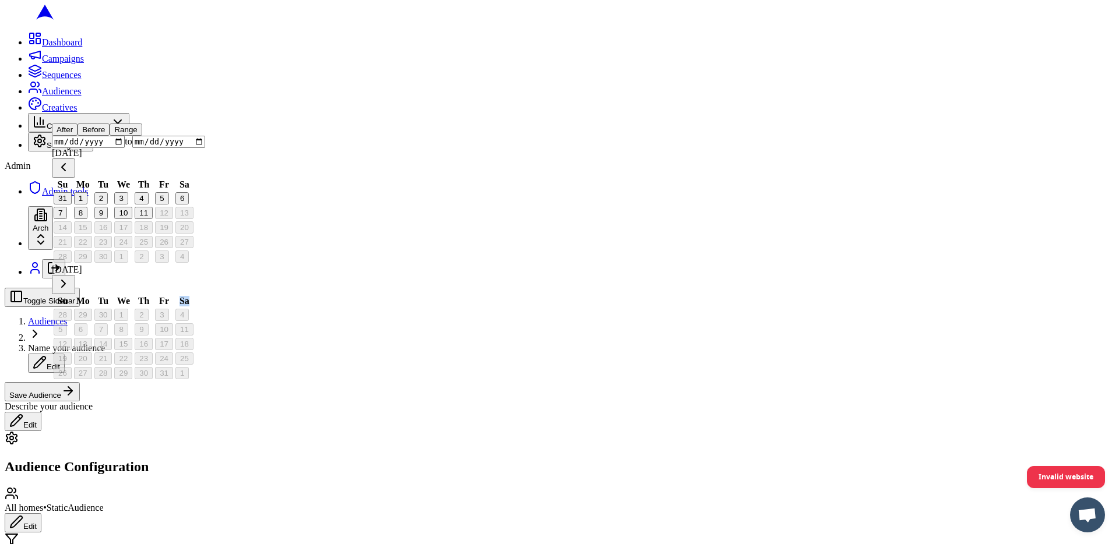
click at [148, 219] on button "11" at bounding box center [144, 213] width 18 height 12
type input "[DATE]"
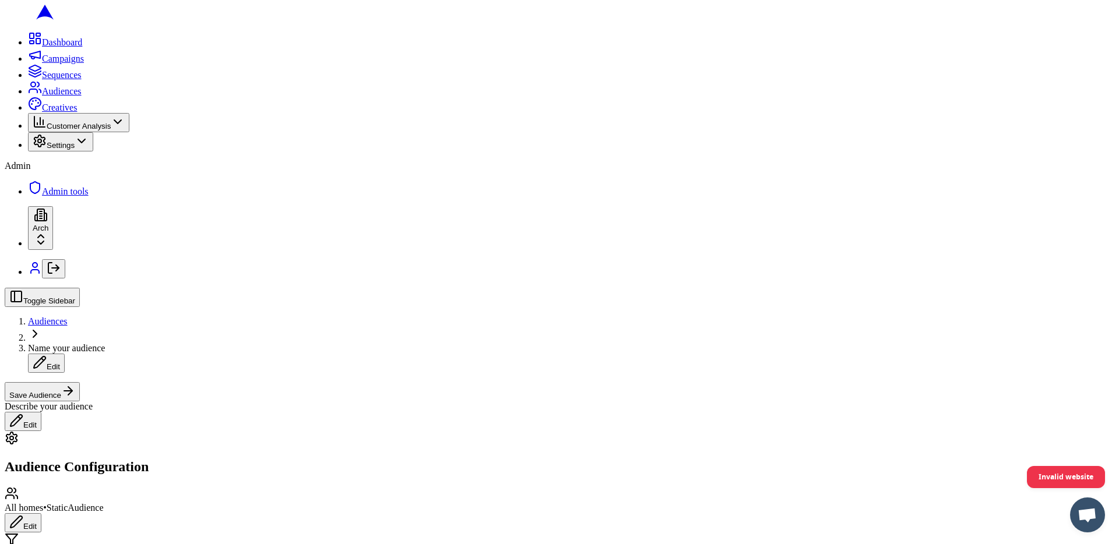
scroll to position [140, 0]
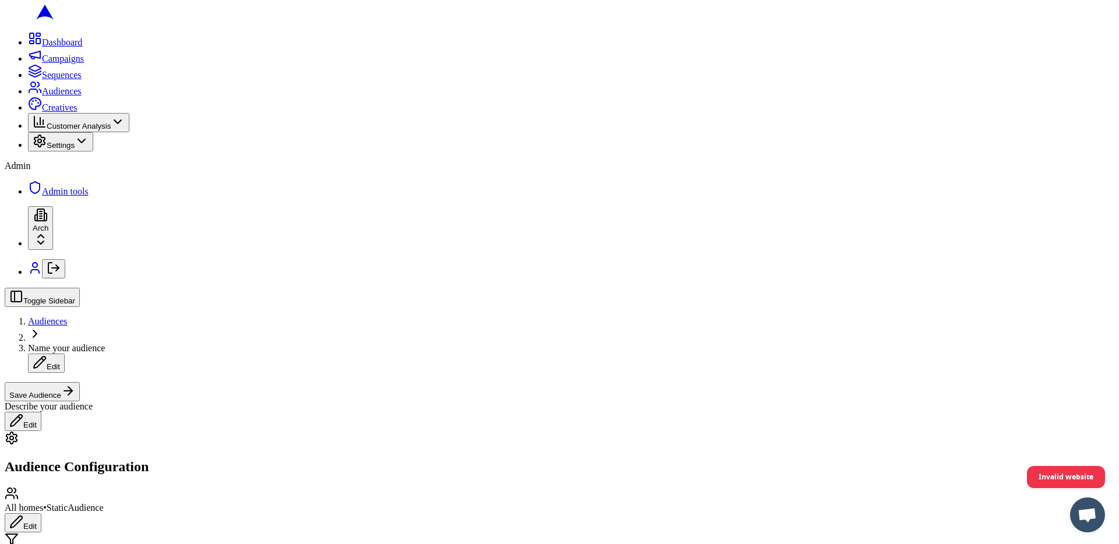
scroll to position [0, 0]
click at [41, 513] on button "Edit" at bounding box center [23, 522] width 37 height 19
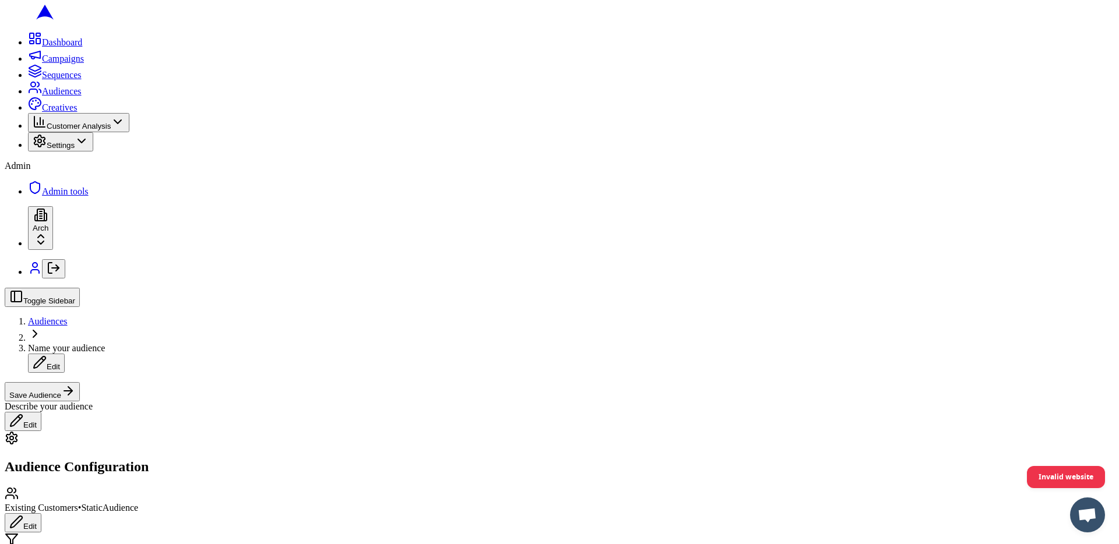
scroll to position [313, 0]
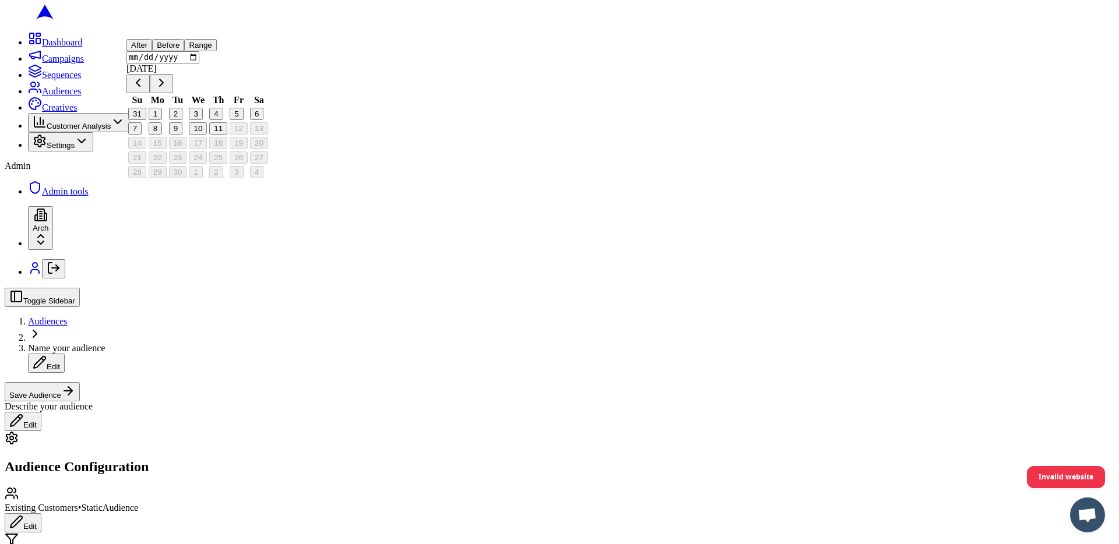
click at [216, 51] on button "Range" at bounding box center [200, 45] width 32 height 12
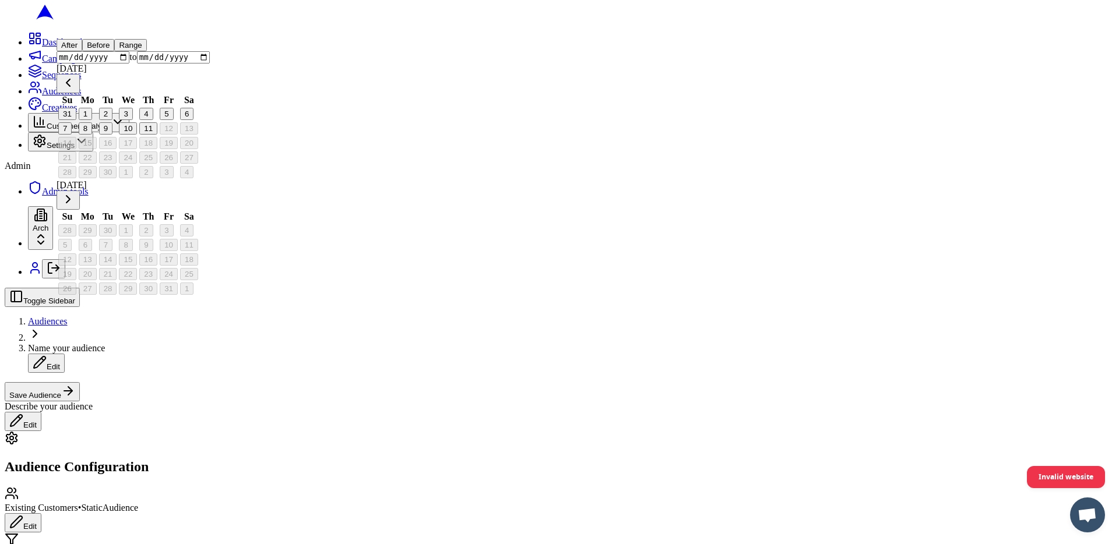
click at [129, 64] on input "date" at bounding box center [93, 57] width 73 height 12
click at [110, 64] on input "[DATE]" at bounding box center [93, 57] width 73 height 12
type input "[DATE]"
click at [210, 64] on input "date" at bounding box center [173, 57] width 73 height 12
type input "[DATE]"
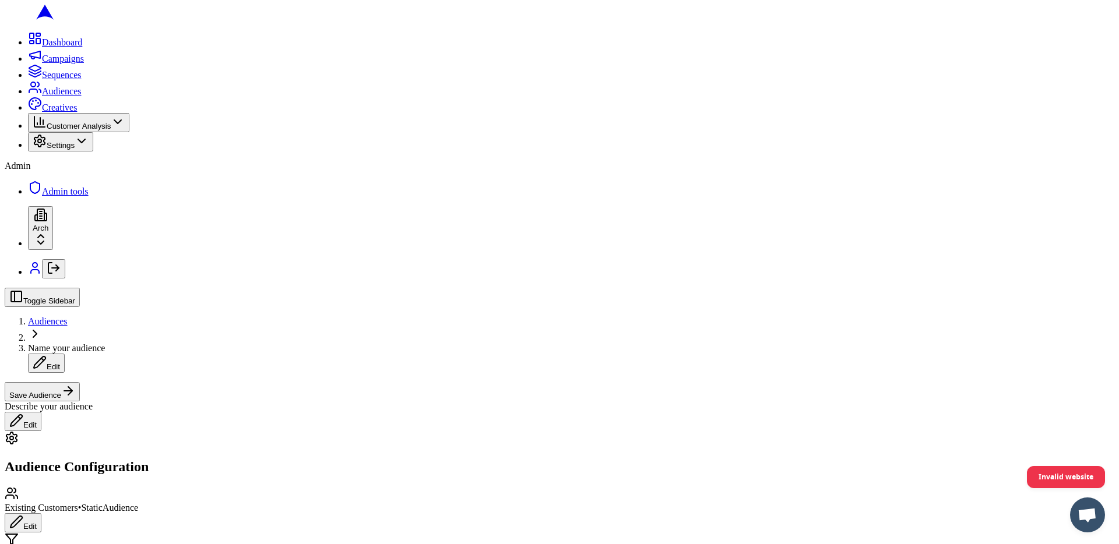
click at [80, 382] on button "Save Audience" at bounding box center [42, 391] width 75 height 19
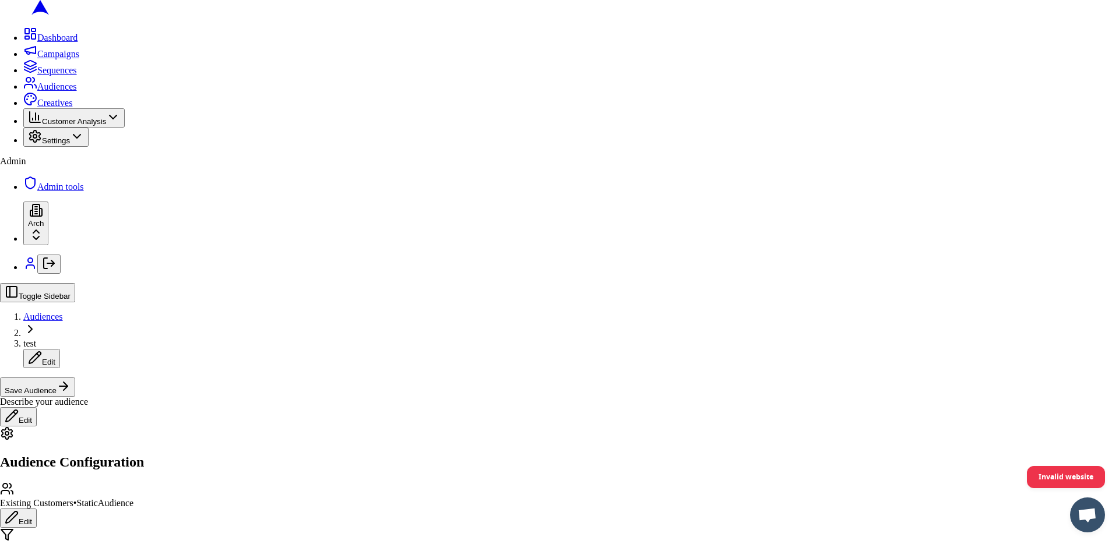
type input "test"
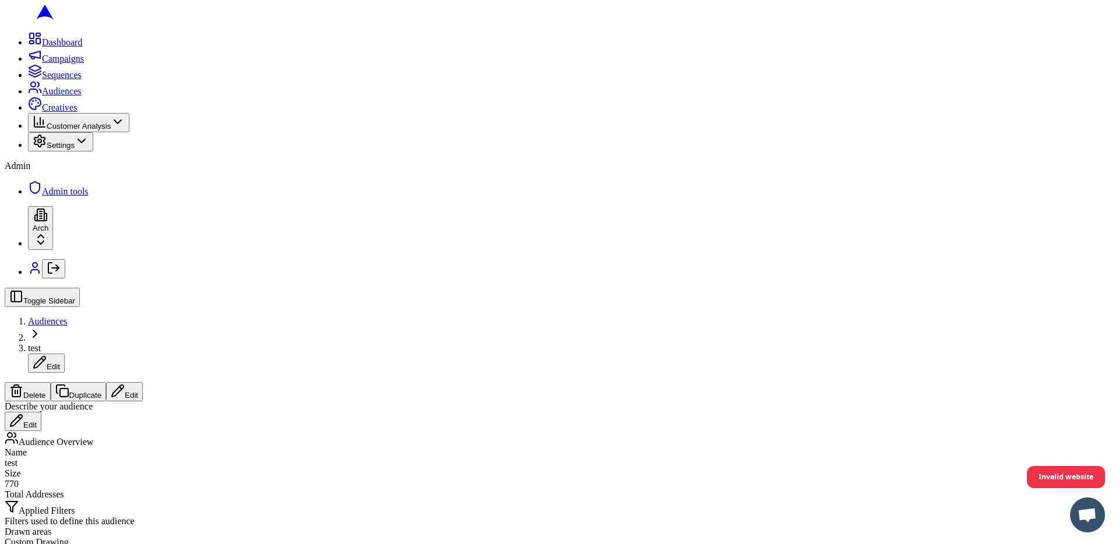
click at [143, 382] on button "Edit" at bounding box center [124, 391] width 37 height 19
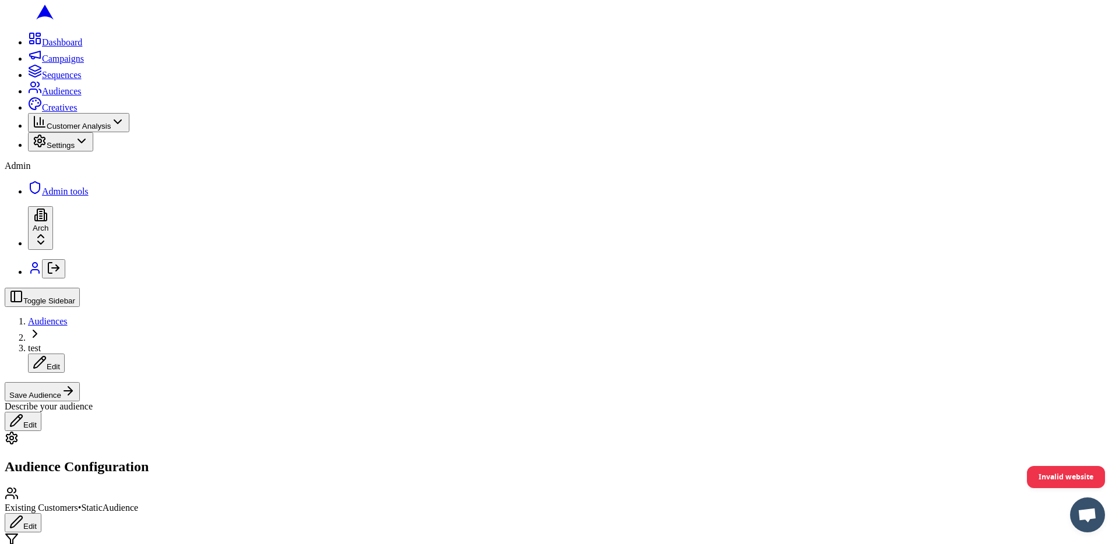
scroll to position [275, 0]
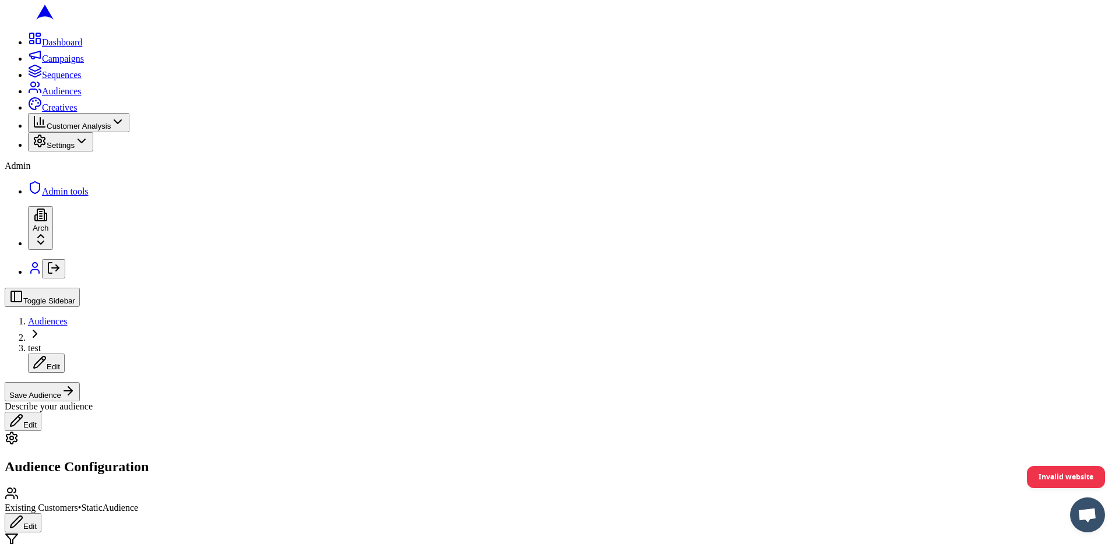
scroll to position [0, 0]
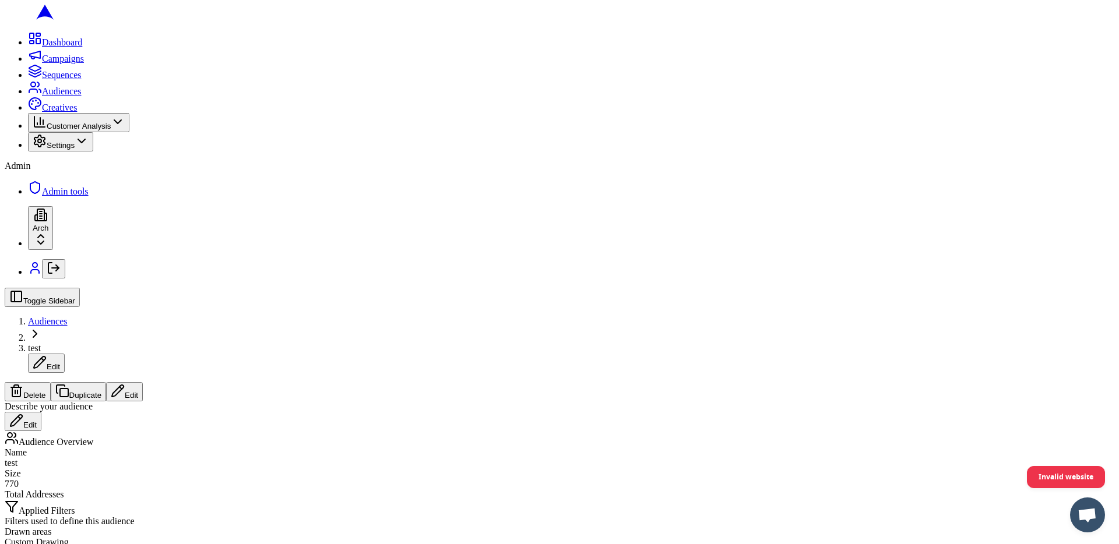
click at [143, 382] on button "Edit" at bounding box center [124, 391] width 37 height 19
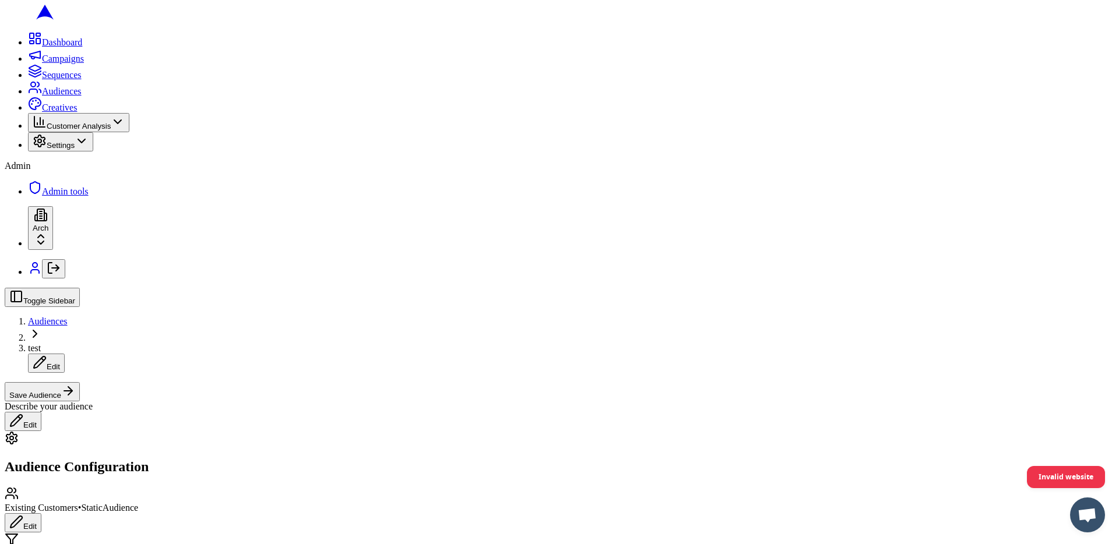
click at [41, 513] on button "Edit" at bounding box center [23, 522] width 37 height 19
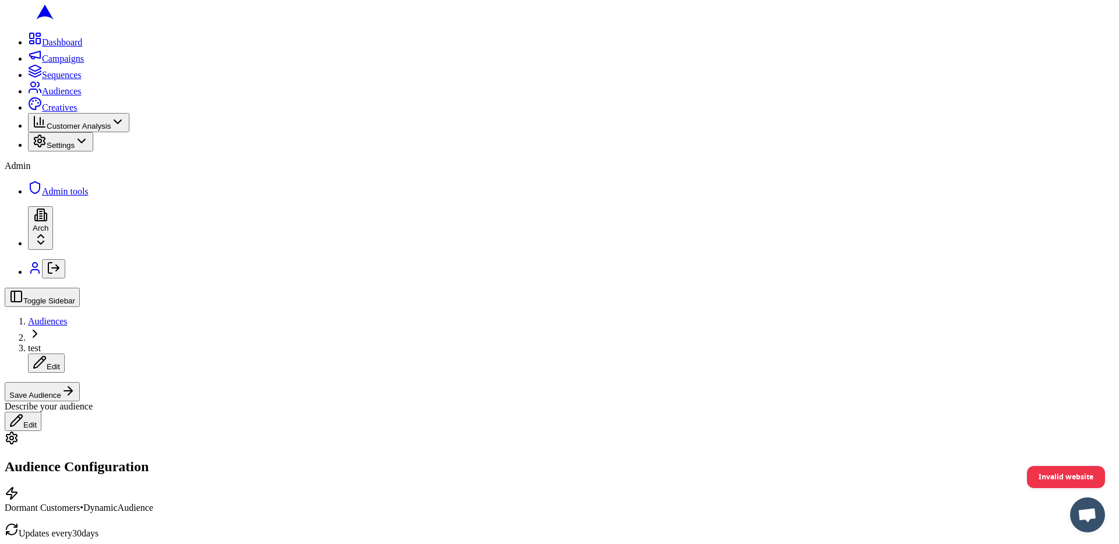
scroll to position [294, 0]
click at [189, 366] on button "Date Range" at bounding box center [163, 360] width 51 height 12
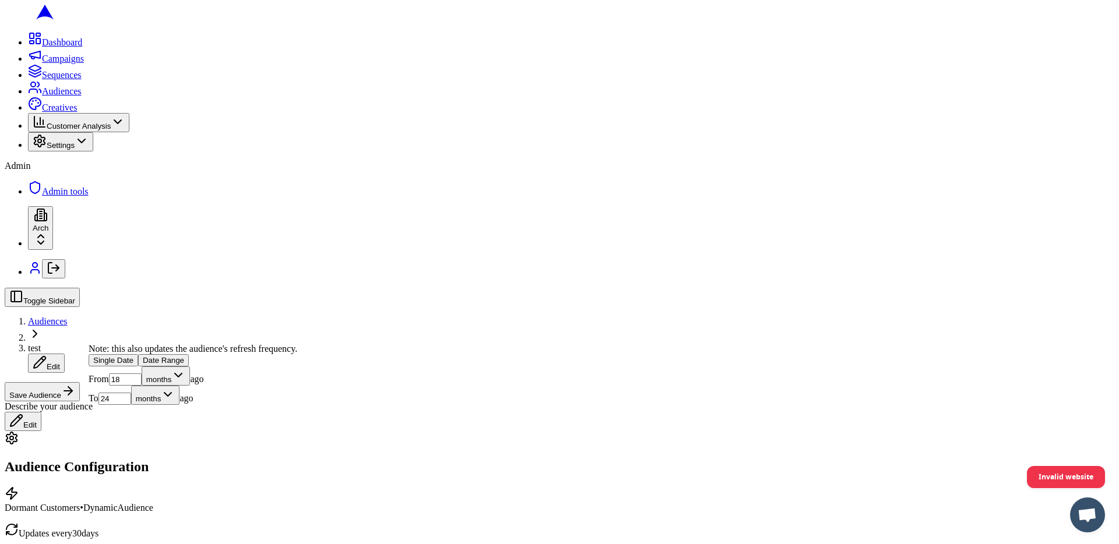
click at [142, 386] on input "18" at bounding box center [125, 379] width 33 height 12
type input "12"
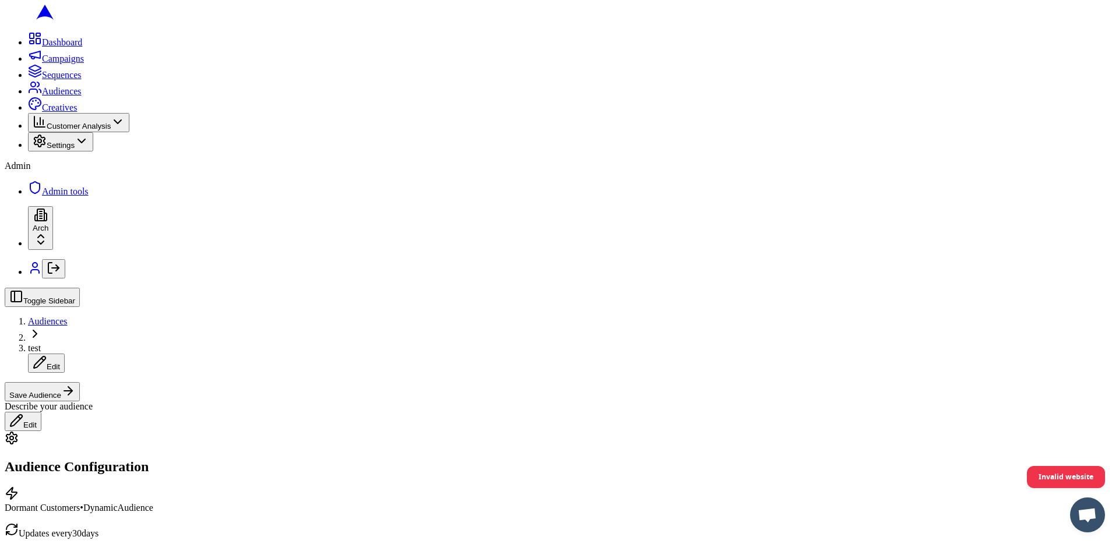
click at [80, 382] on button "Save Audience" at bounding box center [42, 391] width 75 height 19
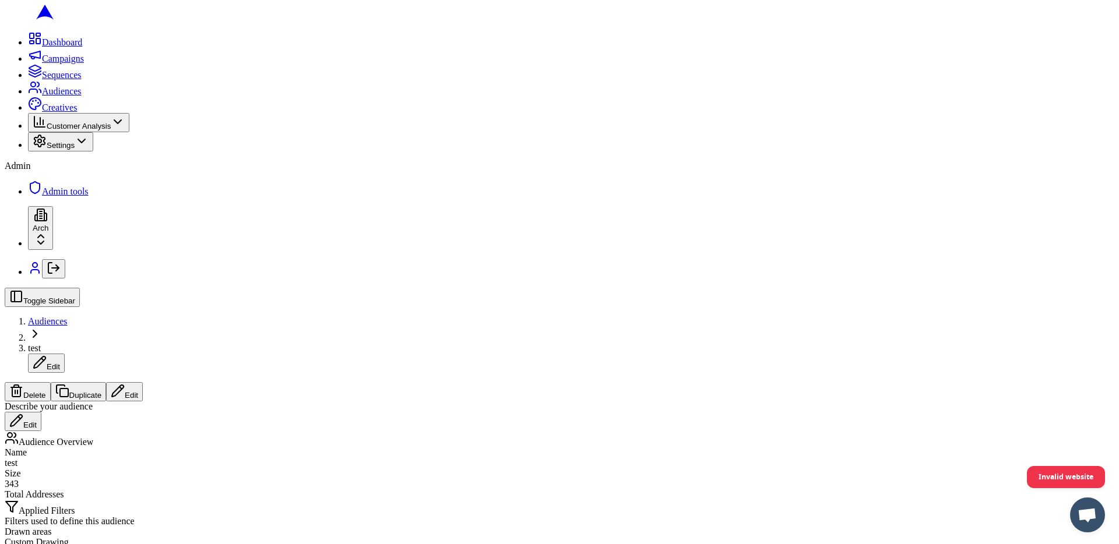
click at [143, 382] on button "Edit" at bounding box center [124, 391] width 37 height 19
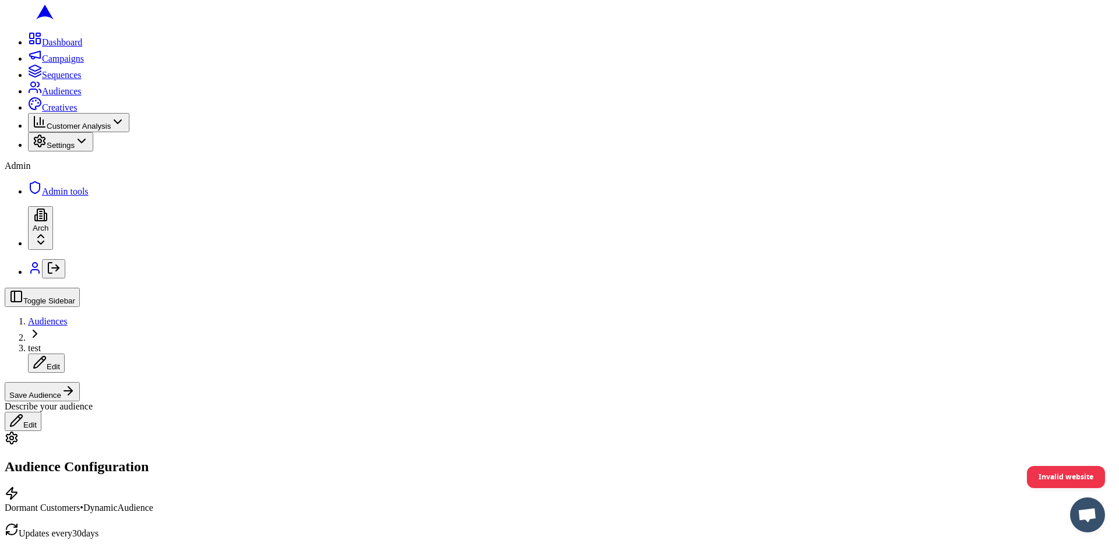
scroll to position [336, 0]
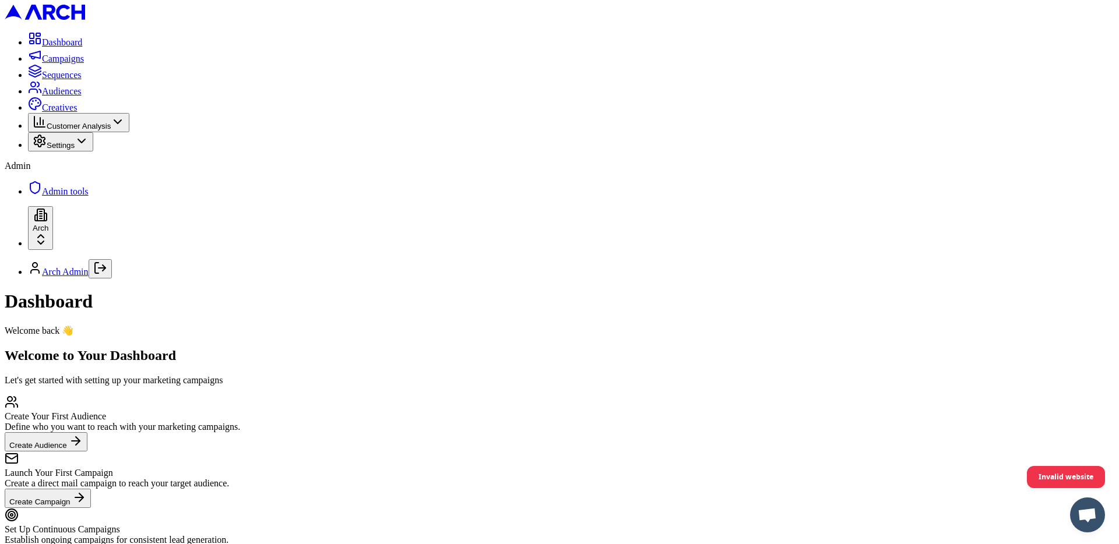
click at [82, 96] on span "Audiences" at bounding box center [62, 91] width 40 height 10
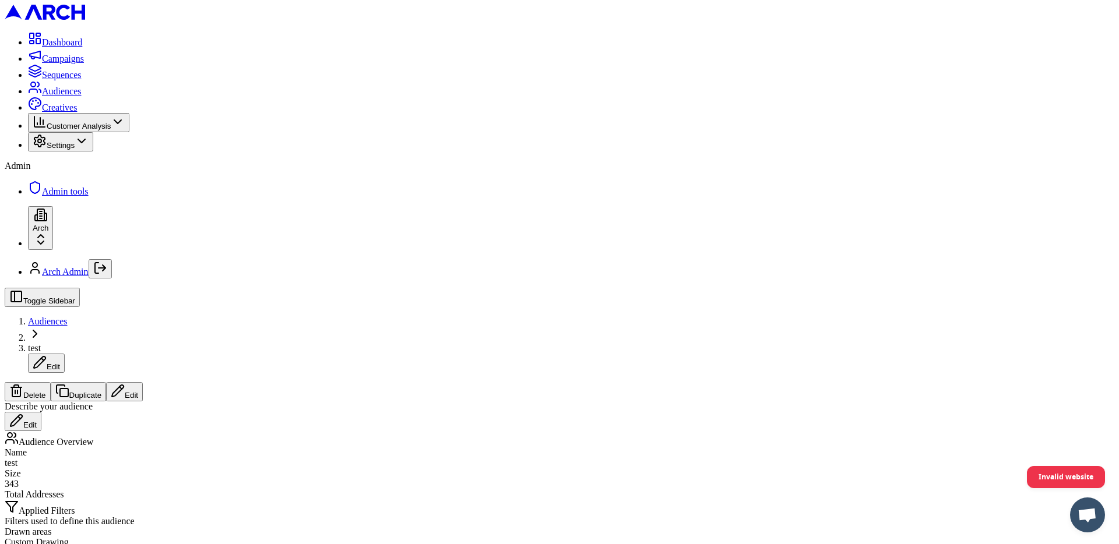
click at [143, 382] on button "Edit" at bounding box center [124, 391] width 37 height 19
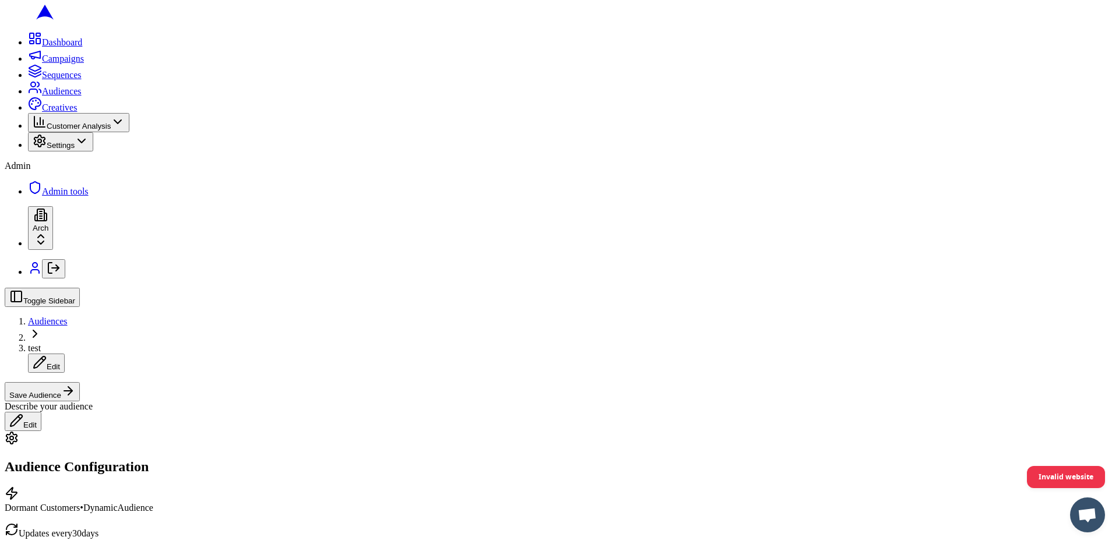
scroll to position [306, 0]
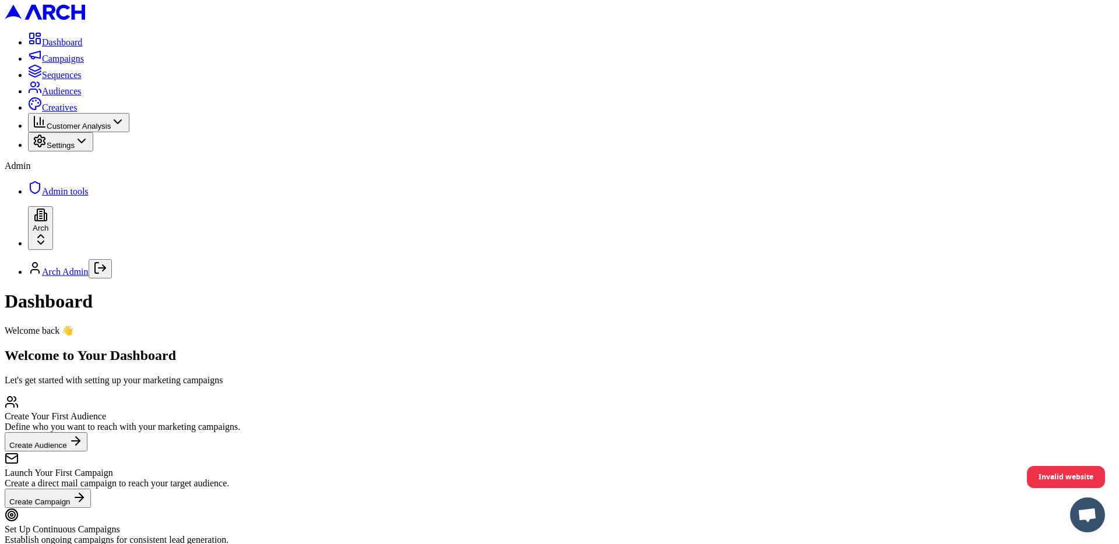
click at [82, 96] on span "Audiences" at bounding box center [62, 91] width 40 height 10
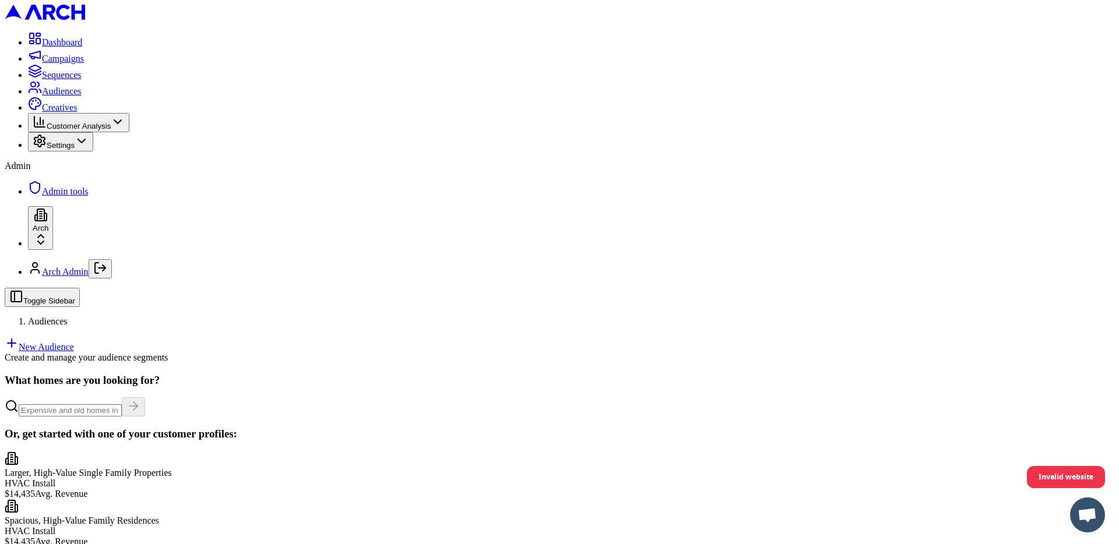
click at [74, 342] on link "New Audience" at bounding box center [39, 347] width 69 height 10
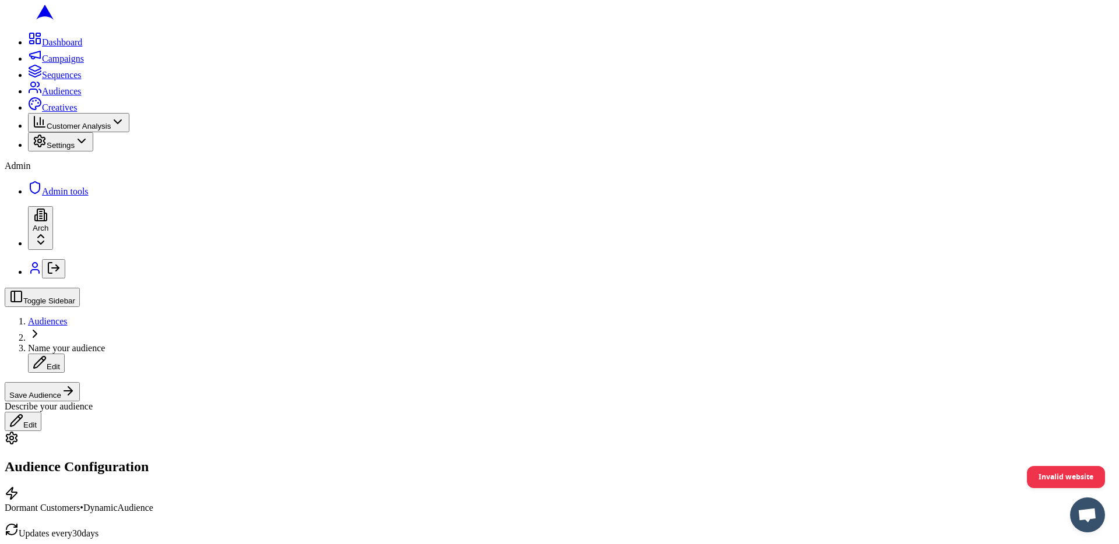
scroll to position [210, 0]
click at [189, 373] on button "Date Range" at bounding box center [163, 367] width 51 height 12
